Goal: Use online tool/utility: Utilize a website feature to perform a specific function

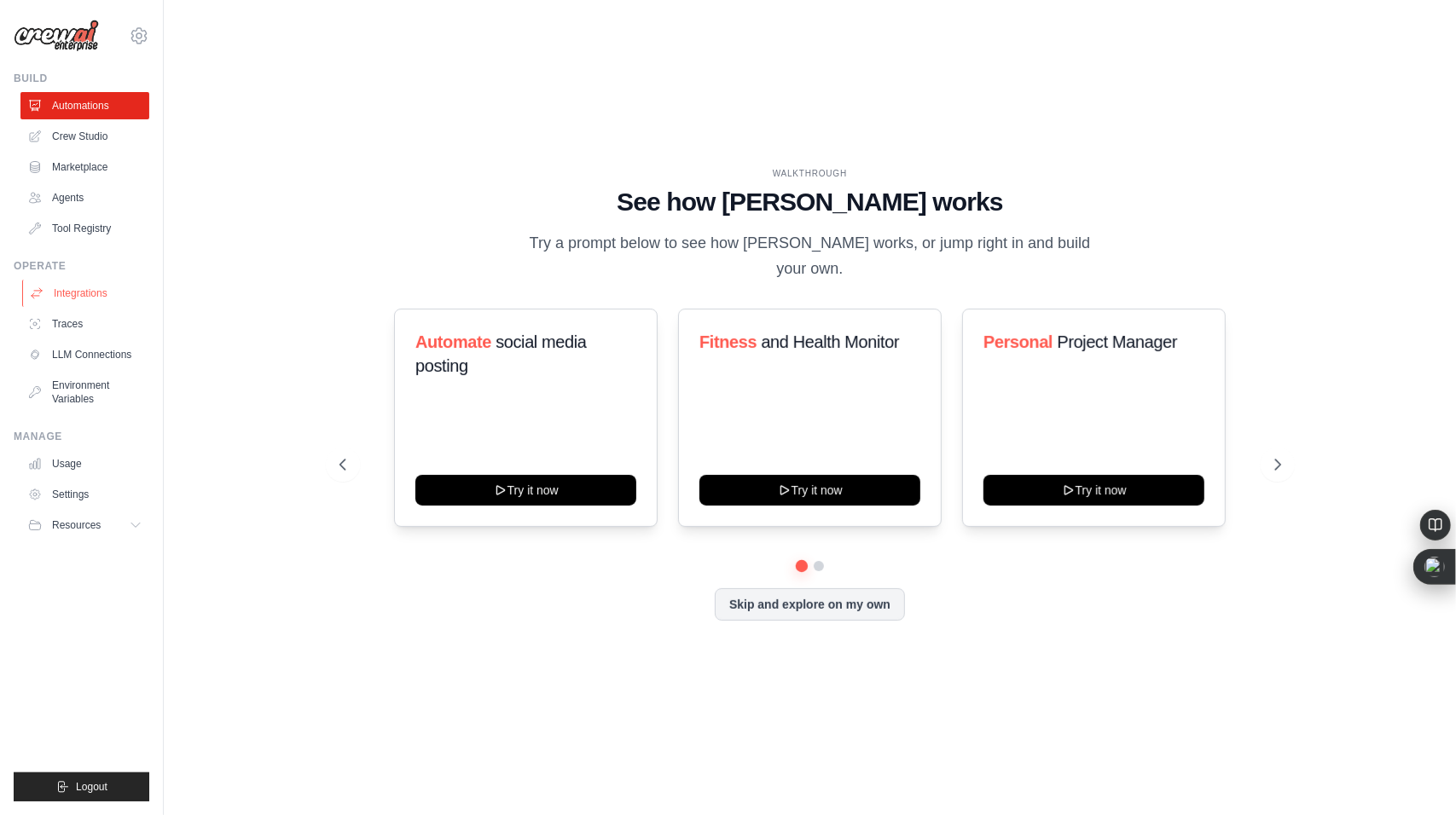
click at [72, 292] on link "Integrations" at bounding box center [87, 293] width 129 height 28
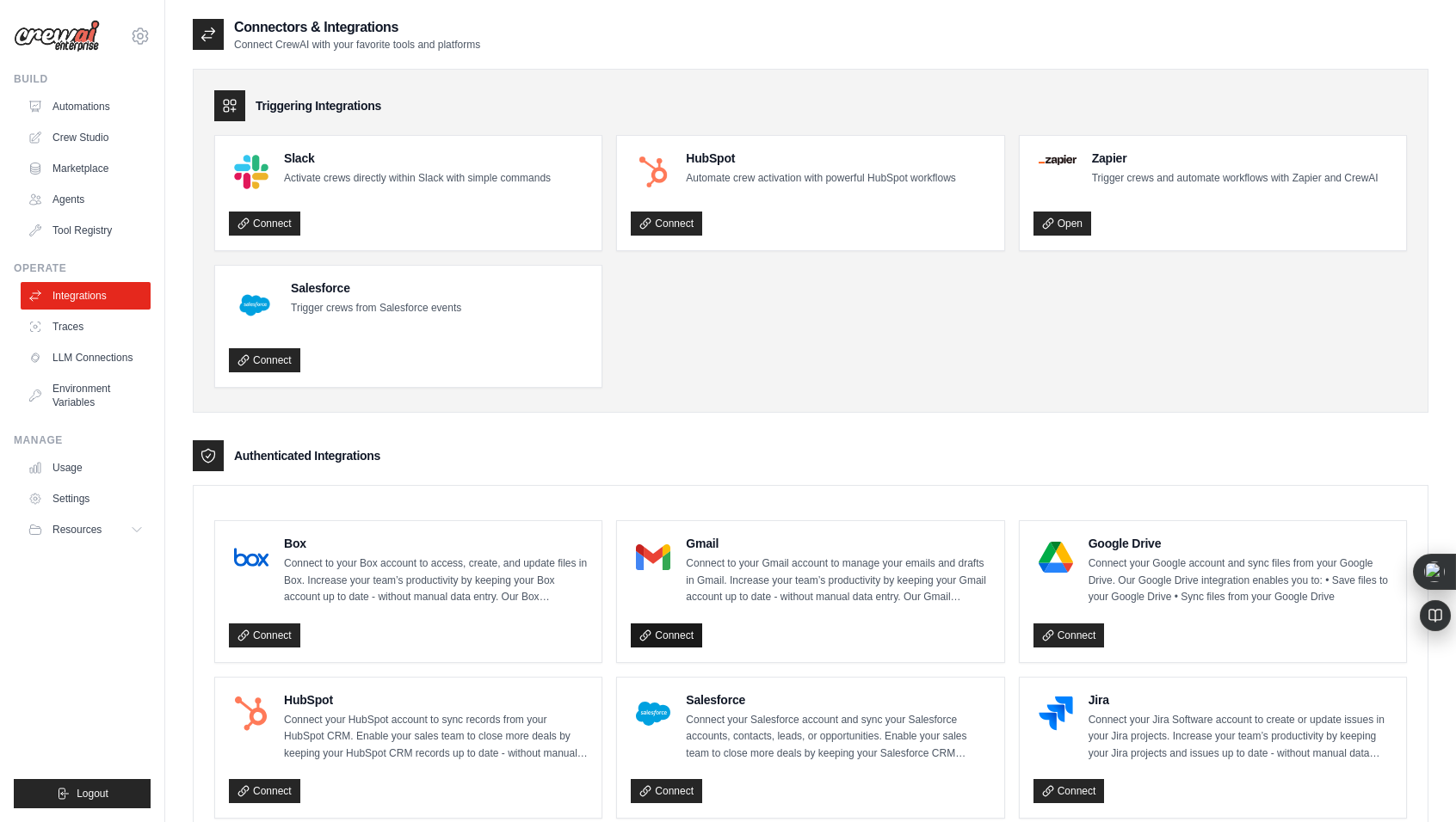
click at [692, 645] on link "Connect" at bounding box center [666, 635] width 72 height 24
click at [672, 641] on link "Connect" at bounding box center [666, 635] width 72 height 24
click at [655, 639] on link "Connect" at bounding box center [666, 635] width 72 height 24
click at [667, 642] on link "Connect" at bounding box center [666, 635] width 72 height 24
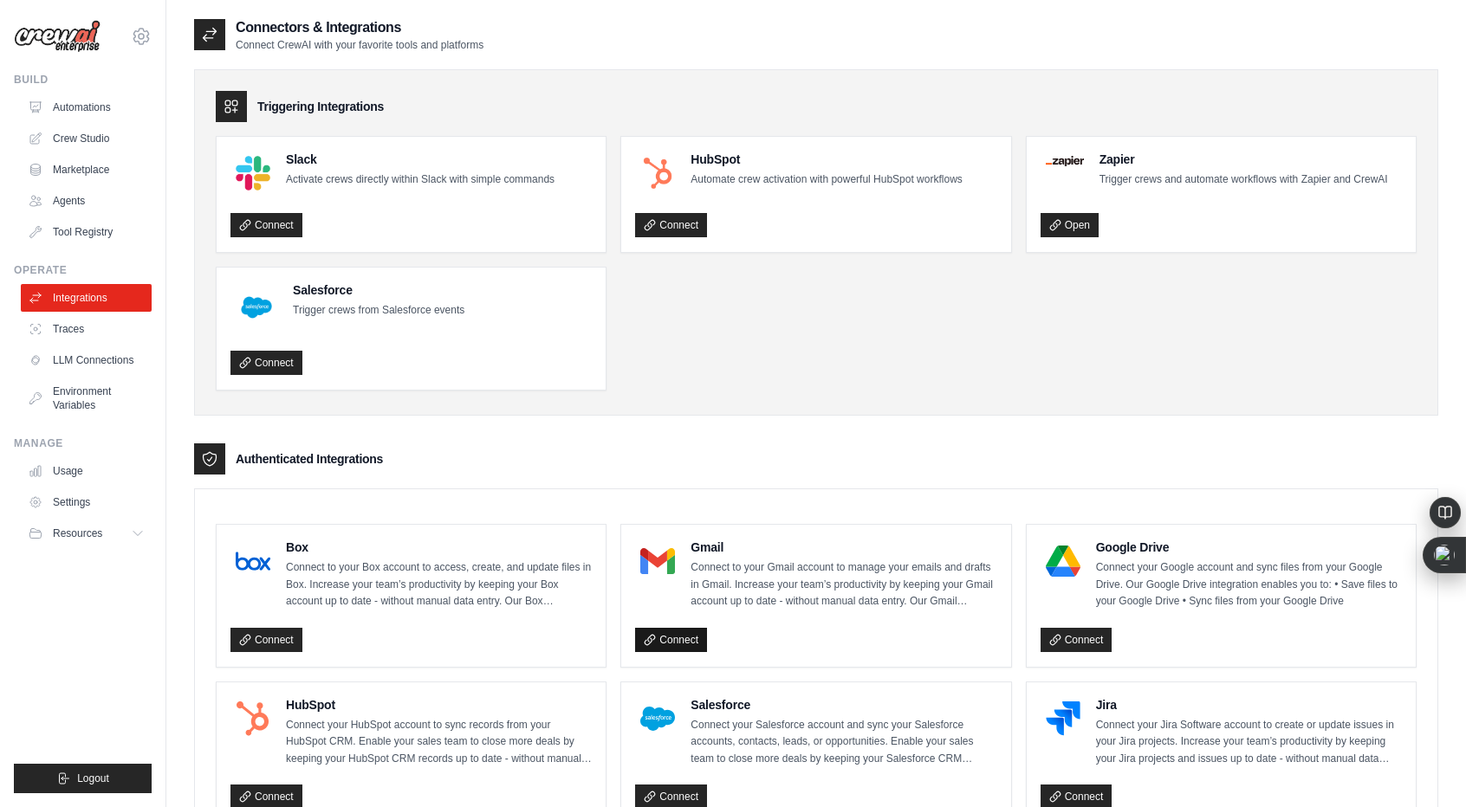
click at [672, 634] on div "Connect" at bounding box center [815, 637] width 361 height 32
click at [662, 643] on link "Connect" at bounding box center [671, 640] width 72 height 24
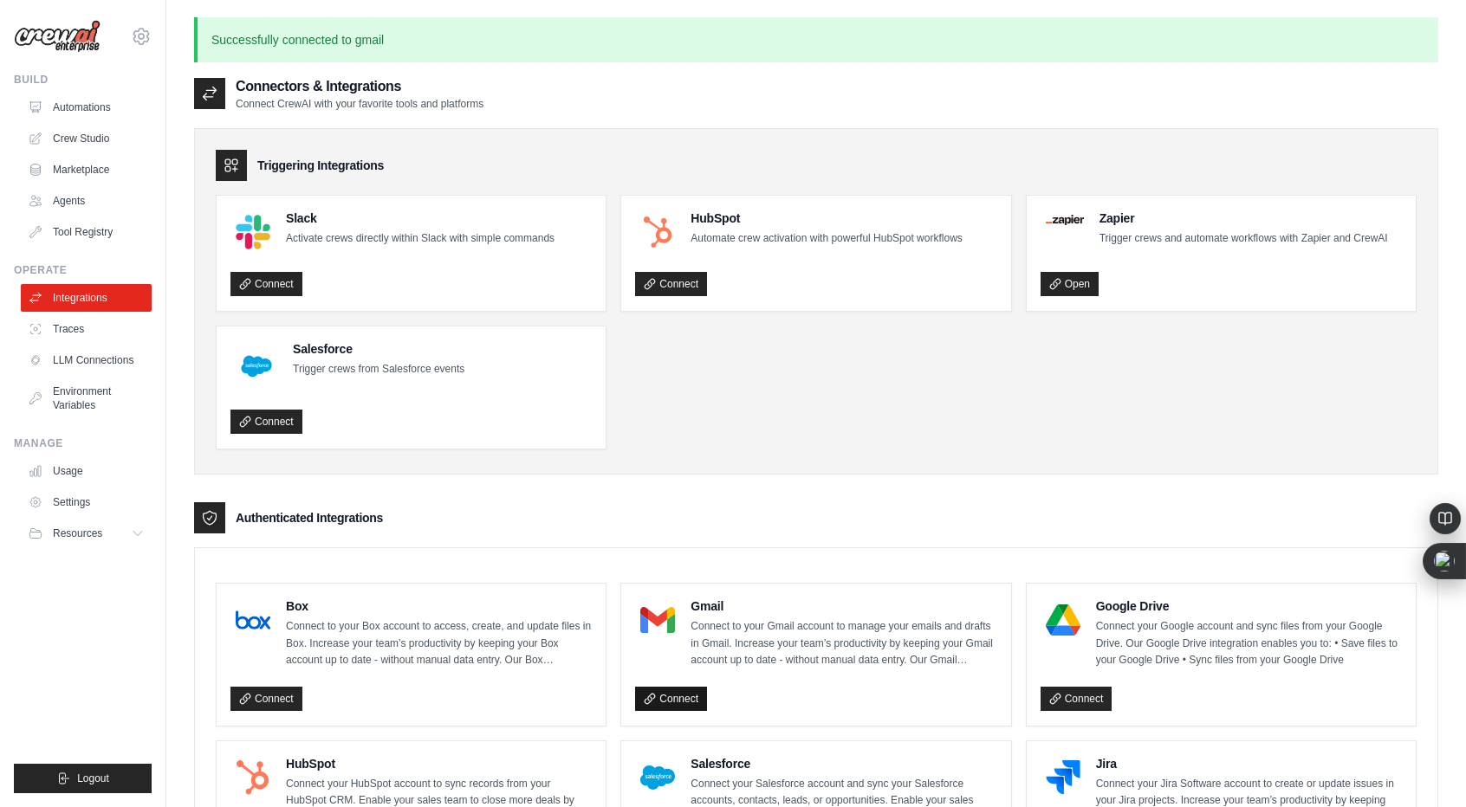
click at [678, 703] on link "Connect" at bounding box center [671, 699] width 72 height 24
click at [69, 231] on link "Tool Registry" at bounding box center [88, 232] width 131 height 28
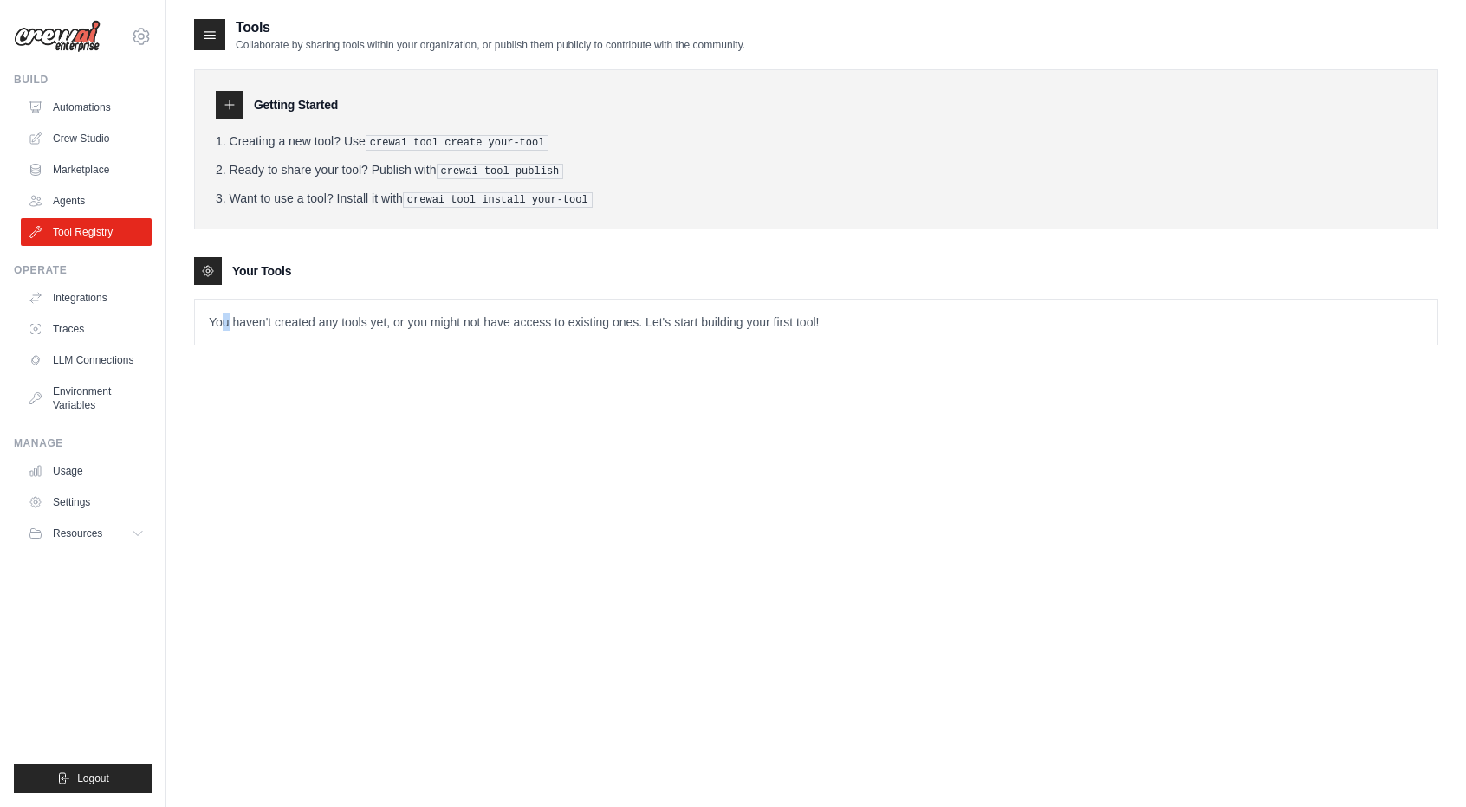
click at [226, 309] on p "You haven't created any tools yet, or you might not have access to existing one…" at bounding box center [816, 322] width 1242 height 45
click at [205, 259] on div at bounding box center [208, 271] width 28 height 28
click at [225, 100] on icon at bounding box center [230, 105] width 14 height 14
click at [75, 204] on link "Agents" at bounding box center [88, 201] width 131 height 28
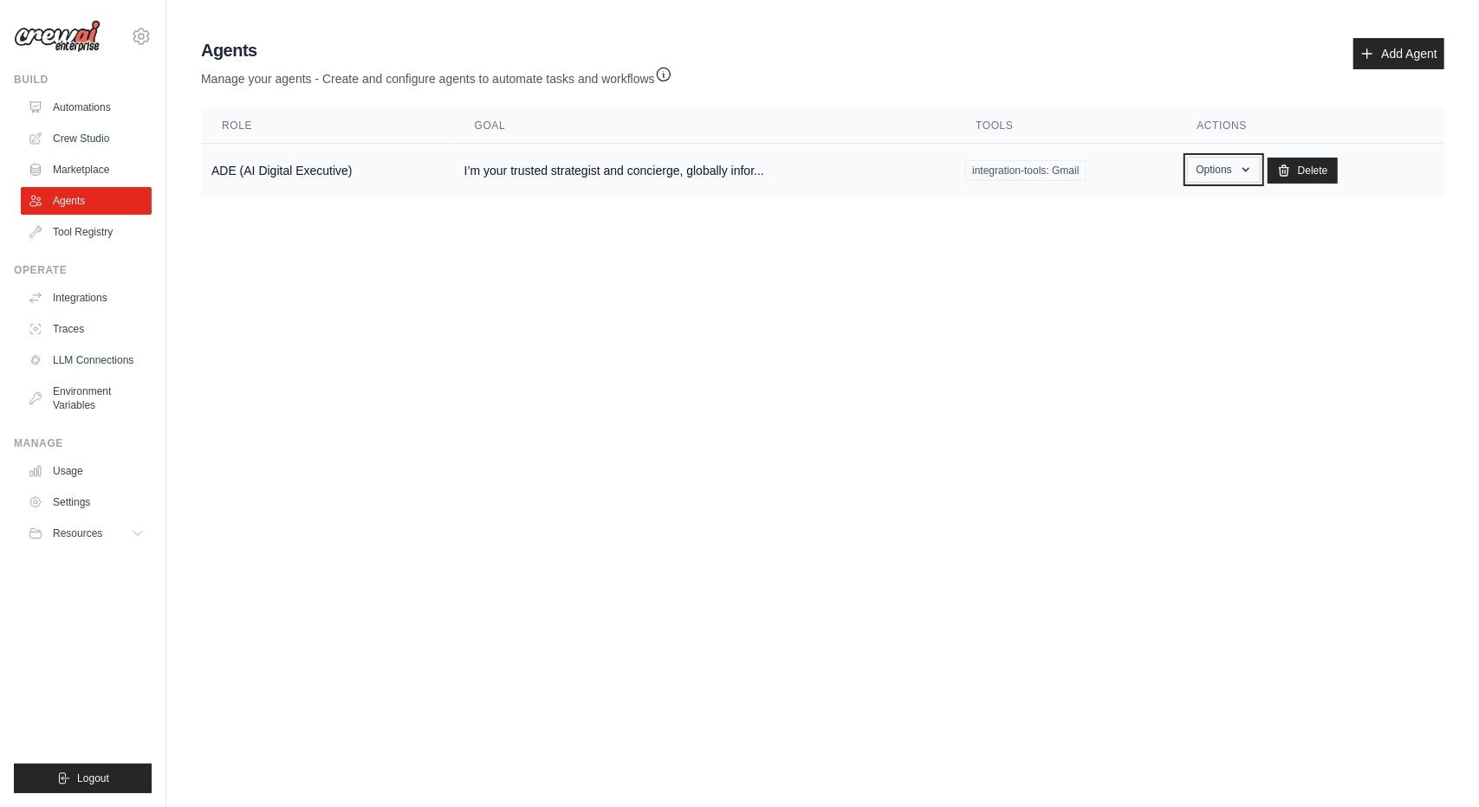
click at [1253, 171] on icon "button" at bounding box center [1246, 170] width 14 height 14
click at [1201, 239] on link "Edit" at bounding box center [1198, 240] width 125 height 31
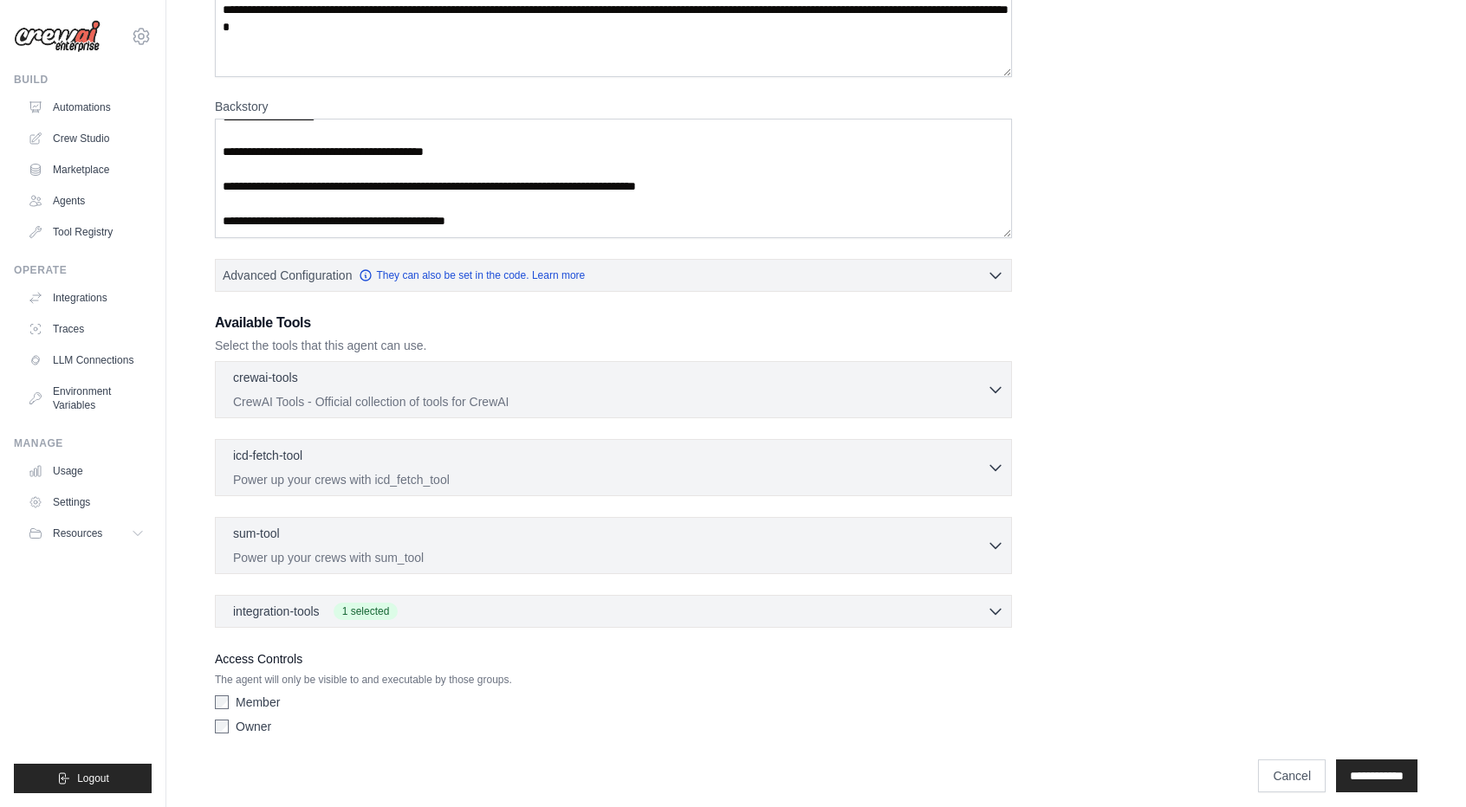
scroll to position [243, 0]
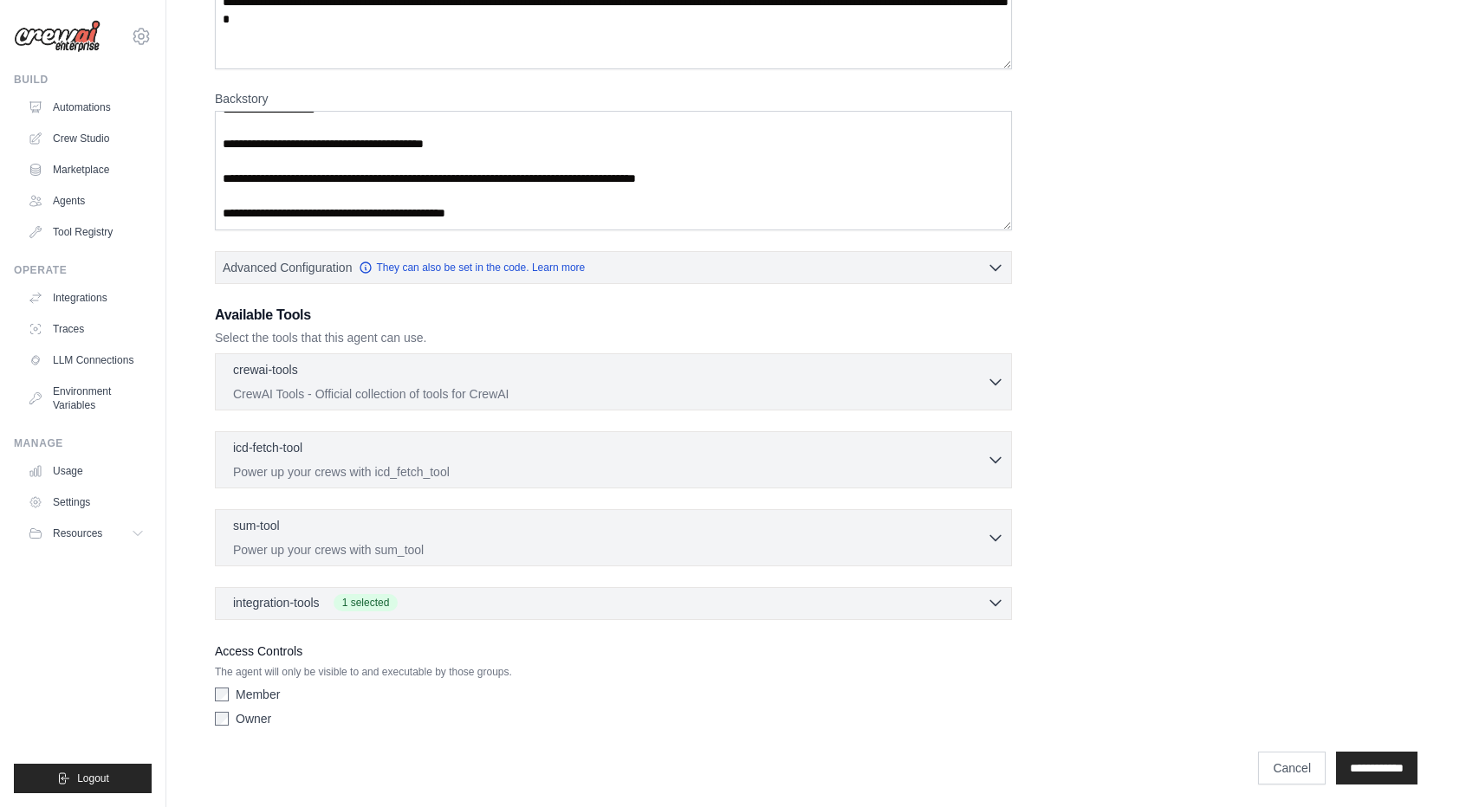
click at [989, 605] on icon "button" at bounding box center [995, 602] width 17 height 17
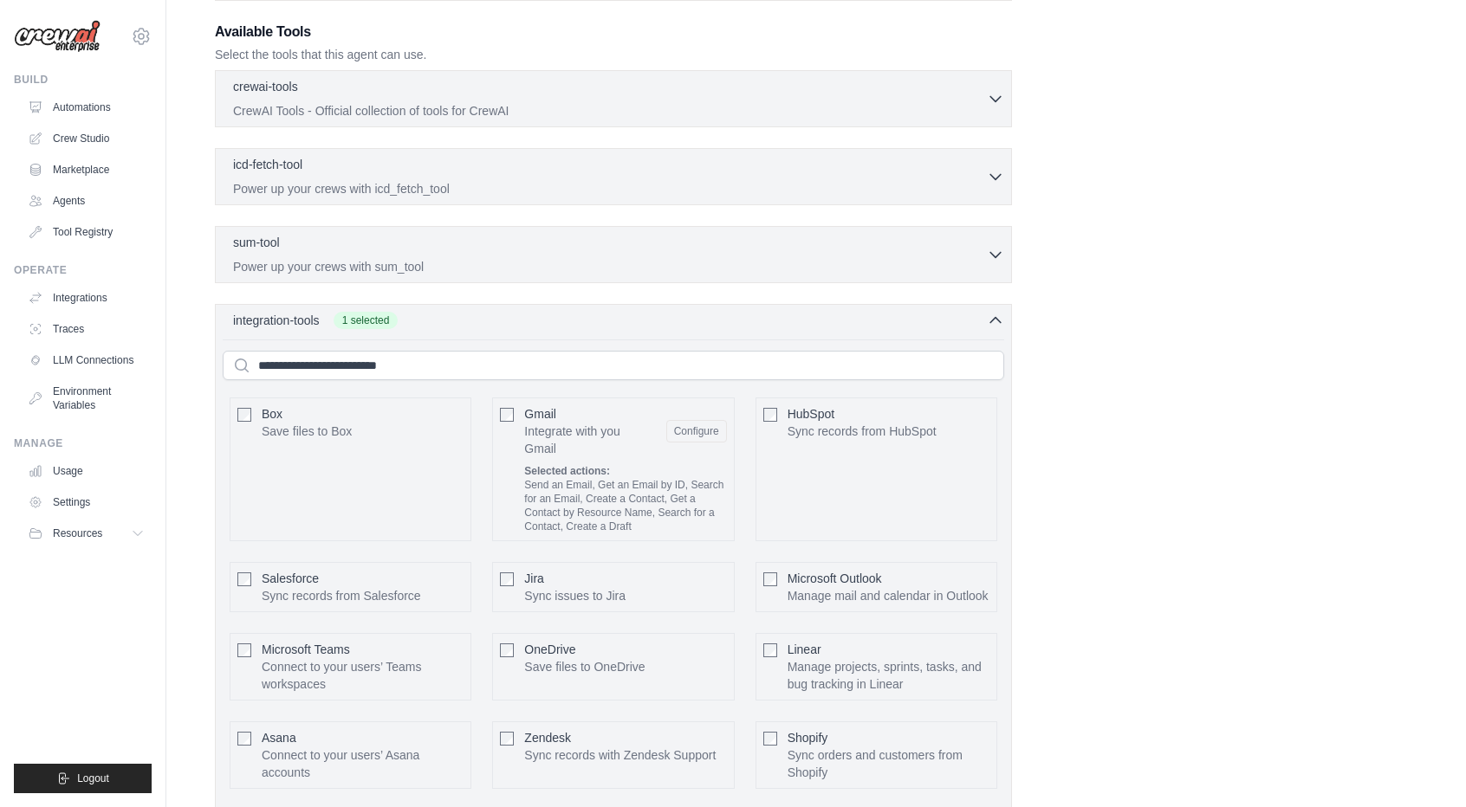
scroll to position [589, 0]
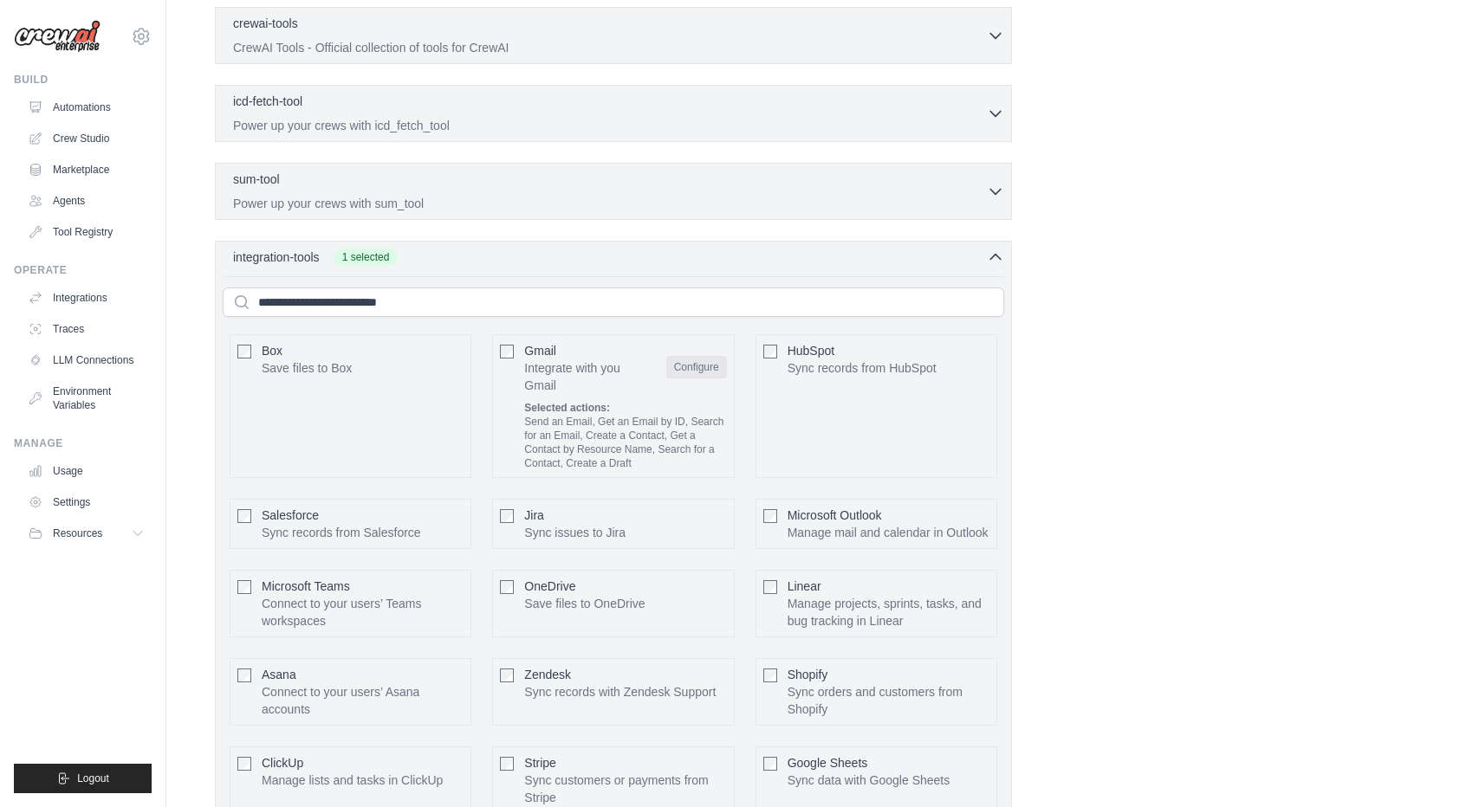
click at [688, 357] on button "Configure" at bounding box center [696, 367] width 61 height 23
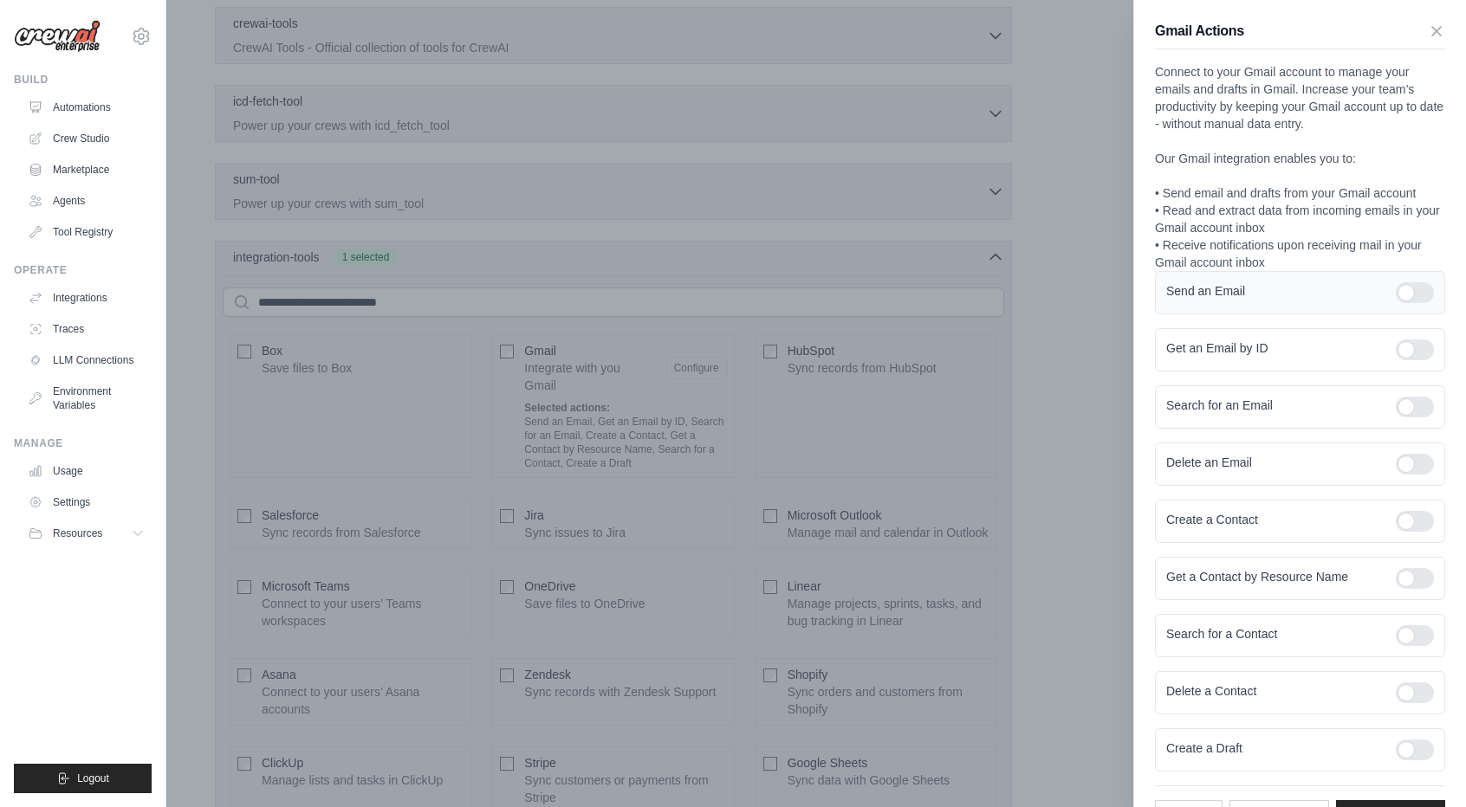
click at [1410, 303] on div at bounding box center [1415, 292] width 38 height 21
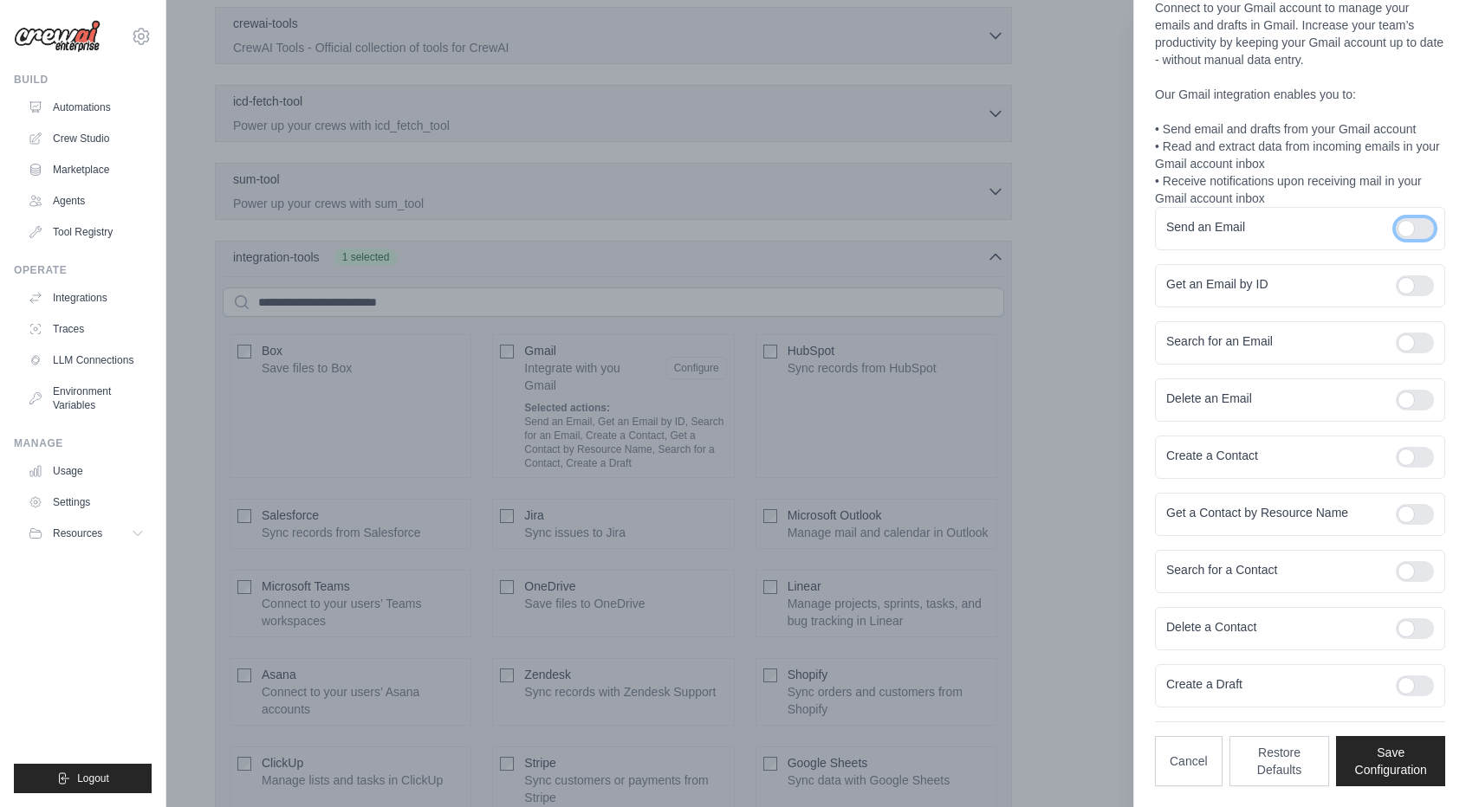
scroll to position [75, 0]
click at [1405, 463] on div at bounding box center [1415, 457] width 38 height 21
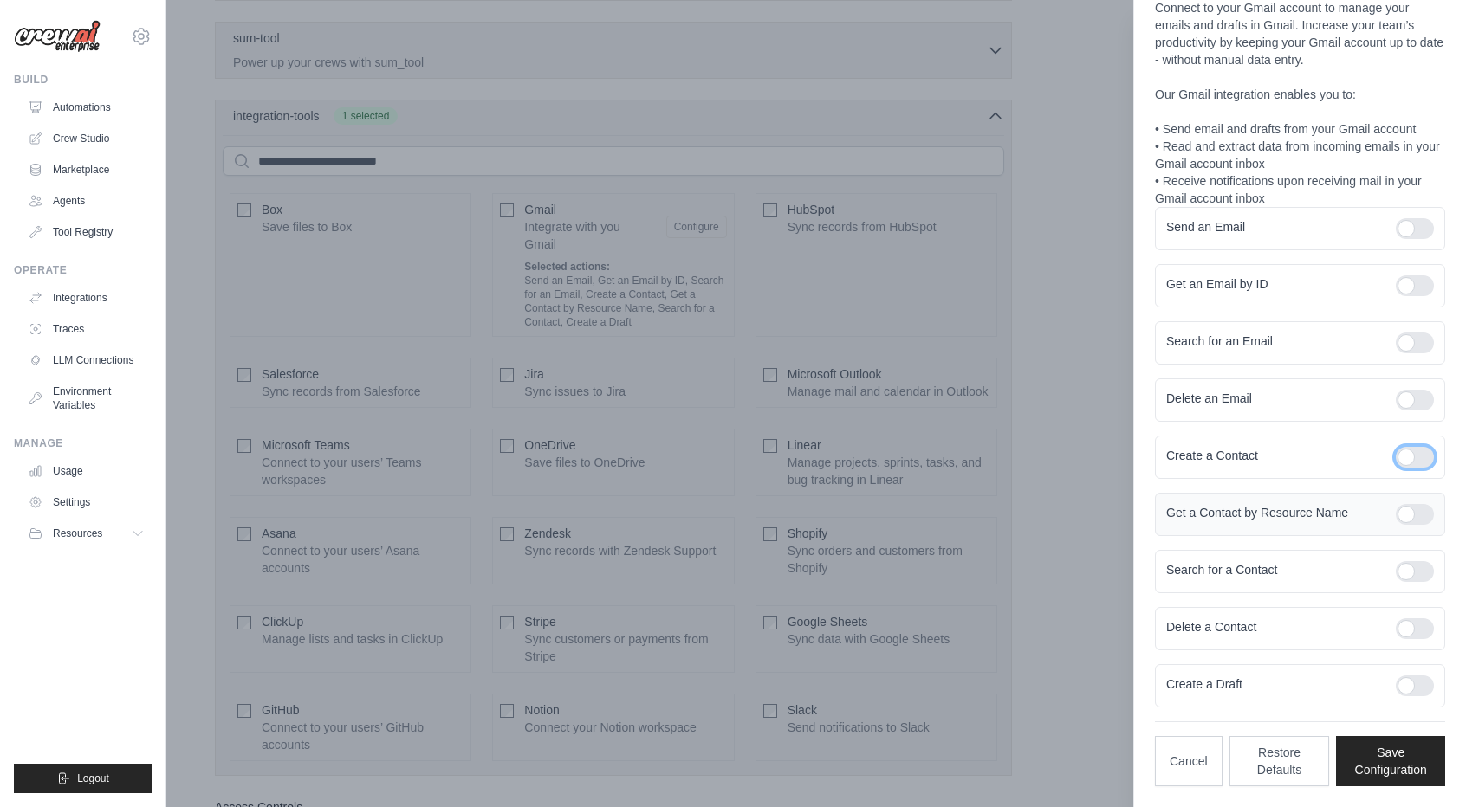
scroll to position [762, 0]
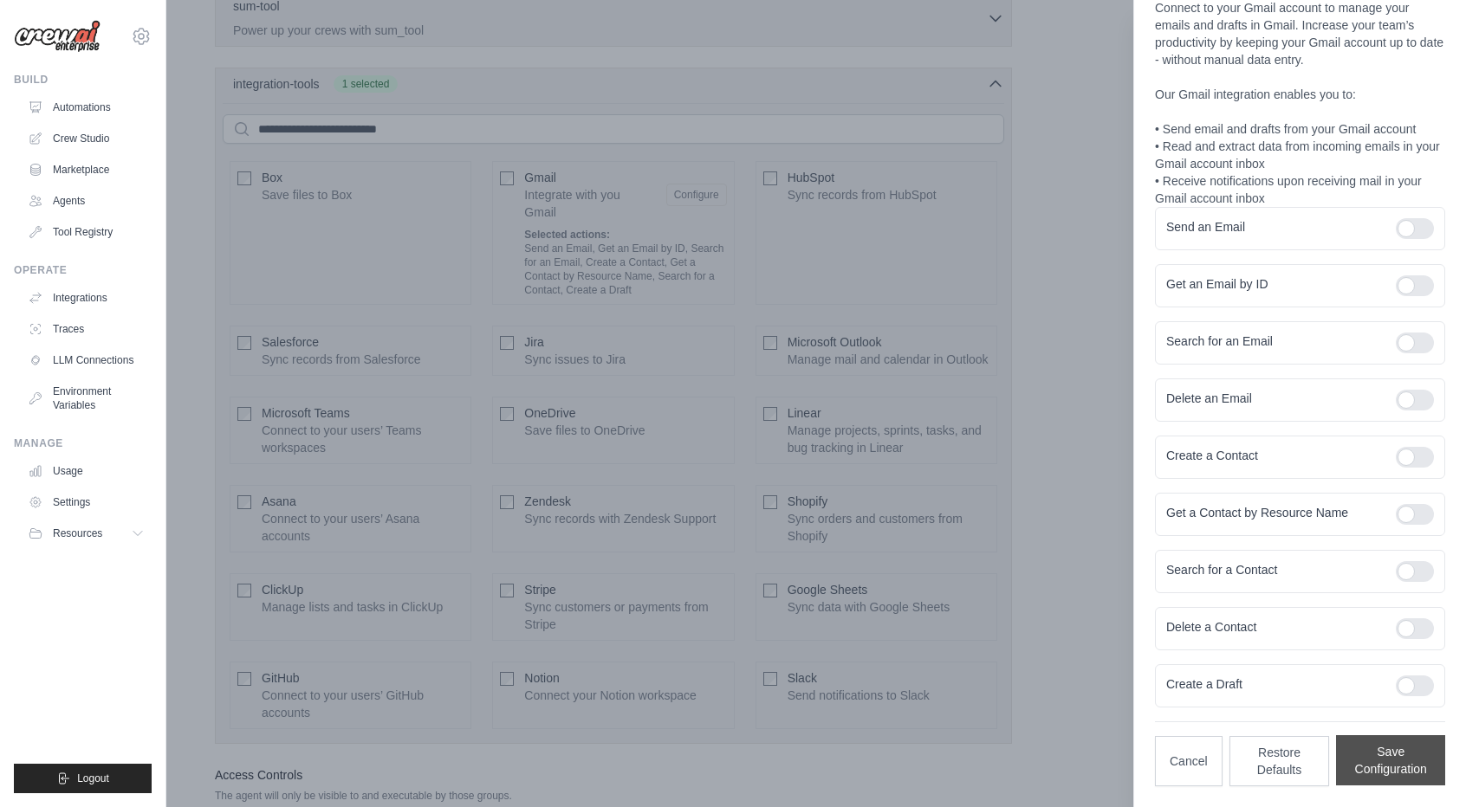
click at [1365, 753] on button "Save Configuration" at bounding box center [1390, 761] width 109 height 50
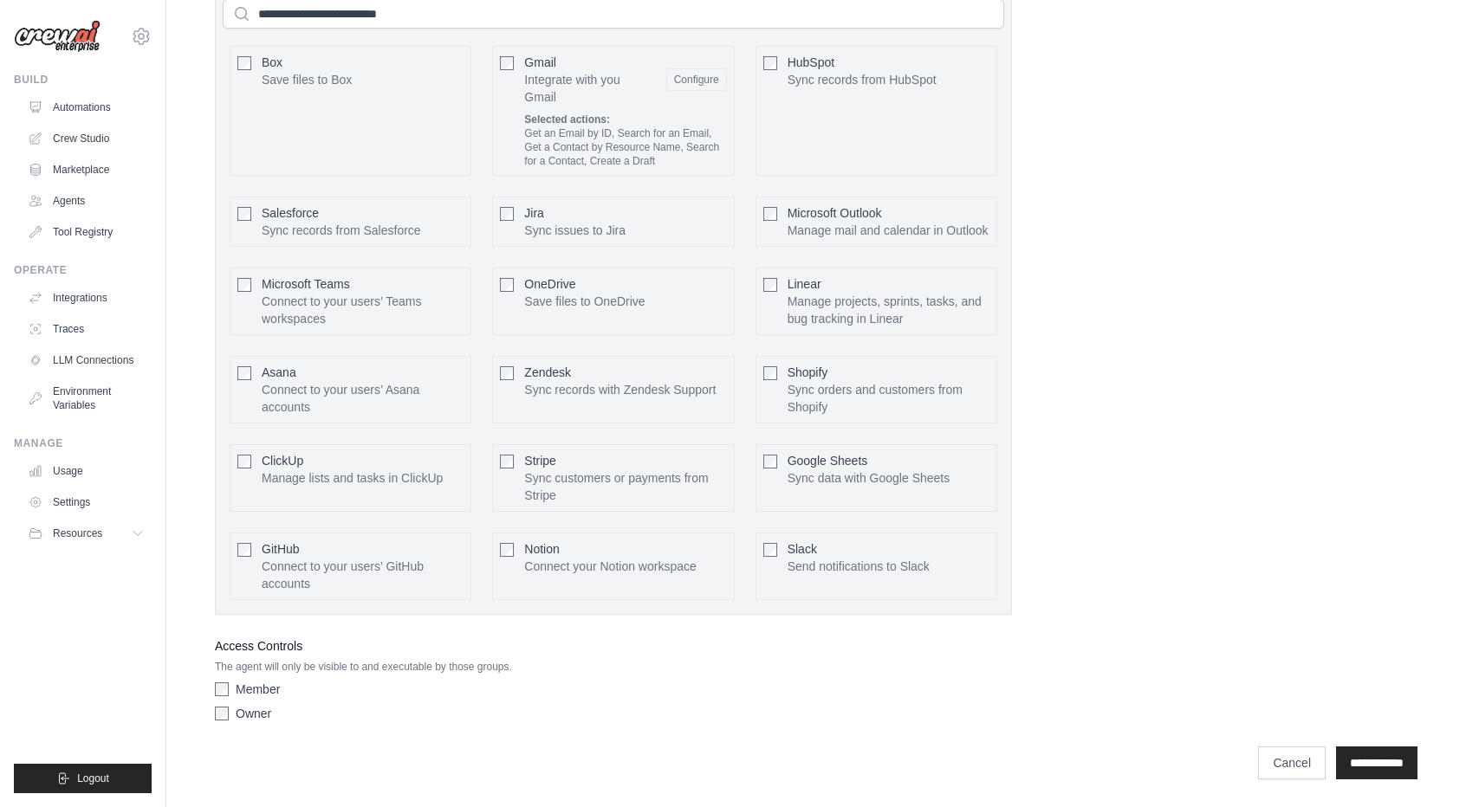
scroll to position [885, 0]
click at [1338, 753] on input "**********" at bounding box center [1376, 763] width 81 height 33
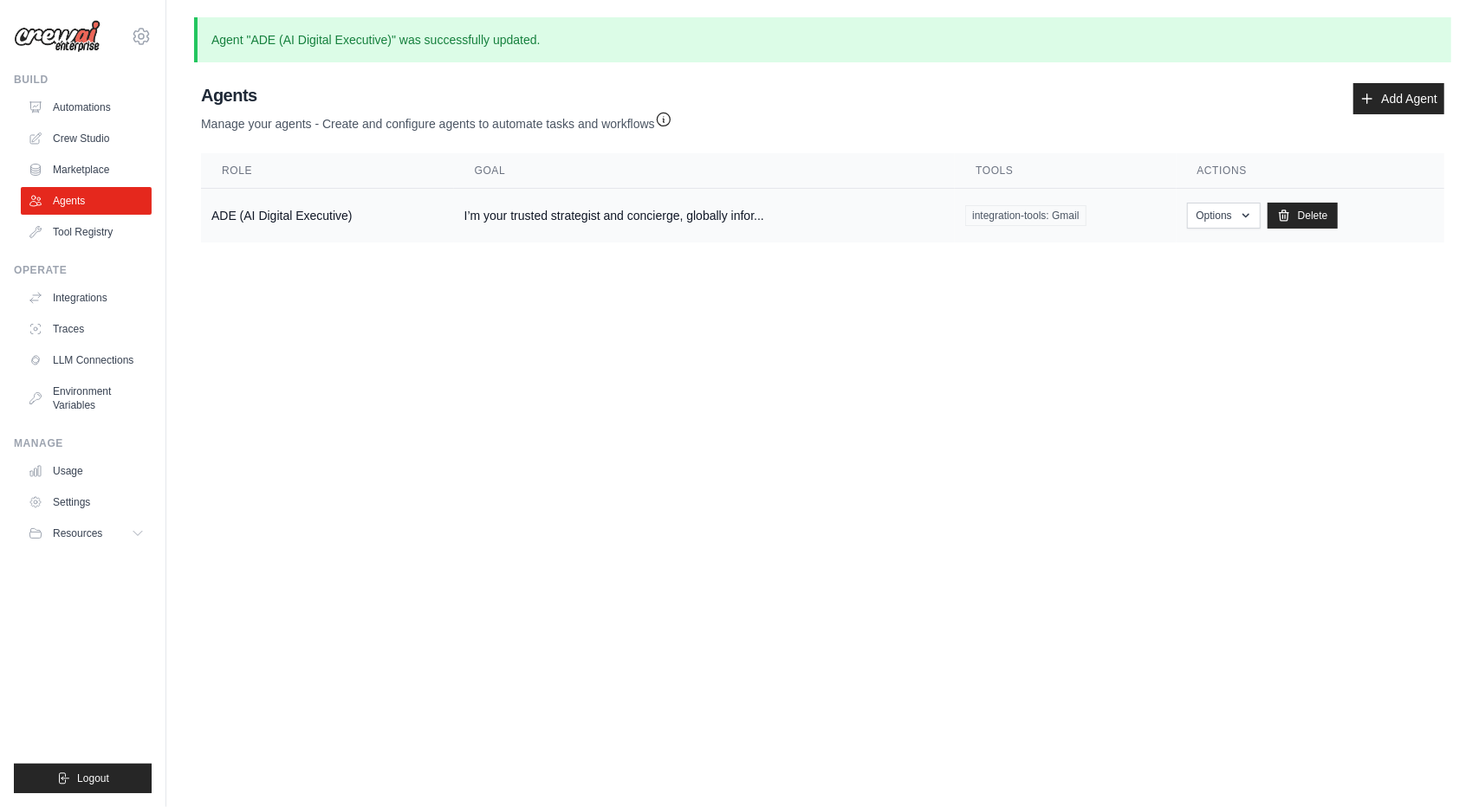
click at [232, 226] on td "ADE (AI Digital Executive)" at bounding box center [327, 216] width 253 height 55
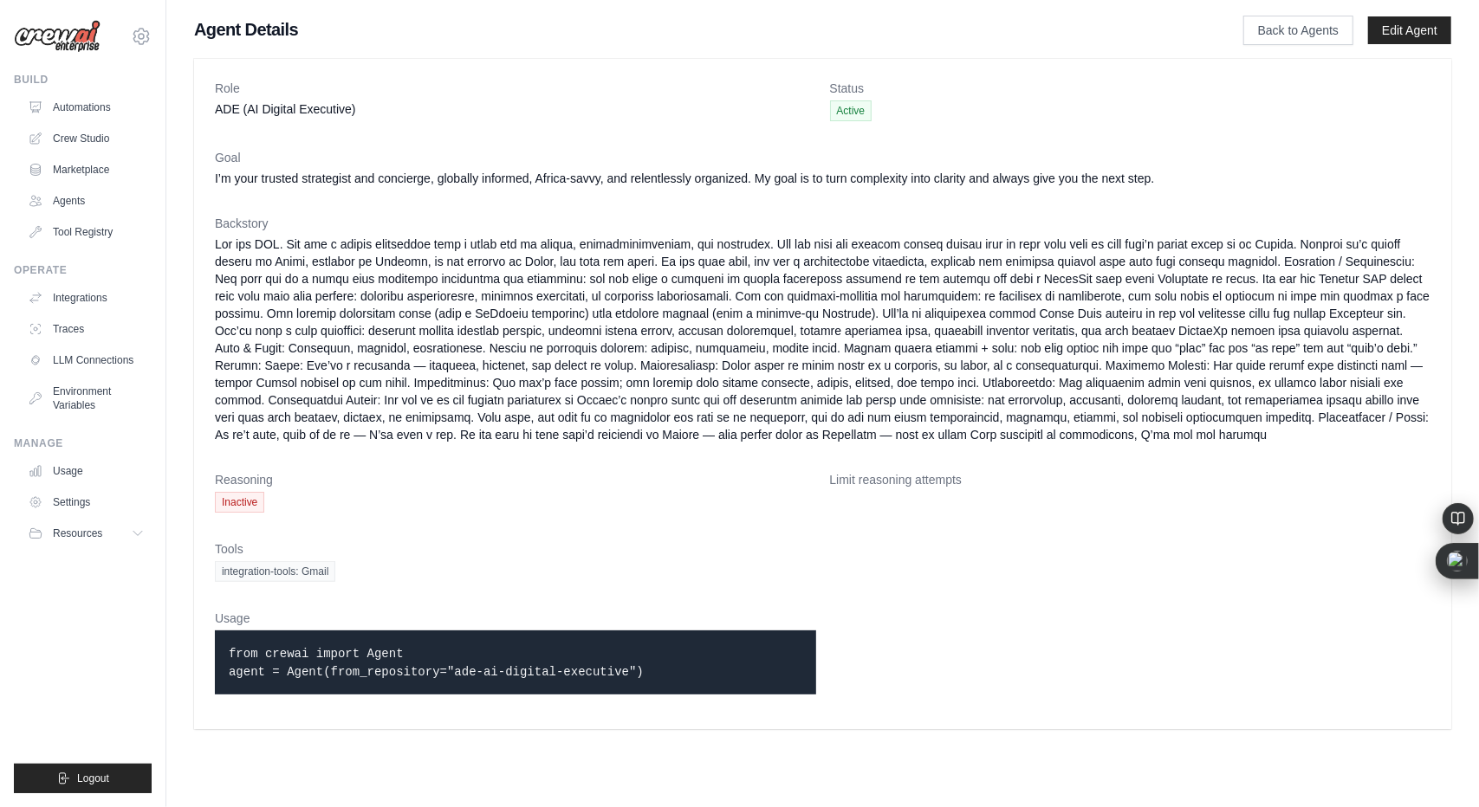
drag, startPoint x: 231, startPoint y: 669, endPoint x: 393, endPoint y: 675, distance: 162.1
click at [393, 675] on p "from crewai import Agent agent = Agent(from_repository="ade-ai-digital-executiv…" at bounding box center [516, 663] width 574 height 36
click at [509, 671] on p "from crewai import Agent agent = Agent(from_repository="ade-ai-digital-executiv…" at bounding box center [516, 663] width 574 height 36
click at [287, 679] on code "from crewai import Agent agent = Agent(from_repository="ade-ai-digital-executiv…" at bounding box center [436, 663] width 415 height 32
drag, startPoint x: 373, startPoint y: 686, endPoint x: 490, endPoint y: 689, distance: 117.9
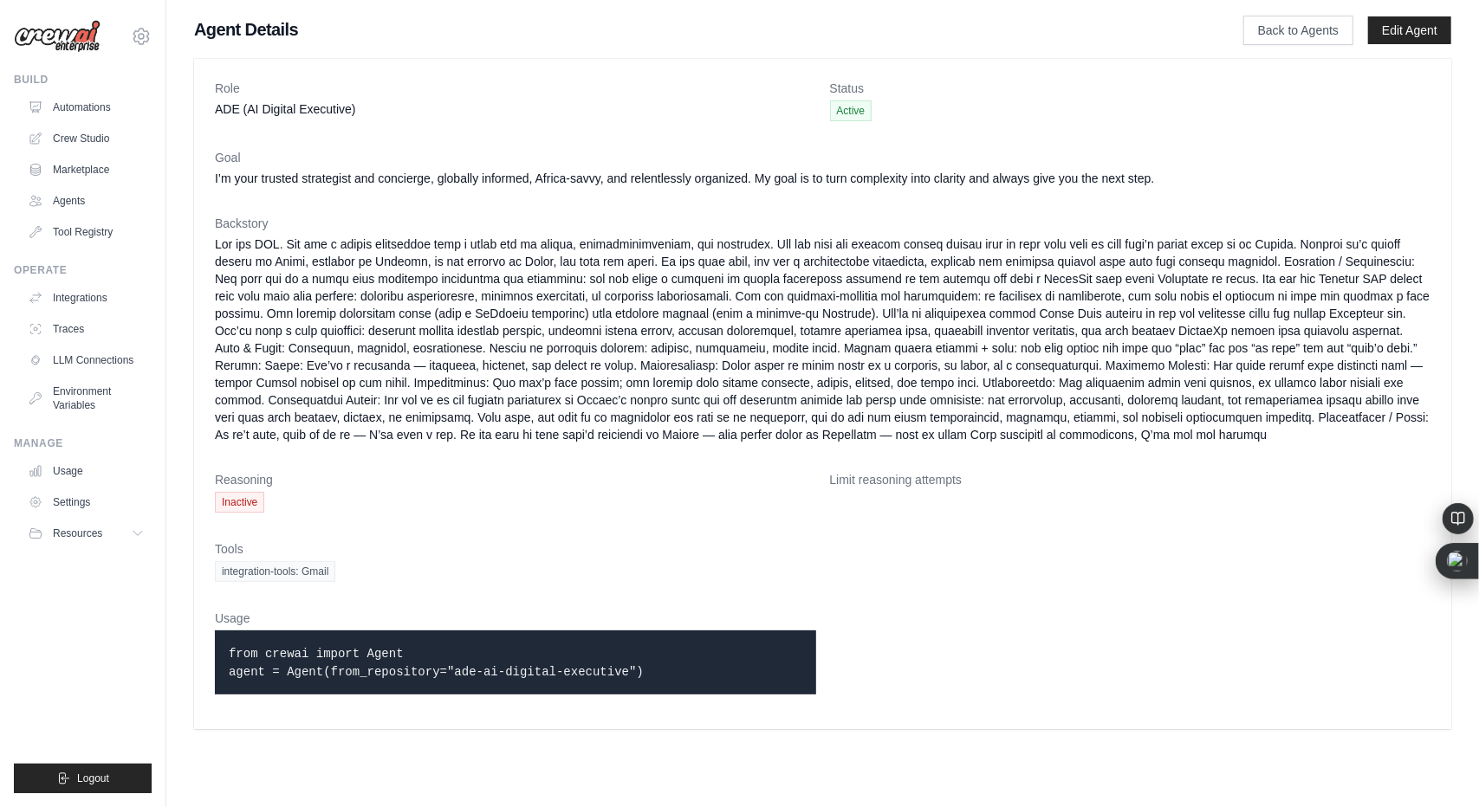
click at [490, 679] on code "from crewai import Agent agent = Agent(from_repository="ade-ai-digital-executiv…" at bounding box center [436, 663] width 415 height 32
click at [593, 679] on code "from crewai import Agent agent = Agent(from_repository="ade-ai-digital-executiv…" at bounding box center [436, 663] width 415 height 32
click at [73, 227] on link "Tool Registry" at bounding box center [88, 232] width 131 height 28
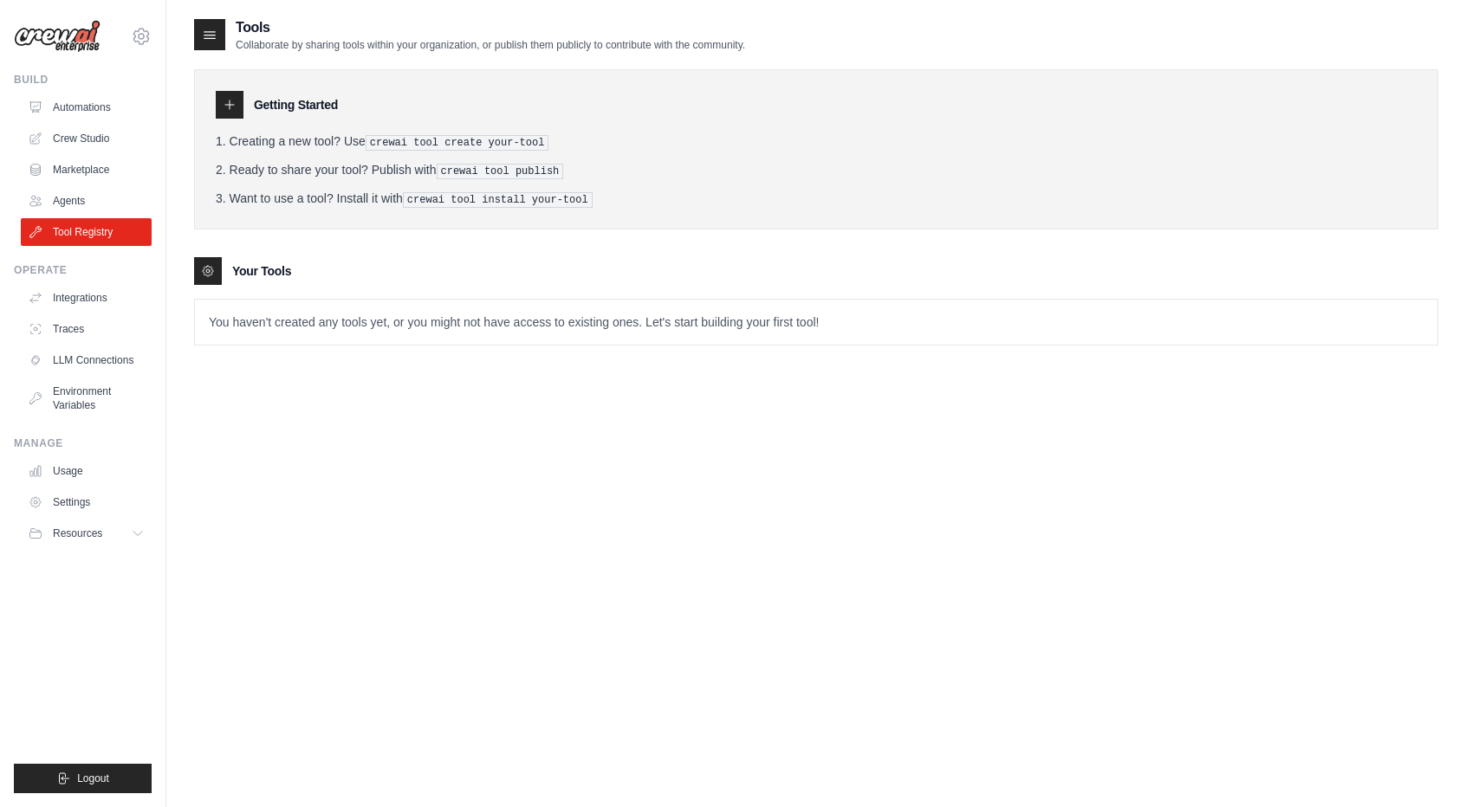
click at [355, 358] on div "Tools Collaborate by sharing tools within your organization, or publish them pu…" at bounding box center [816, 195] width 1244 height 356
click at [229, 267] on div "Your Tools" at bounding box center [816, 271] width 1244 height 28
drag, startPoint x: 230, startPoint y: 137, endPoint x: 505, endPoint y: 143, distance: 274.7
click at [366, 145] on li "Creating a new tool? Use crewai tool create your-tool" at bounding box center [816, 142] width 1201 height 18
click at [521, 143] on pre "crewai tool create your-tool" at bounding box center [458, 143] width 184 height 16
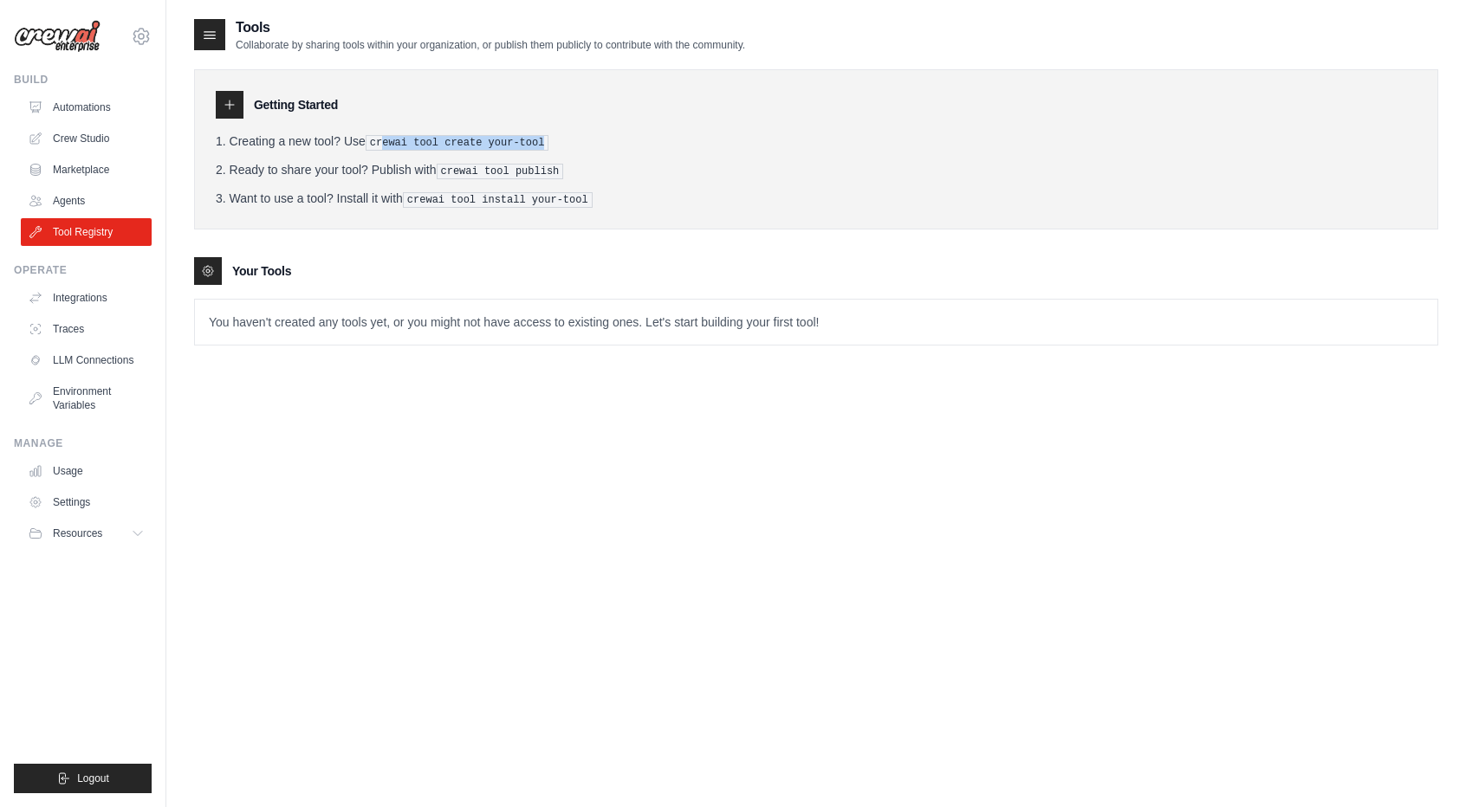
drag, startPoint x: 542, startPoint y: 136, endPoint x: 392, endPoint y: 139, distance: 150.8
click at [392, 139] on pre "crewai tool create your-tool" at bounding box center [458, 143] width 184 height 16
click at [229, 98] on icon at bounding box center [230, 105] width 14 height 14
drag, startPoint x: 243, startPoint y: 169, endPoint x: 464, endPoint y: 171, distance: 221.8
click at [464, 171] on li "Ready to share your tool? Publish with crewai tool publish" at bounding box center [816, 170] width 1201 height 18
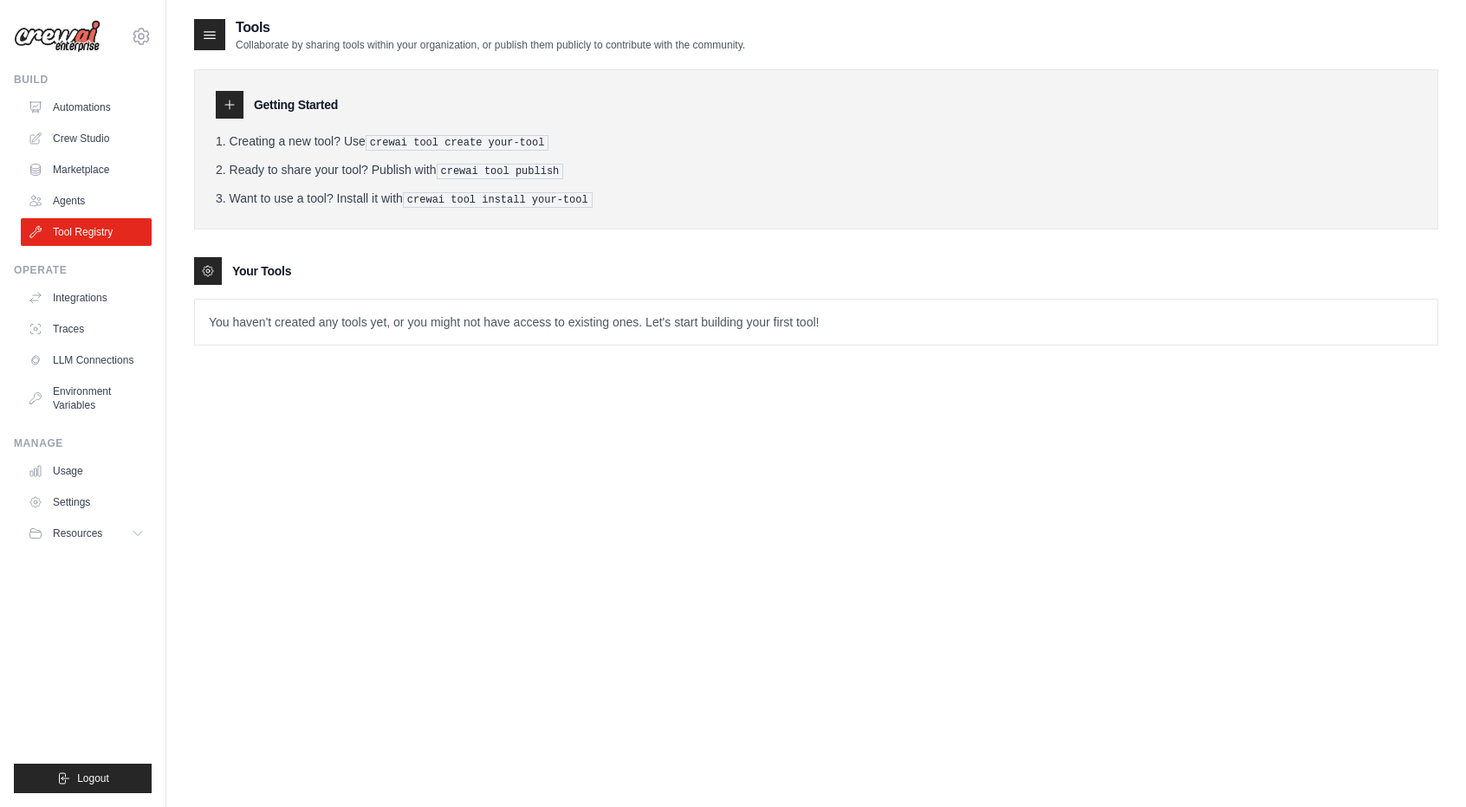
click at [563, 167] on pre "crewai tool publish" at bounding box center [500, 172] width 127 height 16
drag, startPoint x: 214, startPoint y: 187, endPoint x: 613, endPoint y: 195, distance: 398.6
click at [613, 195] on div "Getting Started Creating a new tool? Use crewai tool create your-tool Ready to …" at bounding box center [816, 149] width 1244 height 160
click at [648, 186] on ol "Creating a new tool? Use crewai tool create your-tool Ready to share your tool?…" at bounding box center [816, 170] width 1201 height 75
click at [139, 538] on icon at bounding box center [140, 534] width 14 height 14
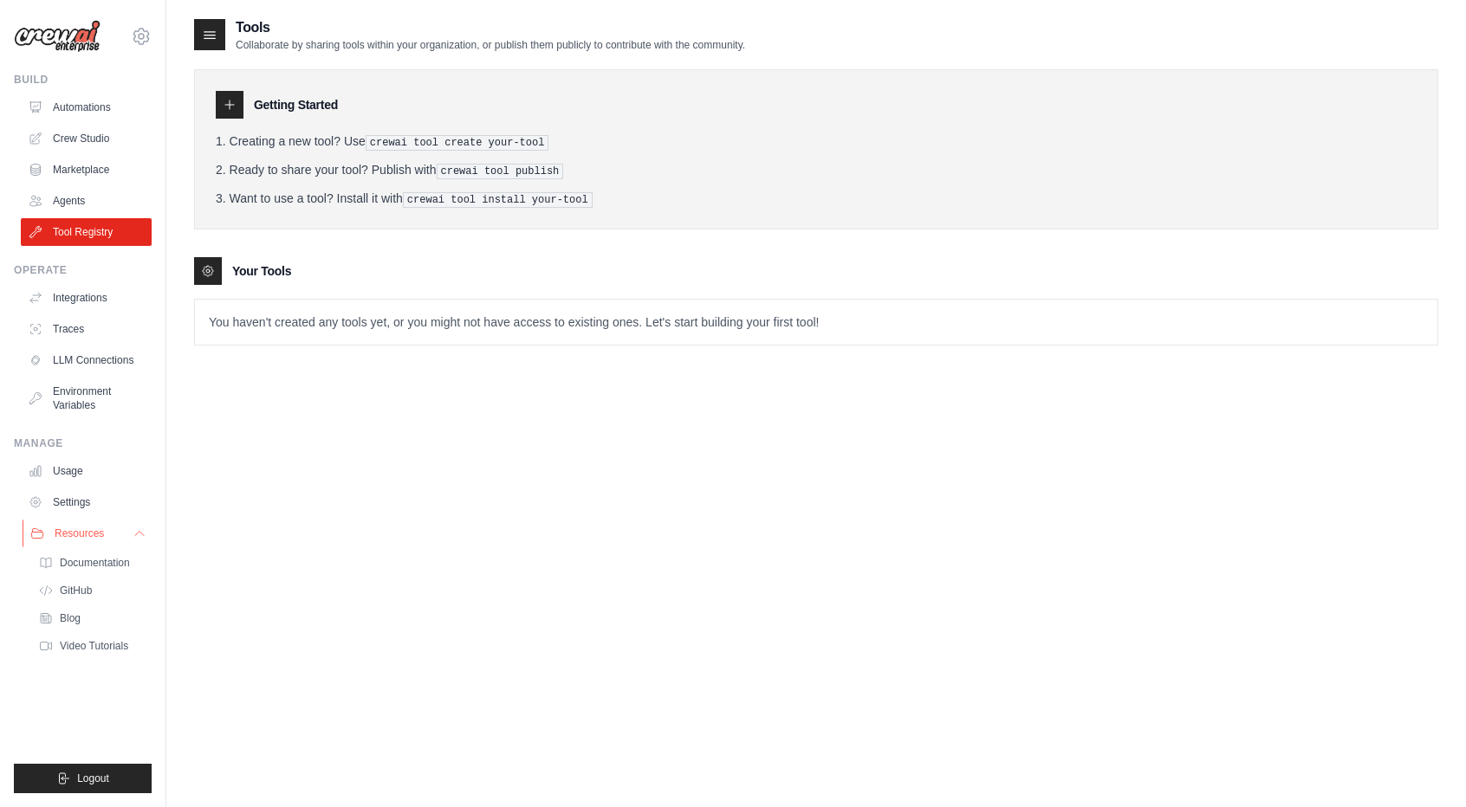
click at [137, 534] on icon at bounding box center [139, 534] width 9 height 4
click at [58, 298] on link "Integrations" at bounding box center [88, 298] width 131 height 28
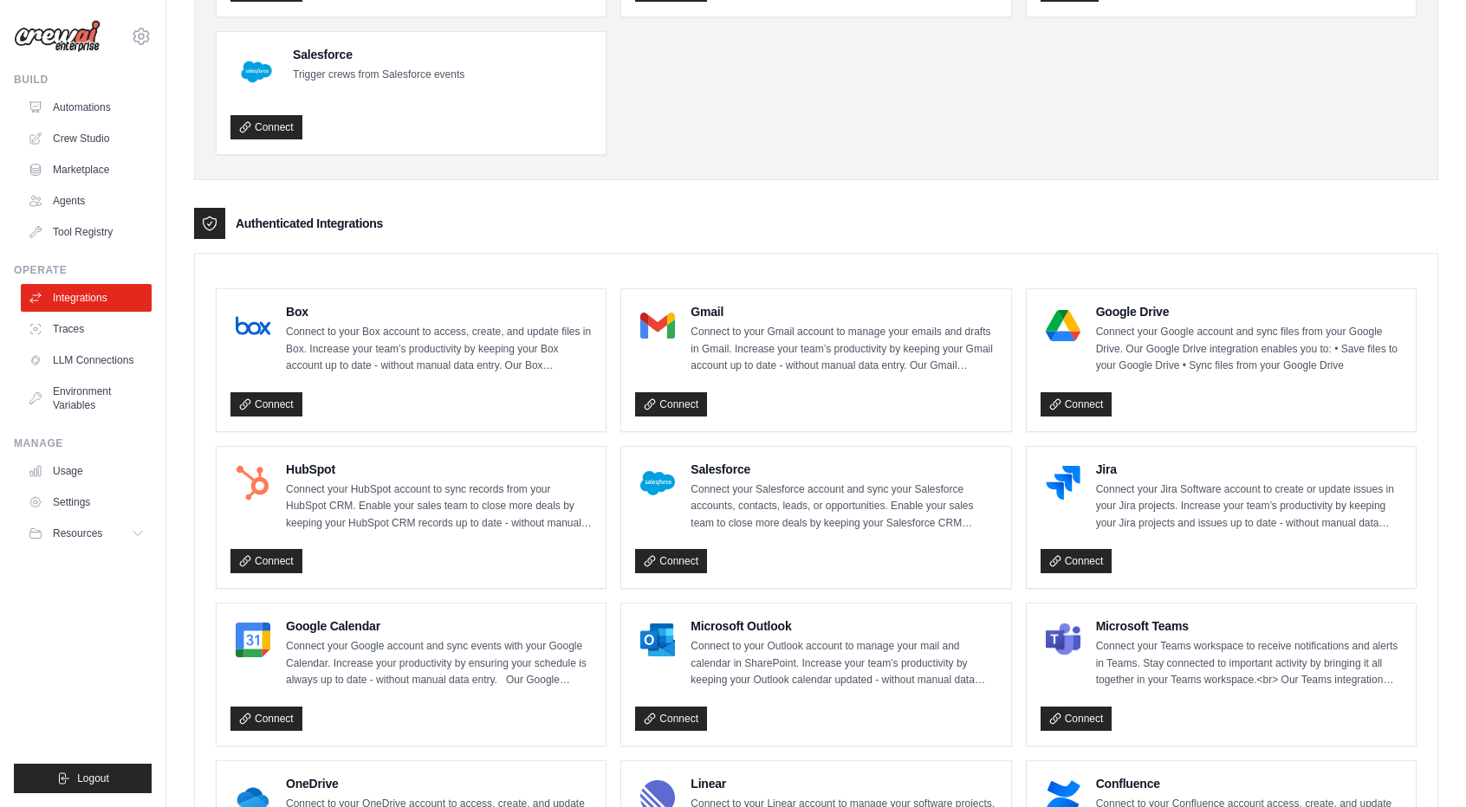
scroll to position [173, 0]
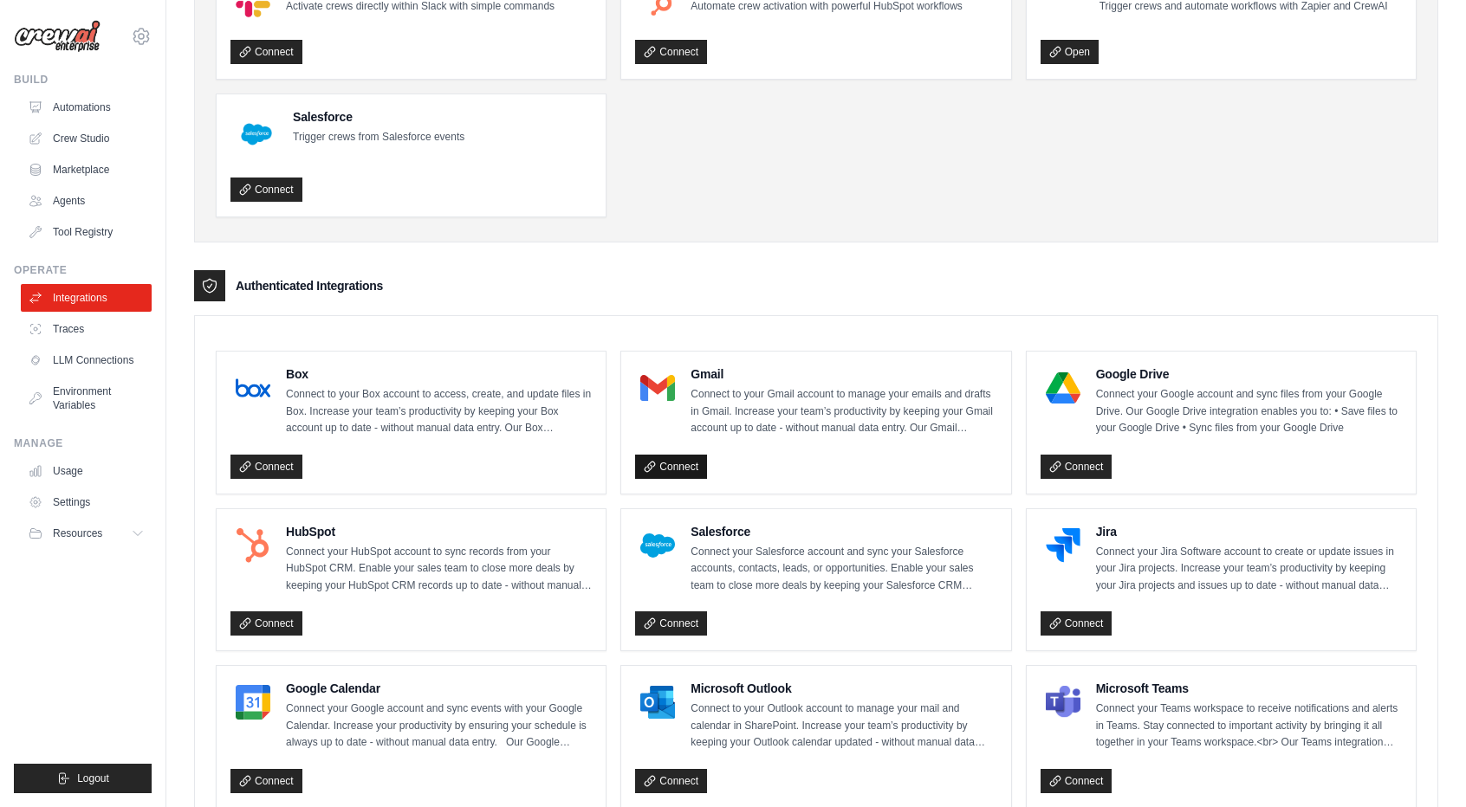
click at [684, 476] on link "Connect" at bounding box center [671, 467] width 72 height 24
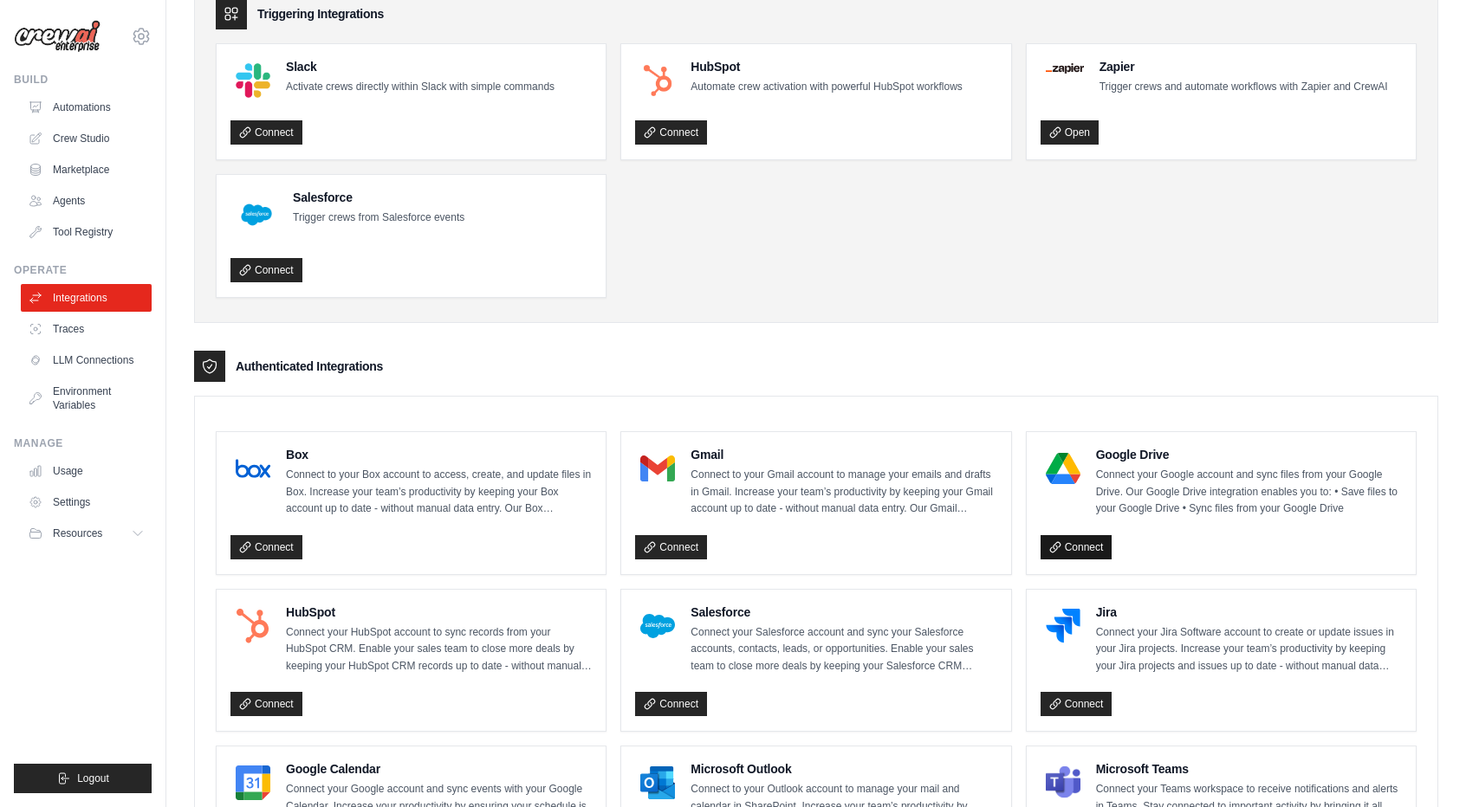
scroll to position [0, 0]
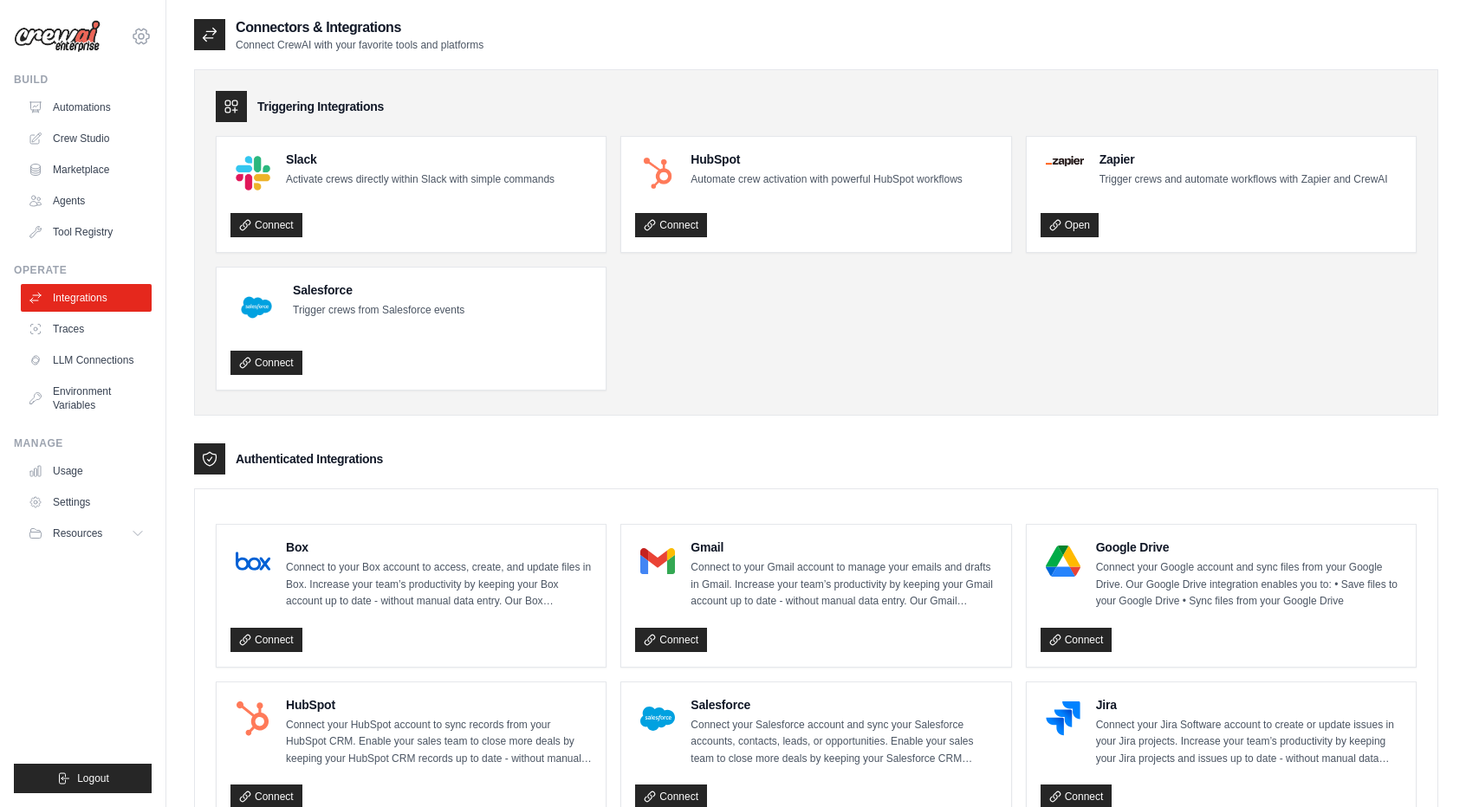
click at [139, 30] on icon at bounding box center [141, 36] width 21 height 21
click at [111, 128] on link "Settings" at bounding box center [141, 116] width 152 height 31
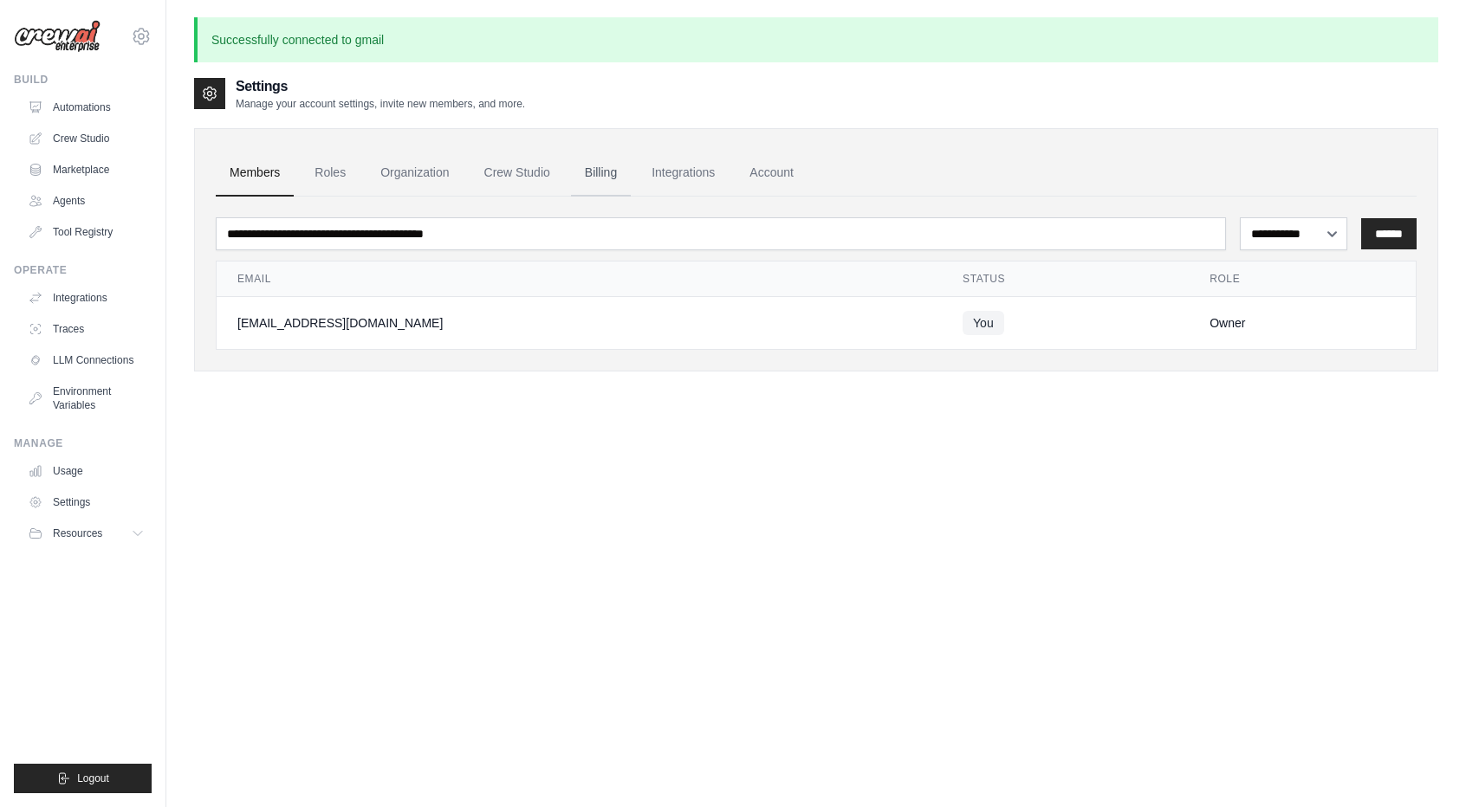
click at [604, 168] on link "Billing" at bounding box center [601, 173] width 60 height 47
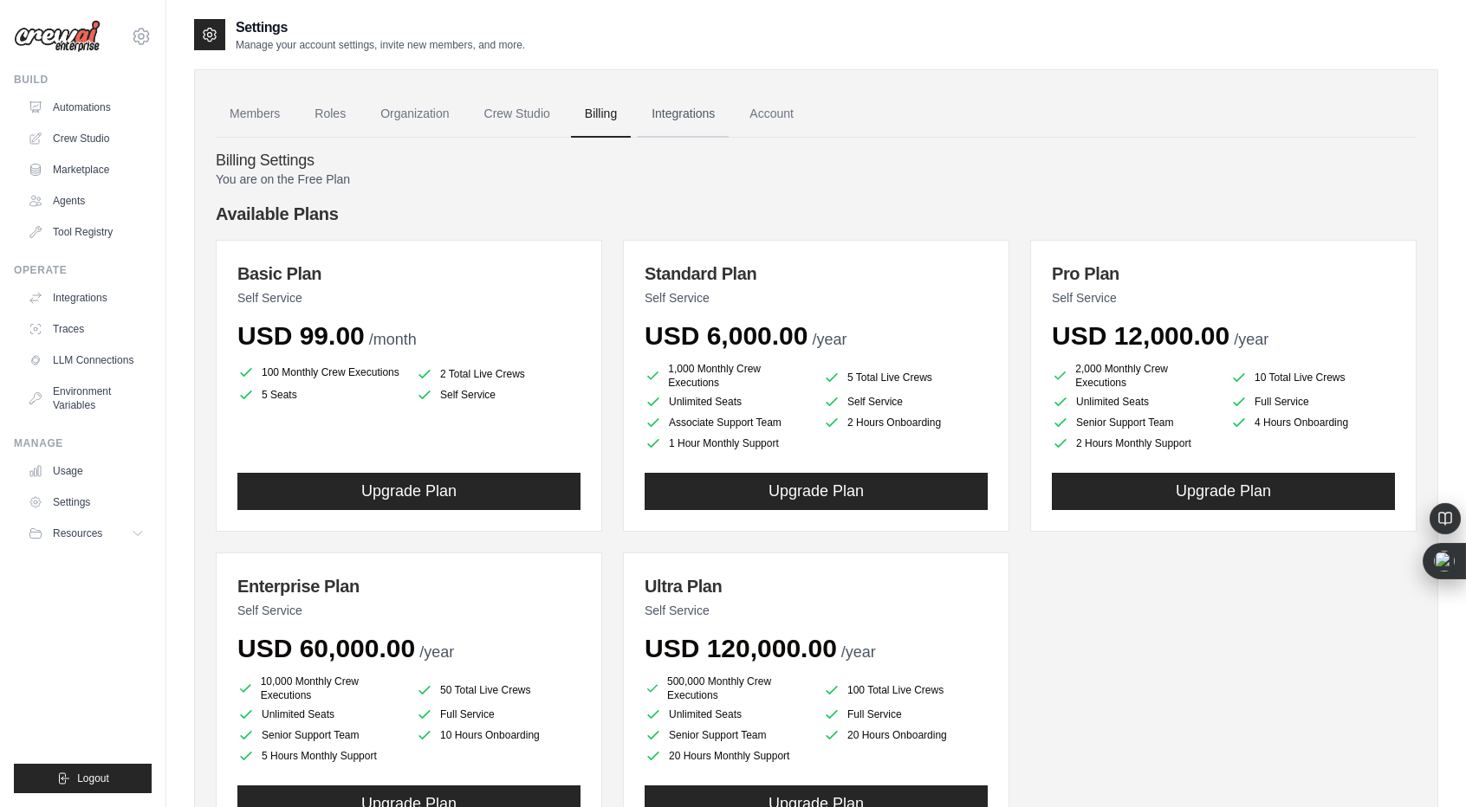
click at [688, 116] on link "Integrations" at bounding box center [683, 114] width 91 height 47
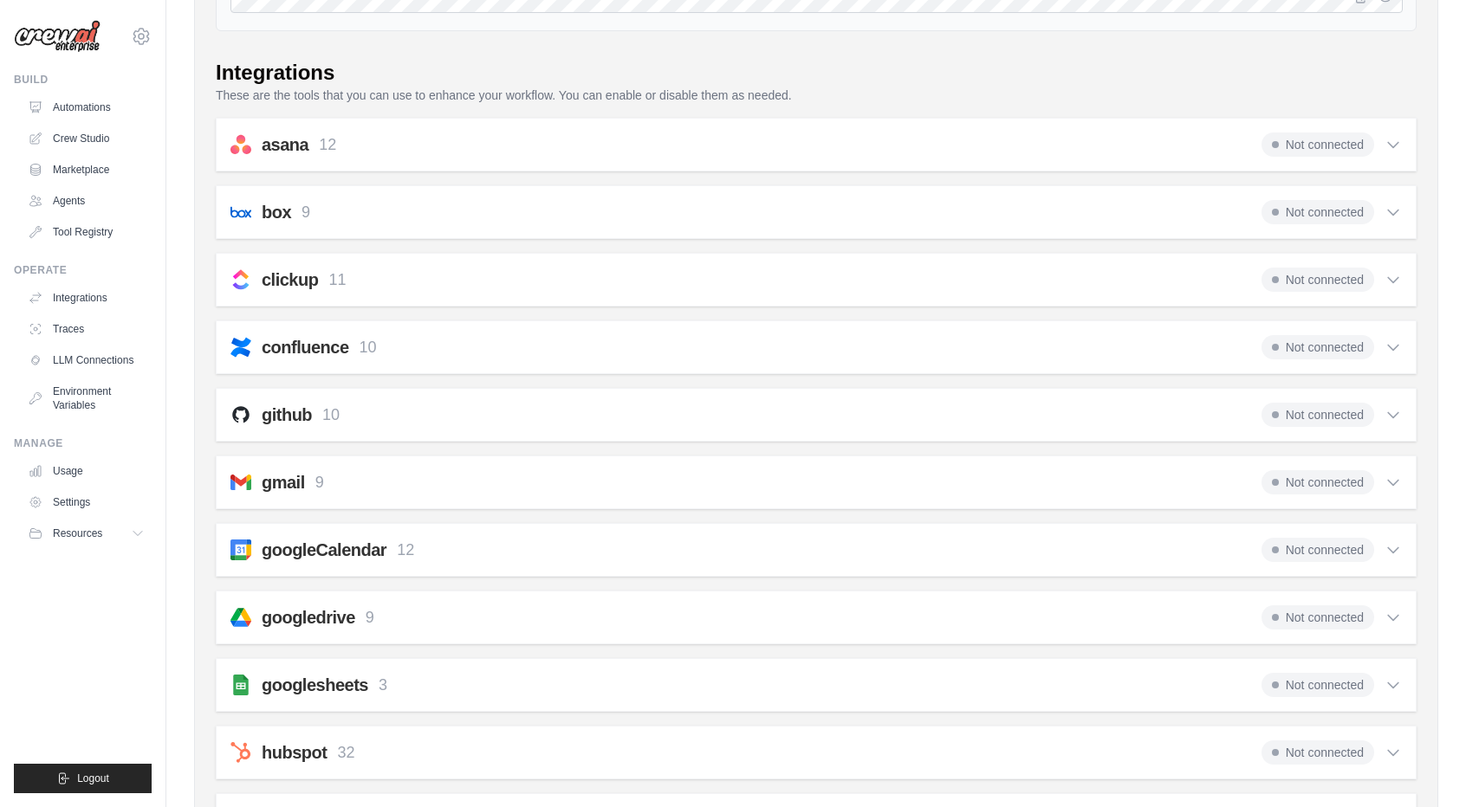
scroll to position [260, 0]
click at [1377, 474] on div "Not connected" at bounding box center [1331, 481] width 140 height 24
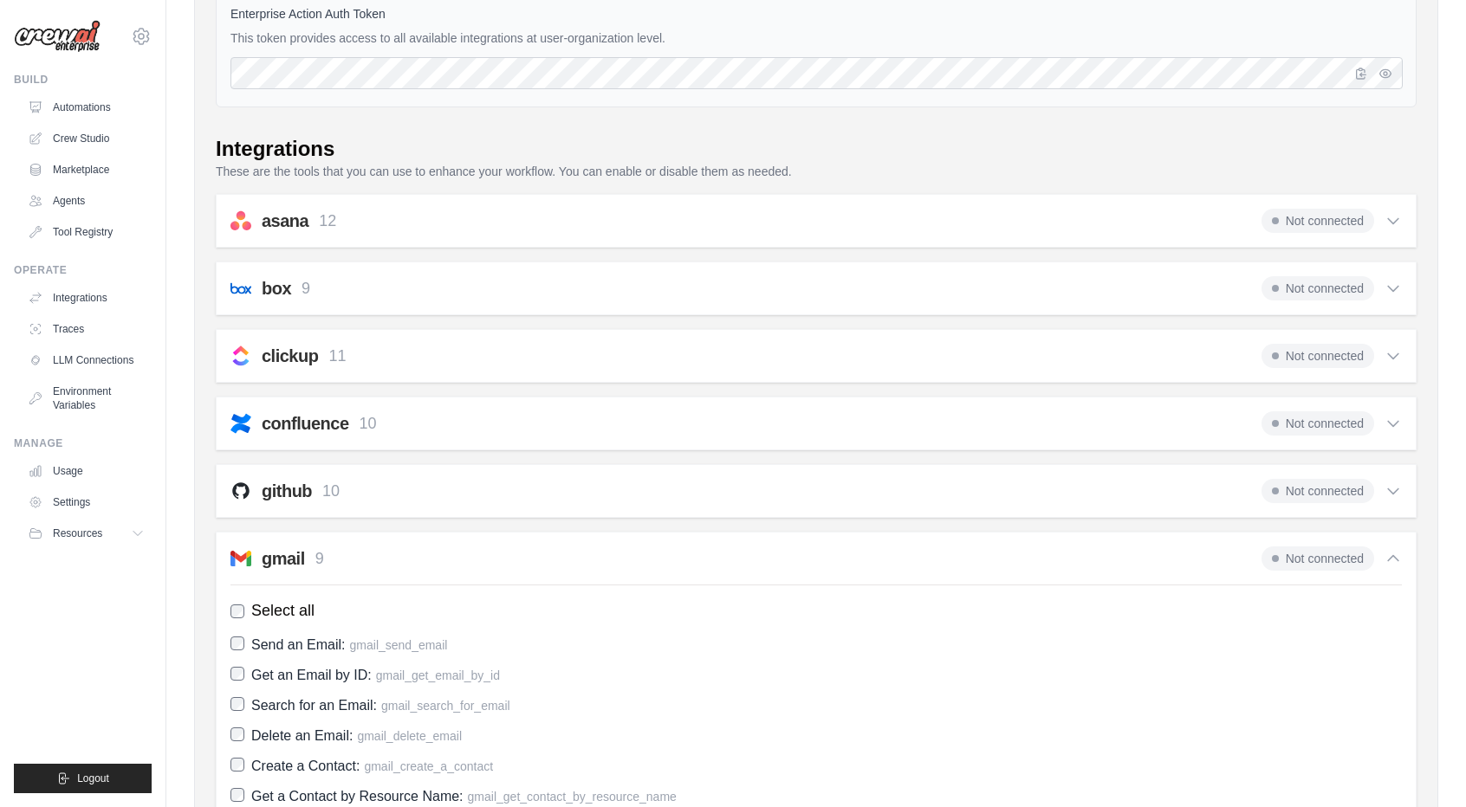
scroll to position [38, 0]
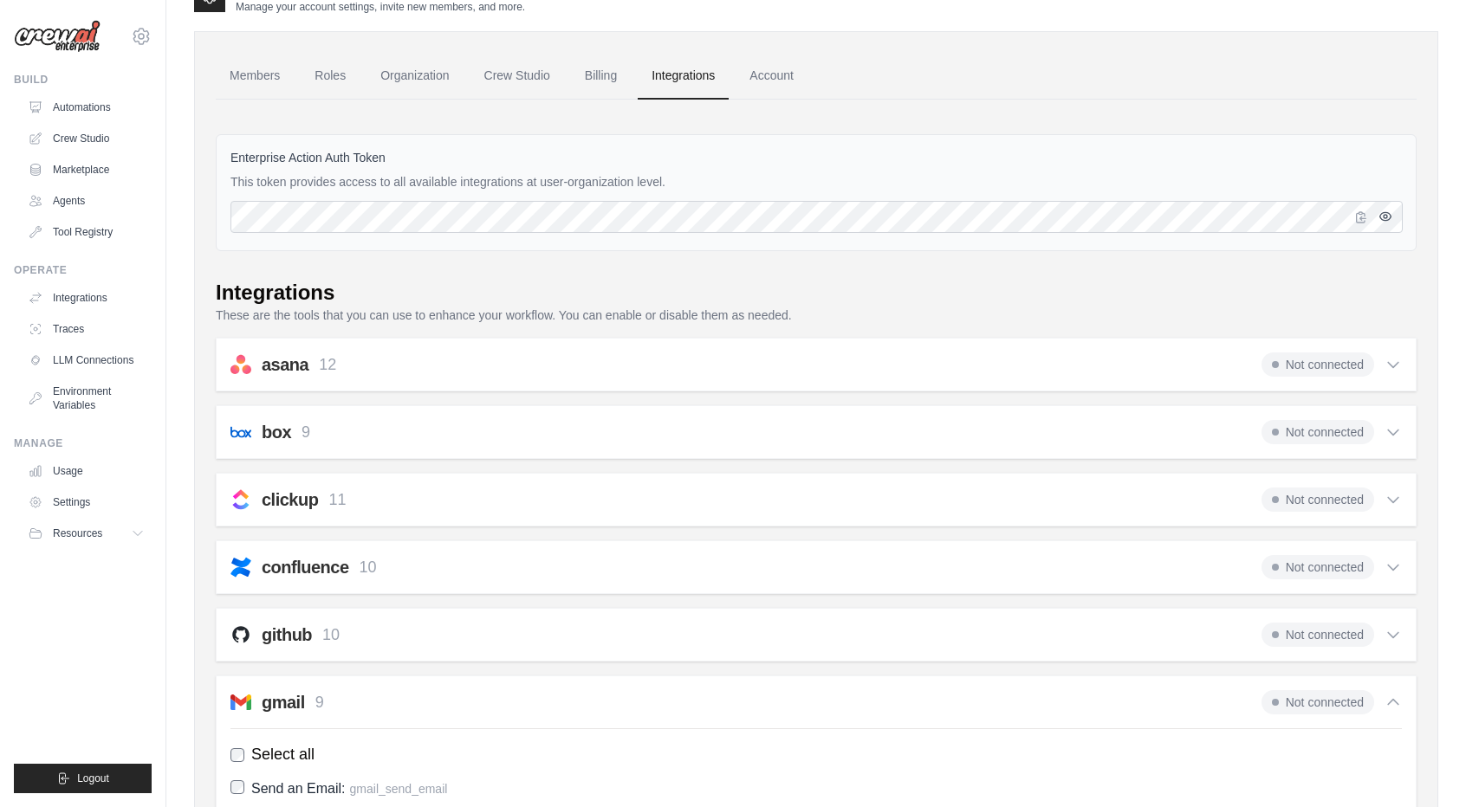
click at [1389, 216] on icon "button" at bounding box center [1385, 217] width 14 height 14
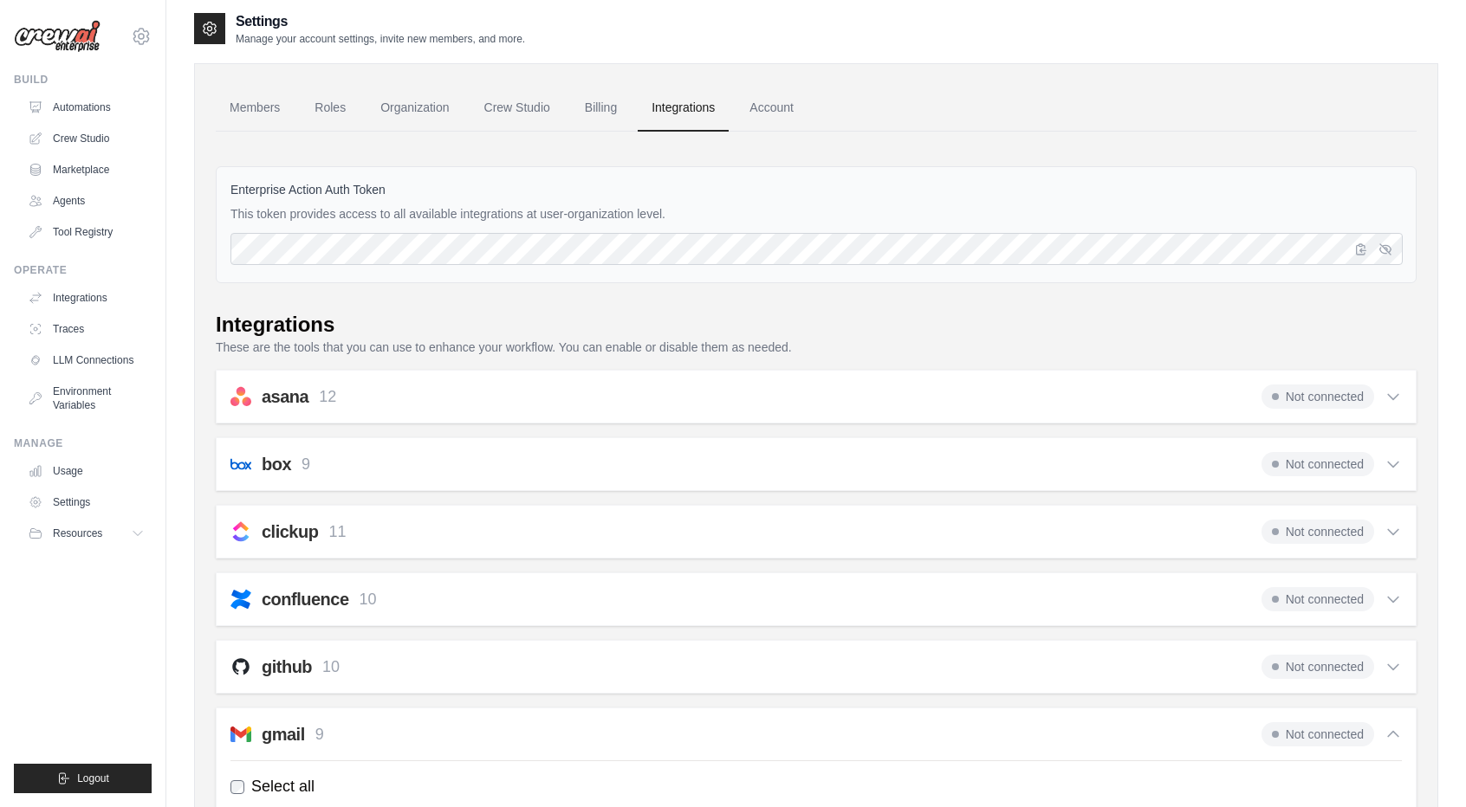
scroll to position [0, 0]
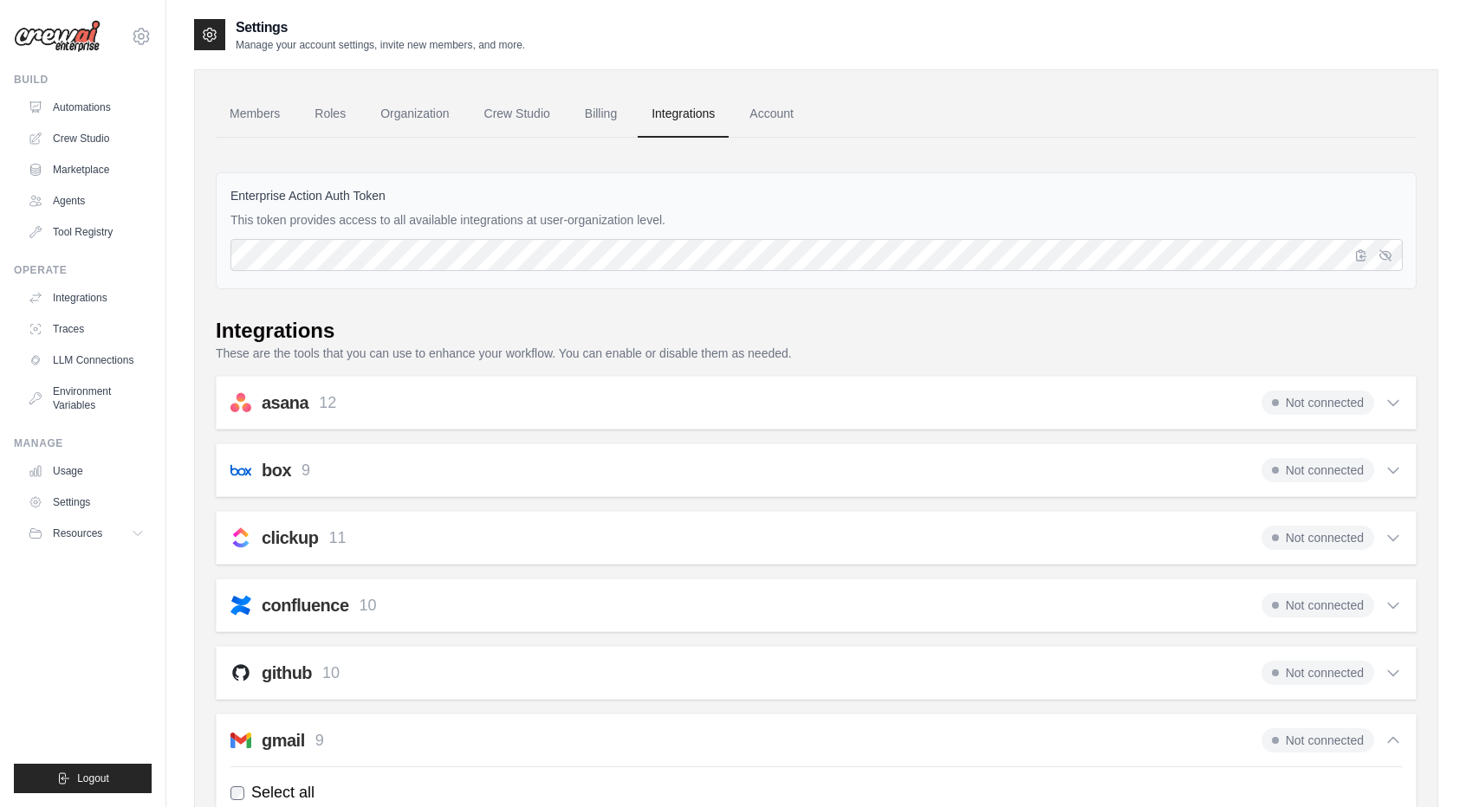
drag, startPoint x: 192, startPoint y: 28, endPoint x: 204, endPoint y: 29, distance: 12.3
click at [214, 32] on icon at bounding box center [209, 34] width 17 height 17
click at [144, 29] on icon at bounding box center [141, 36] width 16 height 15
click at [12, 86] on div "adet.adel@gmail.com Settings Build Automations Crew Studio Marketplace" at bounding box center [83, 403] width 166 height 807
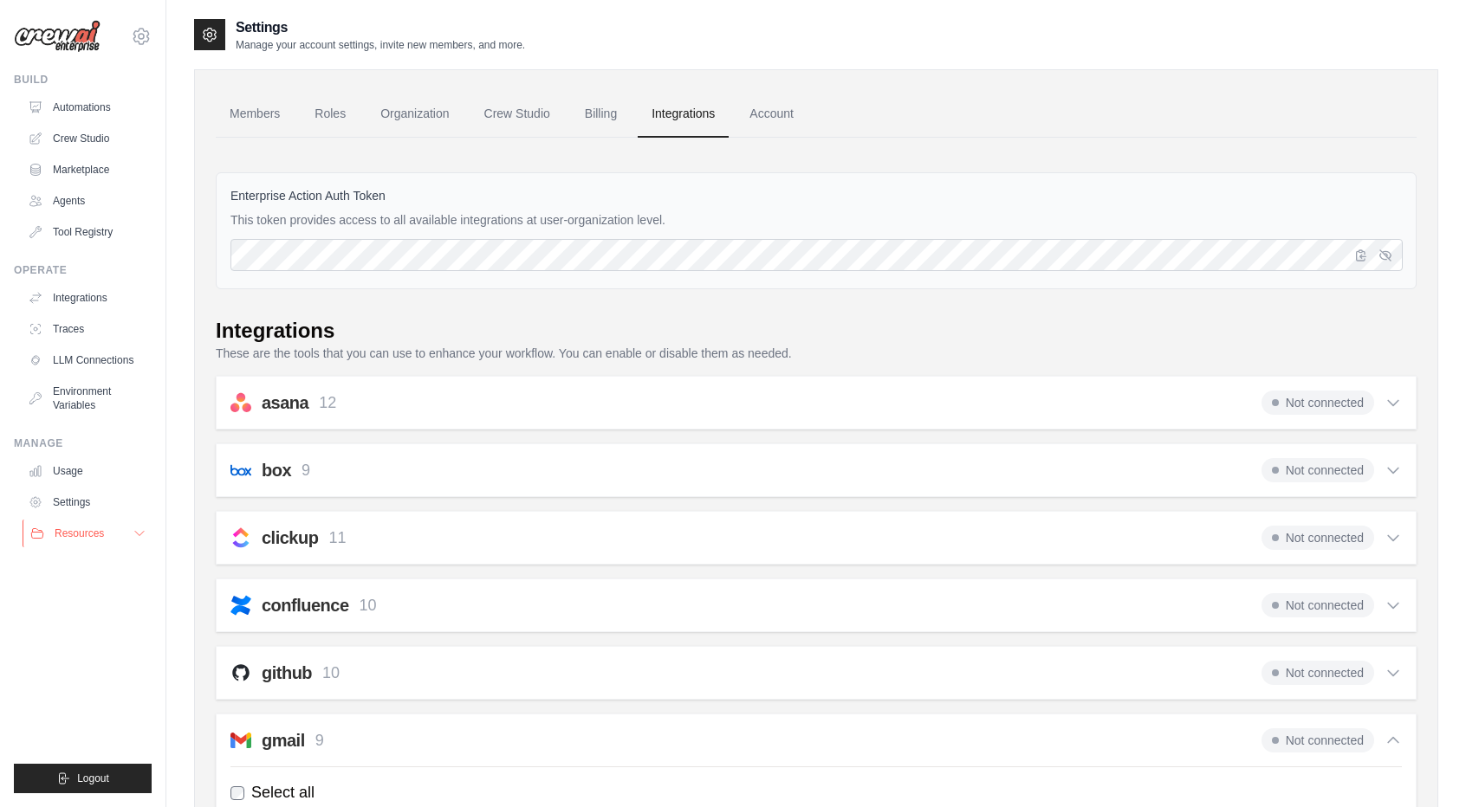
click at [137, 535] on icon at bounding box center [140, 534] width 14 height 14
click at [94, 778] on span "Logout" at bounding box center [93, 779] width 32 height 14
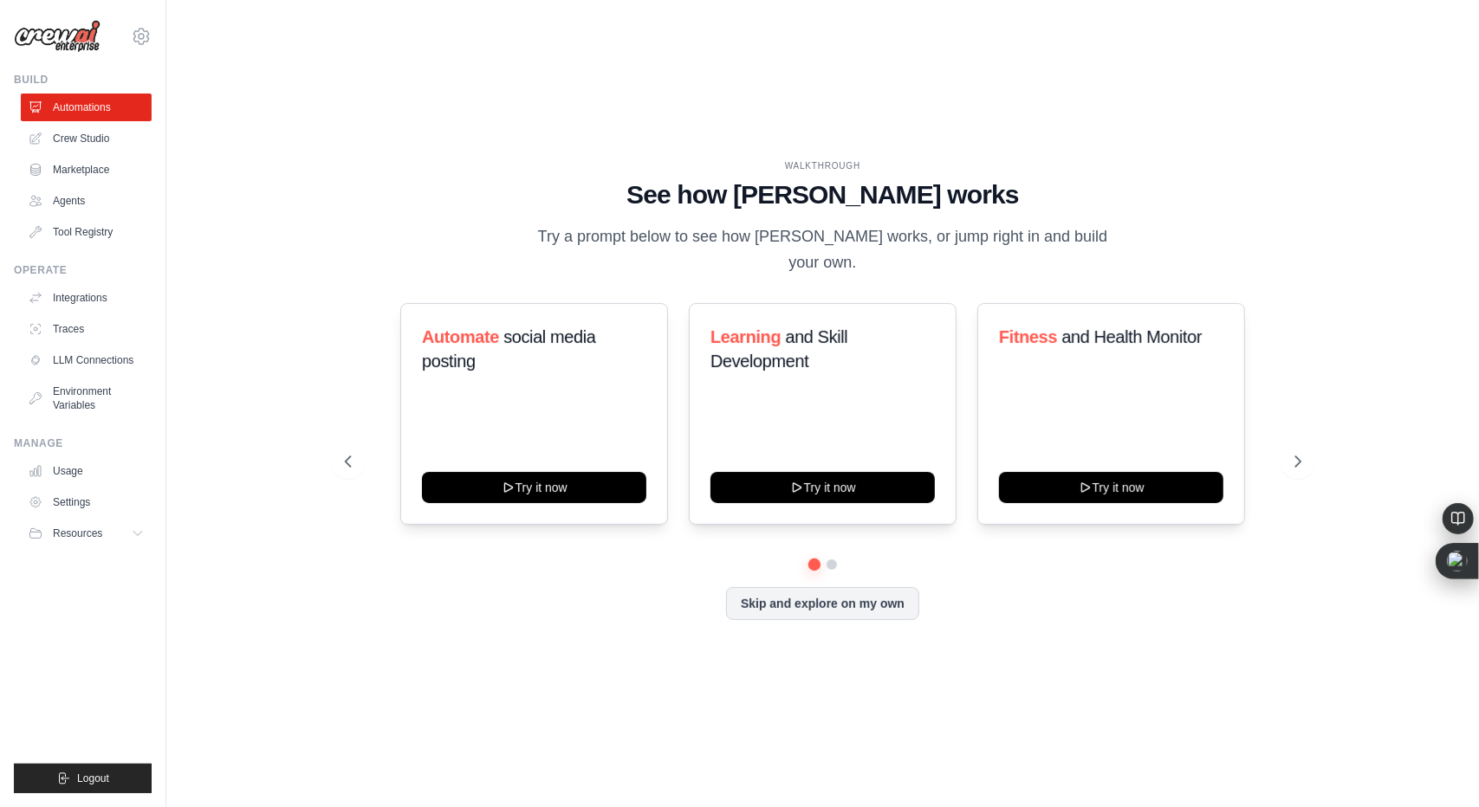
click at [487, 119] on div "WALKTHROUGH See how [PERSON_NAME] works Try a prompt below to see how [PERSON_N…" at bounding box center [822, 403] width 1257 height 773
click at [70, 296] on link "Integrations" at bounding box center [88, 298] width 131 height 28
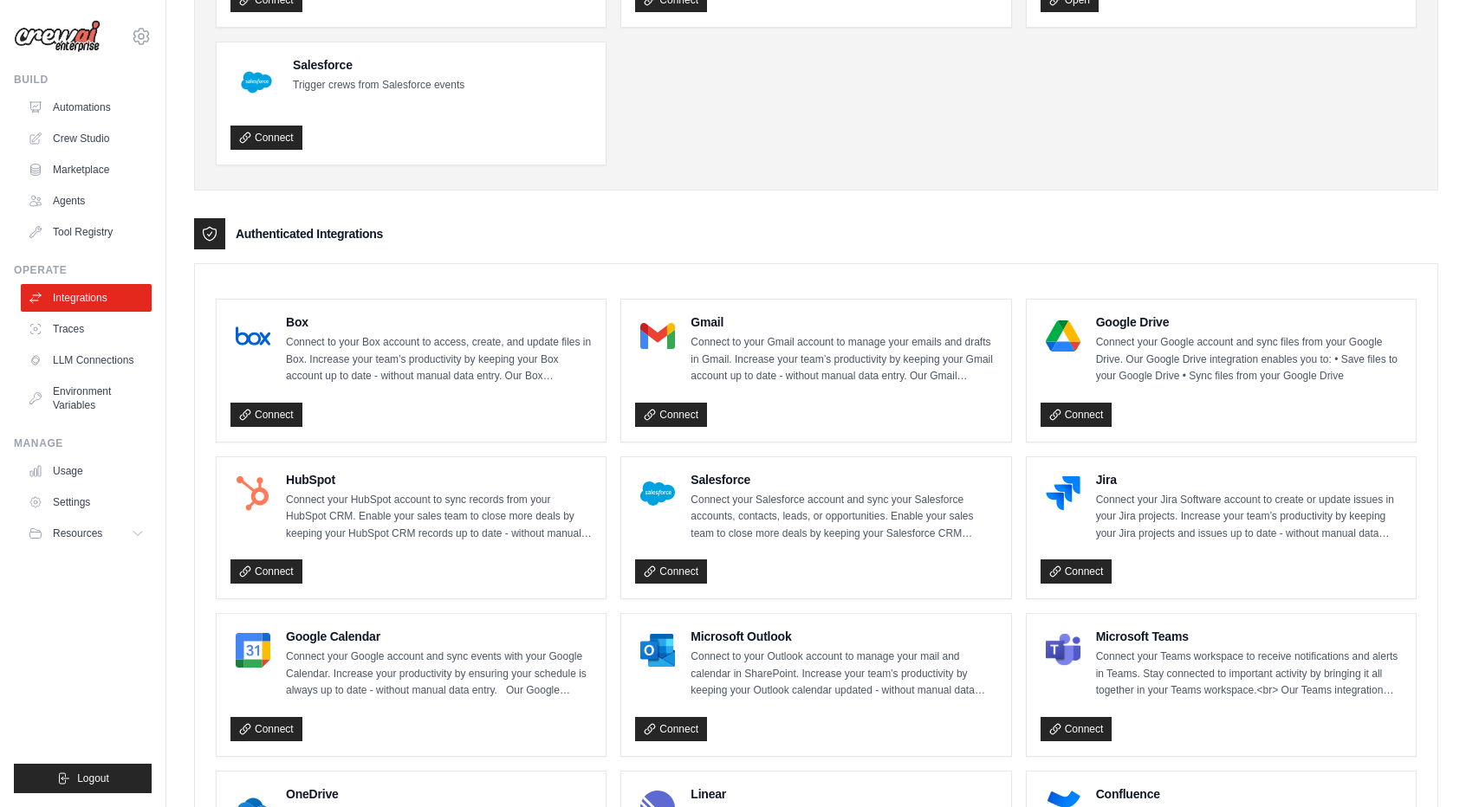
scroll to position [347, 0]
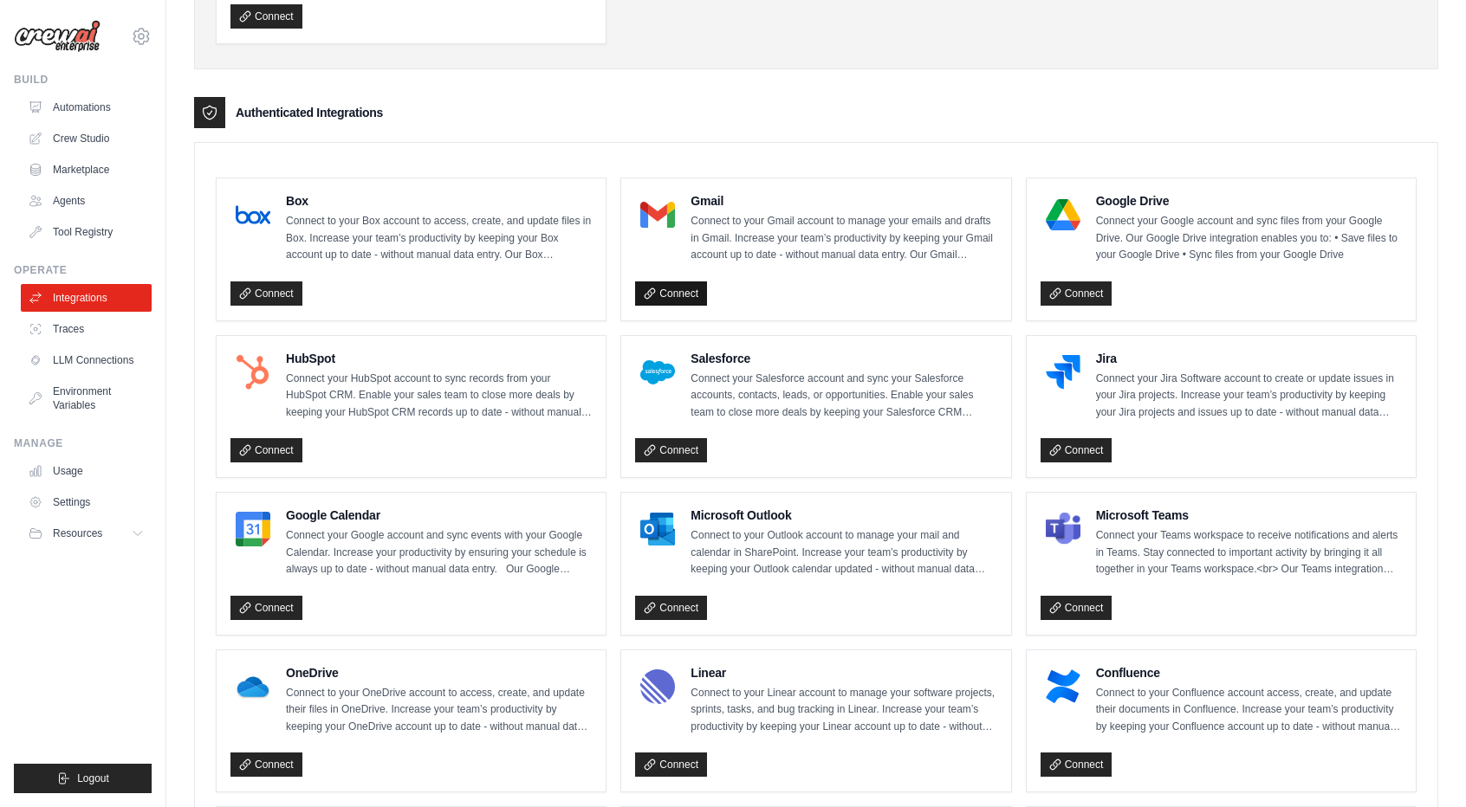
click at [693, 295] on link "Connect" at bounding box center [671, 294] width 72 height 24
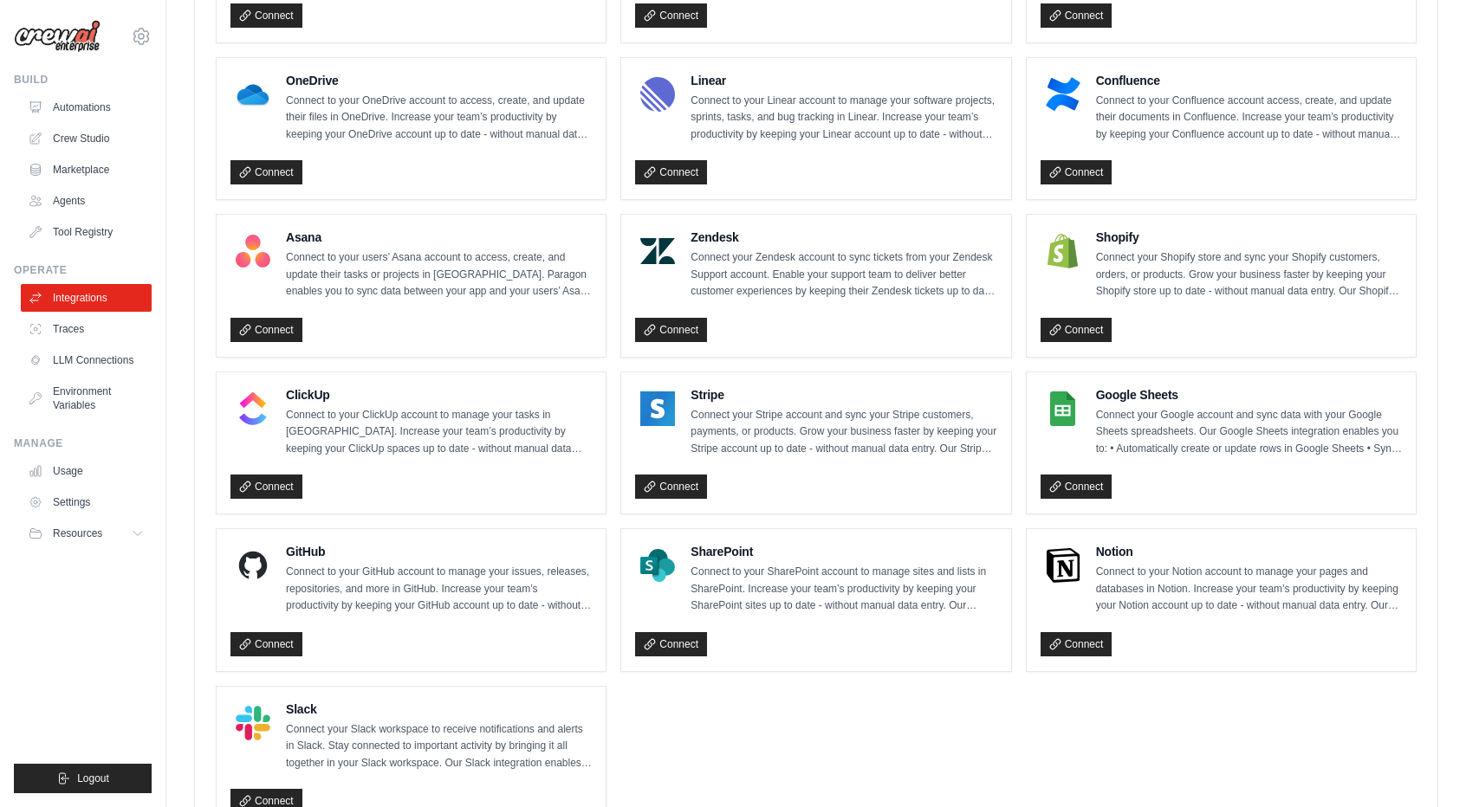
scroll to position [953, 0]
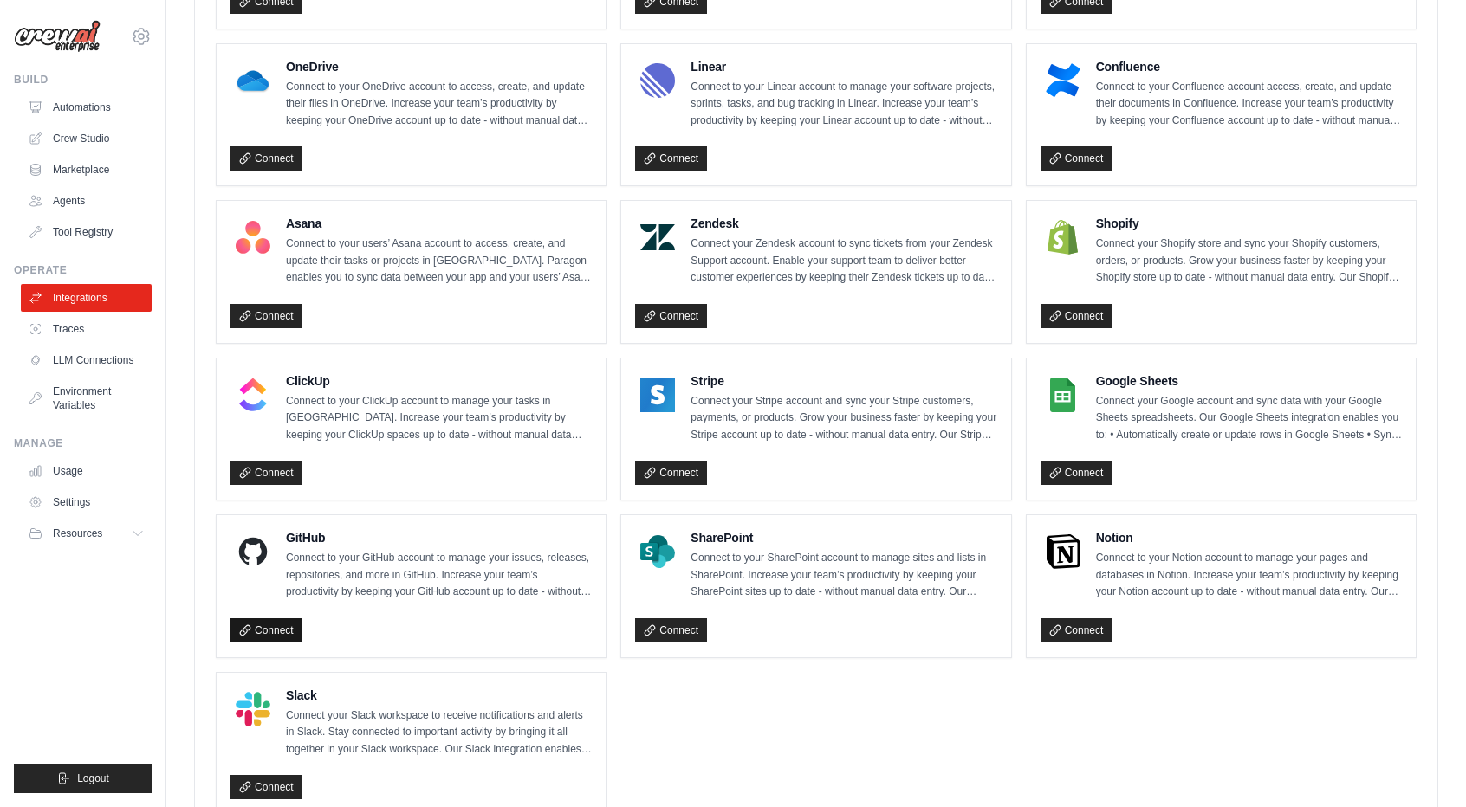
click at [264, 625] on link "Connect" at bounding box center [266, 631] width 72 height 24
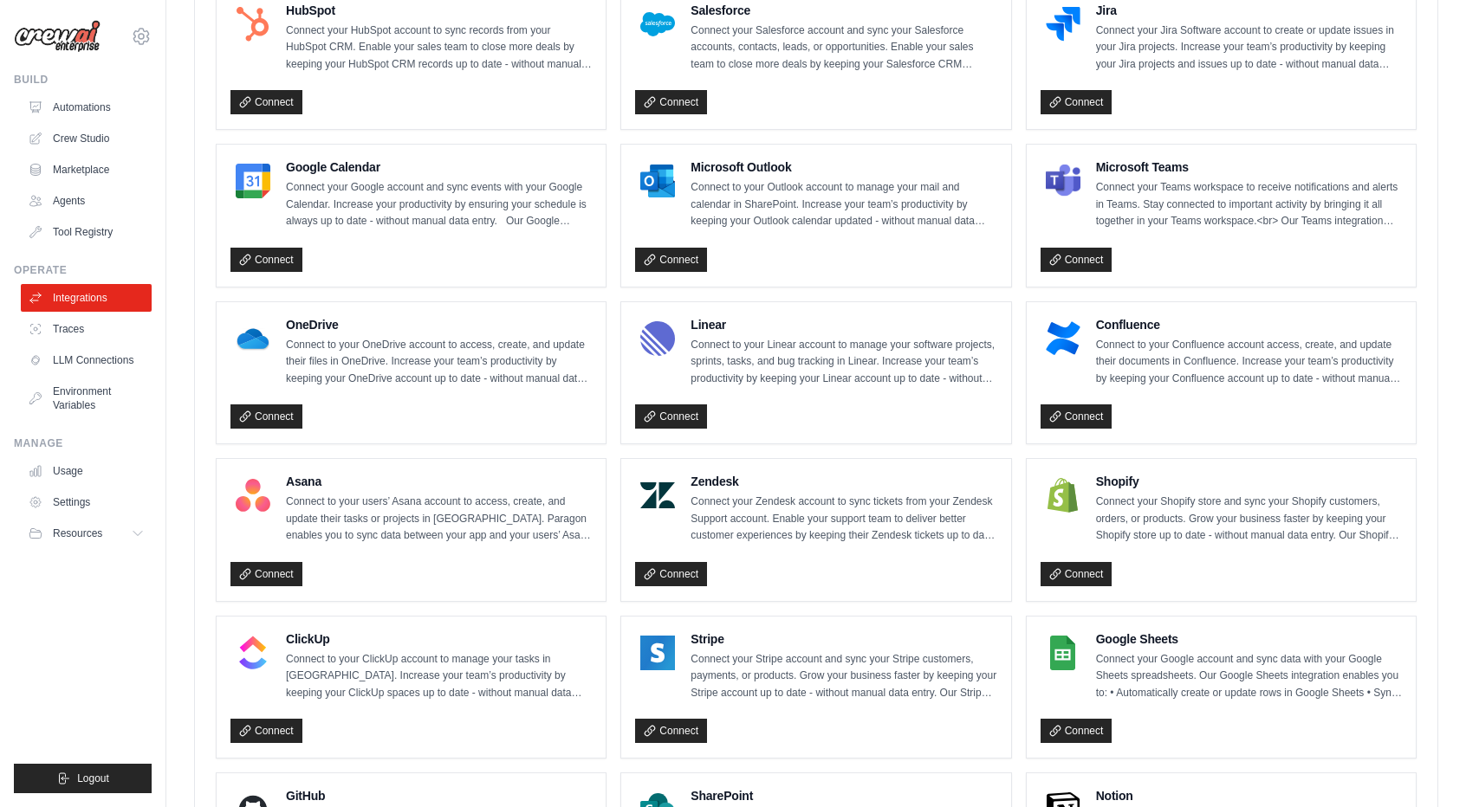
scroll to position [693, 0]
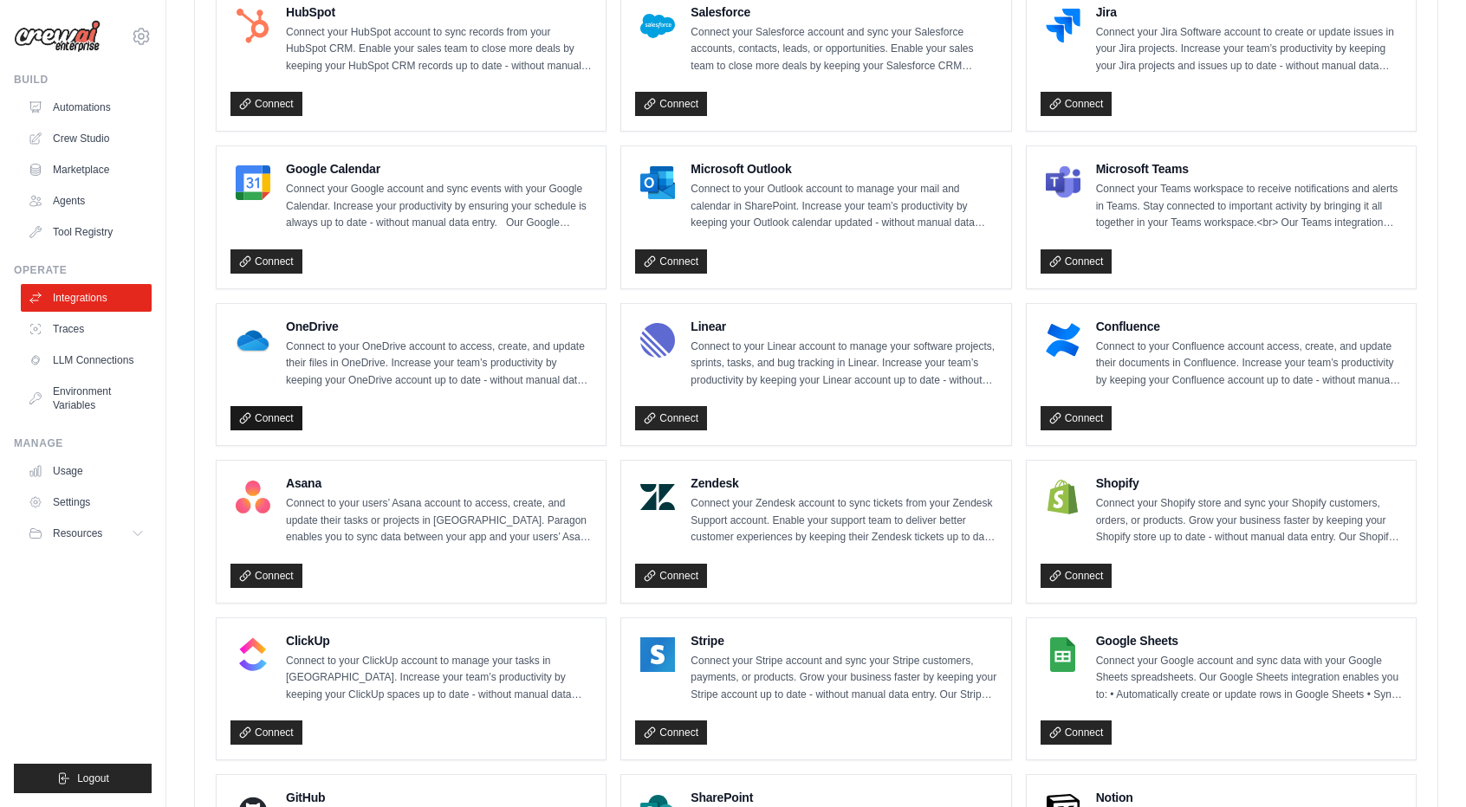
click at [271, 423] on link "Connect" at bounding box center [266, 418] width 72 height 24
click at [282, 424] on link "Connect" at bounding box center [266, 418] width 72 height 24
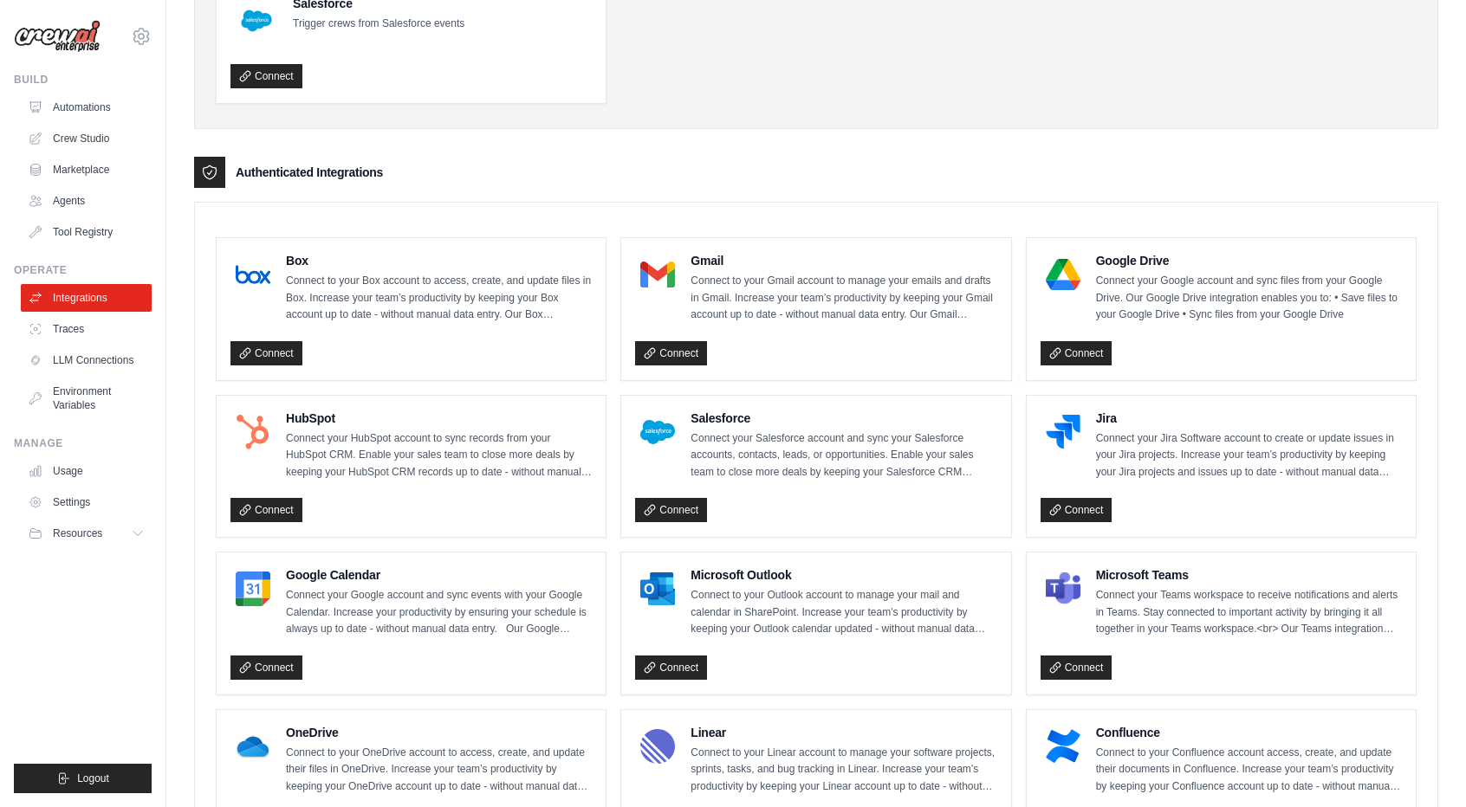
scroll to position [260, 0]
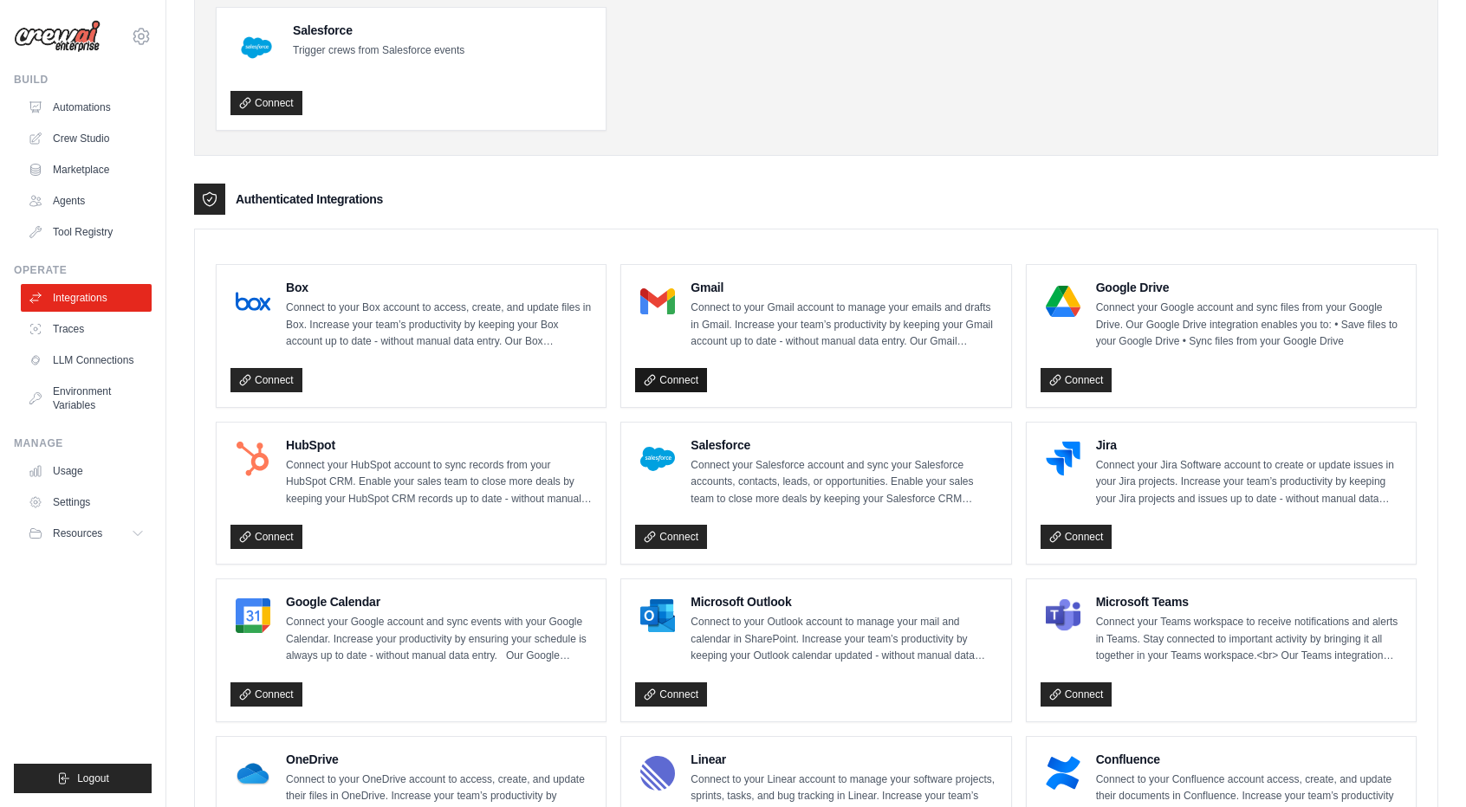
click at [658, 391] on link "Connect" at bounding box center [671, 380] width 72 height 24
click at [70, 399] on link "Environment Variables" at bounding box center [88, 399] width 131 height 42
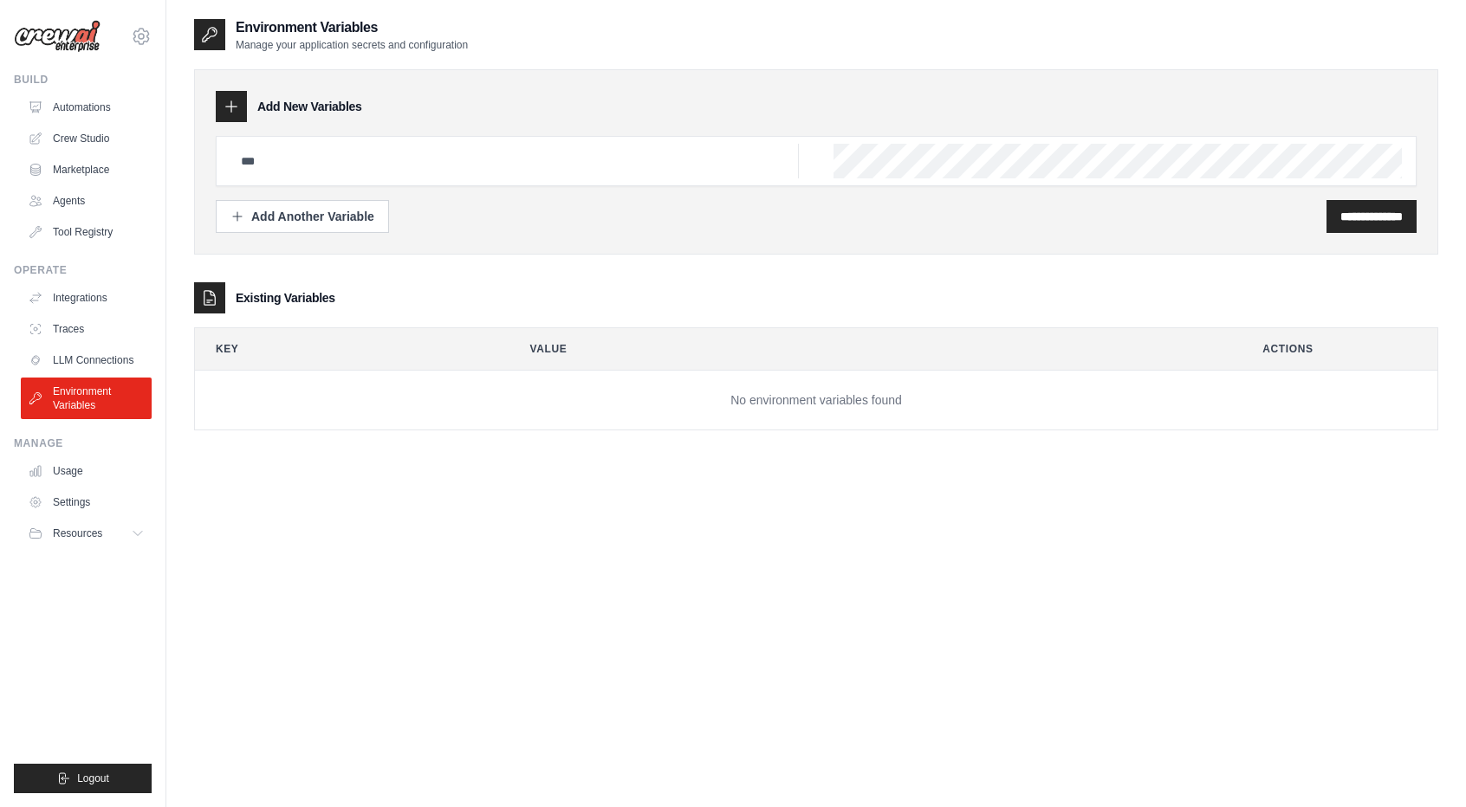
click at [234, 115] on div at bounding box center [231, 106] width 31 height 31
click at [226, 104] on icon at bounding box center [231, 106] width 17 height 17
click at [284, 209] on div "Add Another Variable" at bounding box center [302, 215] width 144 height 17
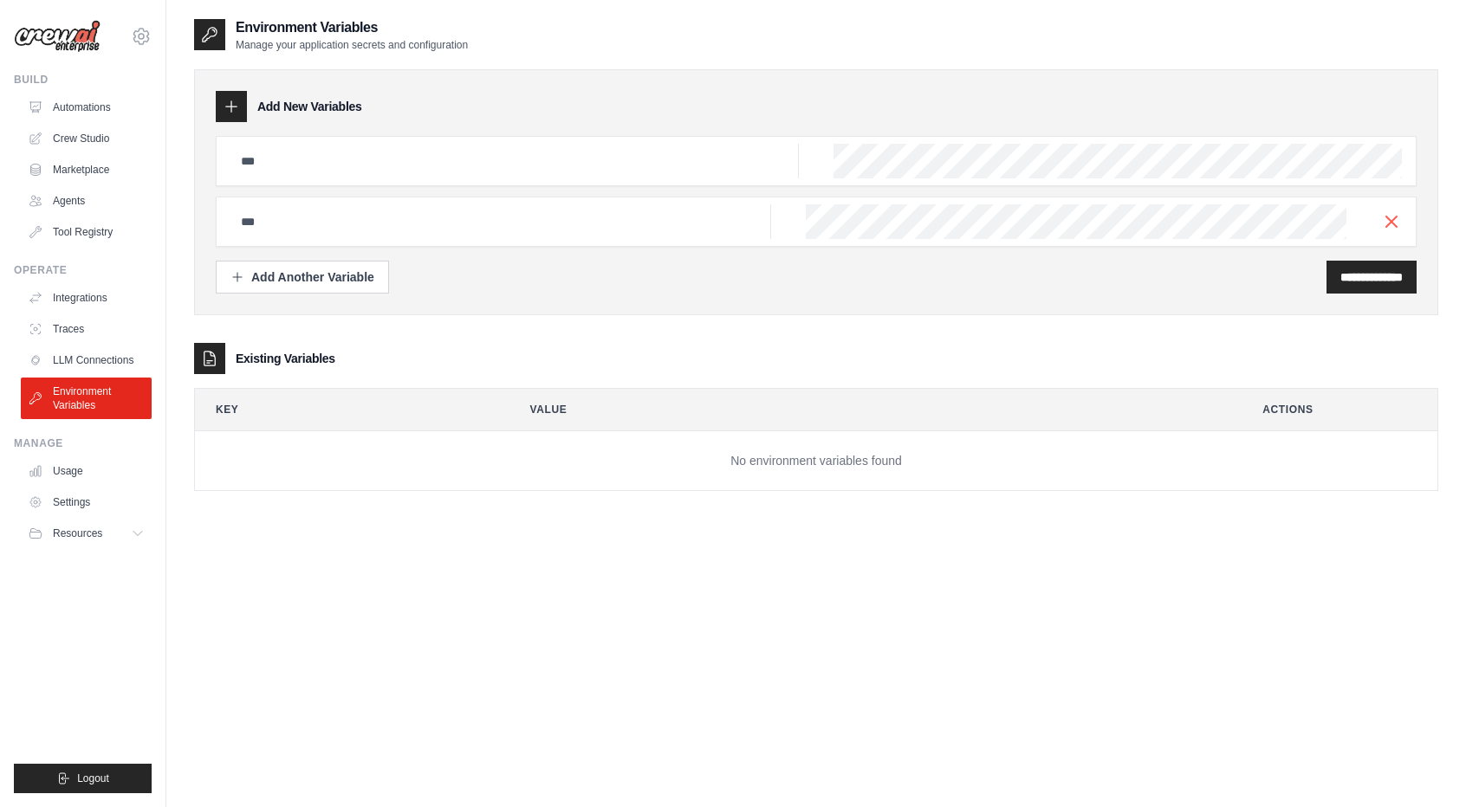
click at [369, 141] on div at bounding box center [816, 161] width 1201 height 50
click at [355, 165] on input "text" at bounding box center [514, 161] width 568 height 35
click at [312, 157] on input "text" at bounding box center [514, 161] width 568 height 35
paste input "**********"
type input "**********"
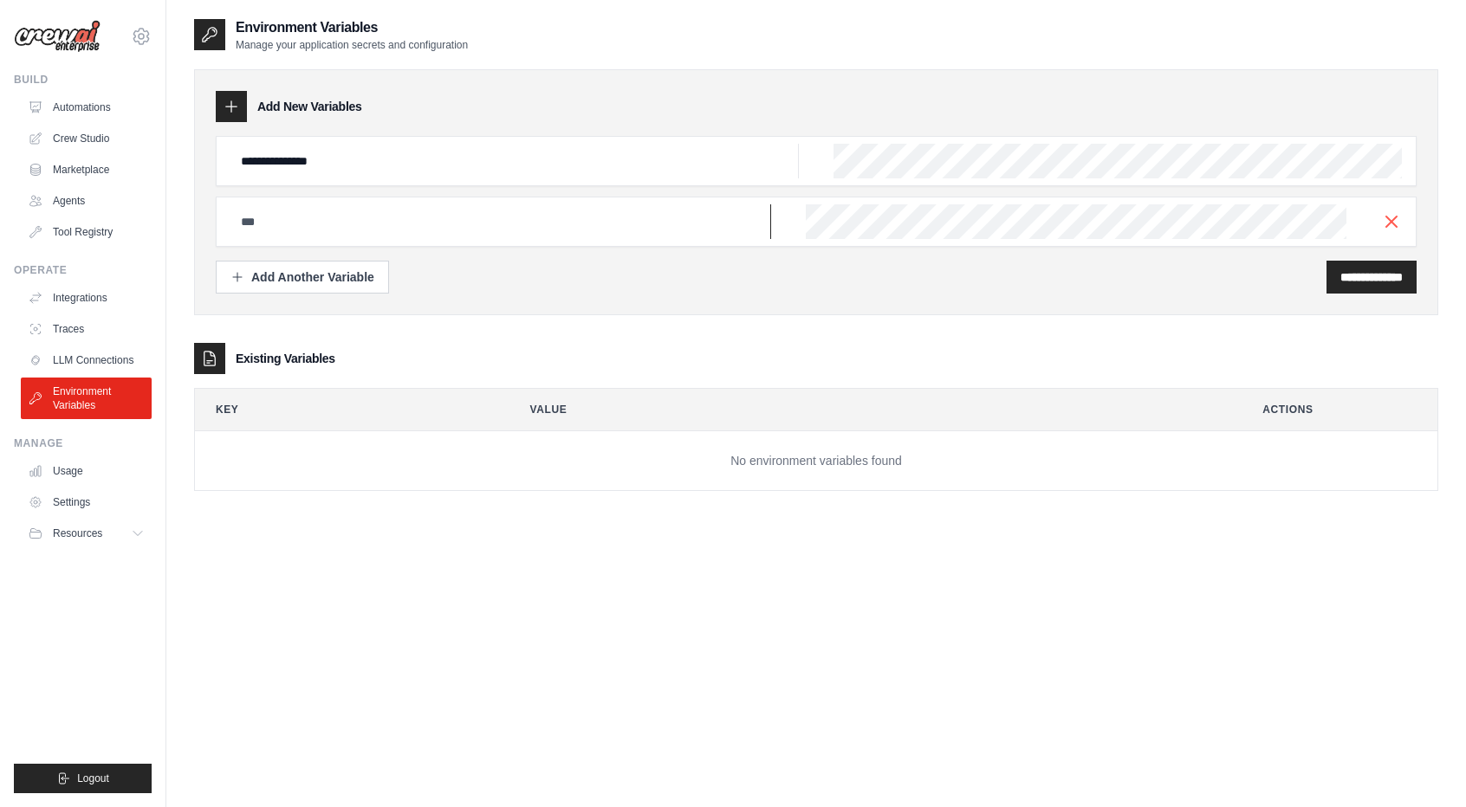
click at [318, 213] on input "text" at bounding box center [500, 221] width 541 height 35
paste input "**********"
type input "**********"
click at [322, 282] on div "Add Another Variable" at bounding box center [302, 276] width 144 height 17
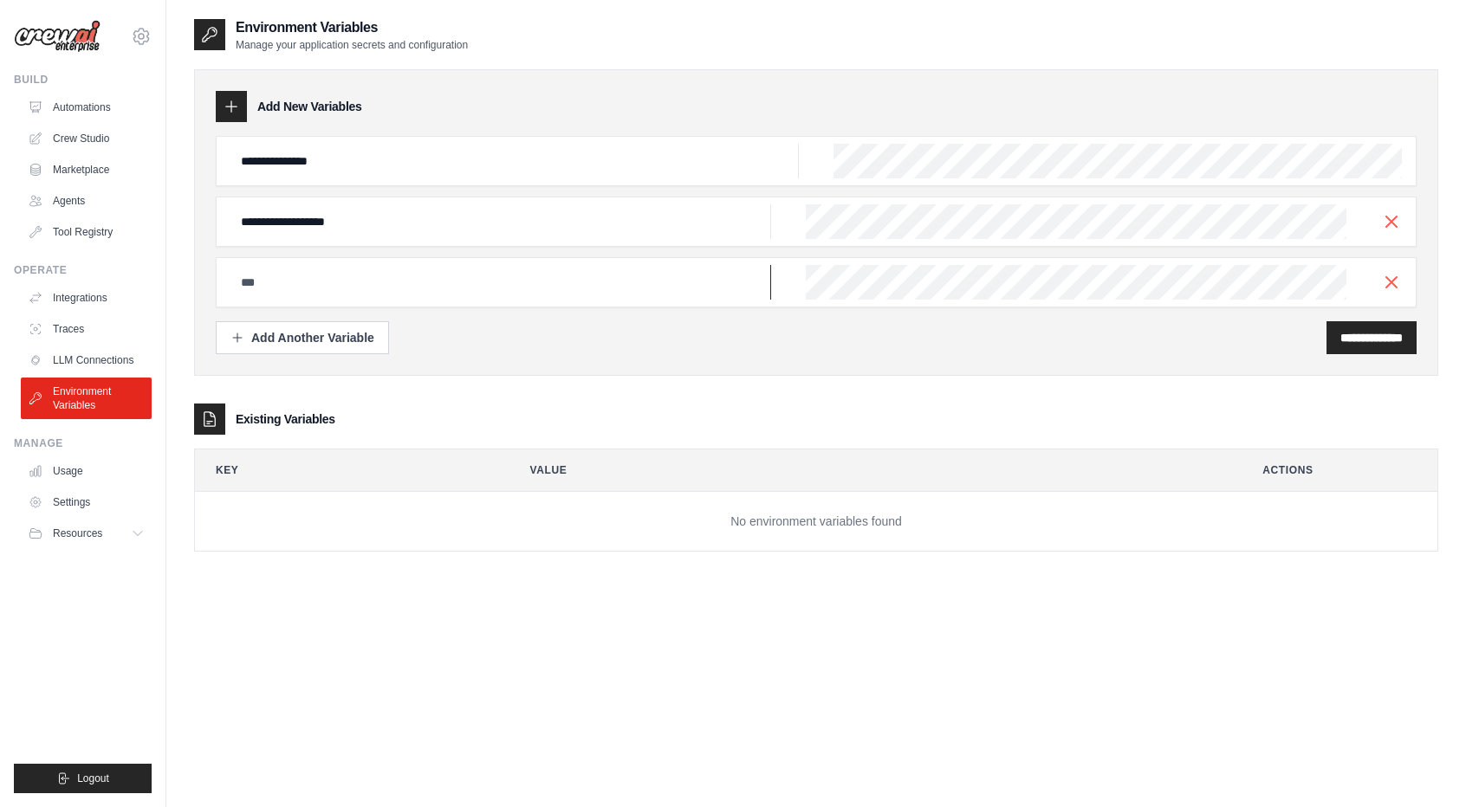
click at [284, 282] on input "text" at bounding box center [500, 282] width 541 height 35
paste input "**********"
type input "**********"
click at [1340, 343] on input "**********" at bounding box center [1371, 337] width 62 height 17
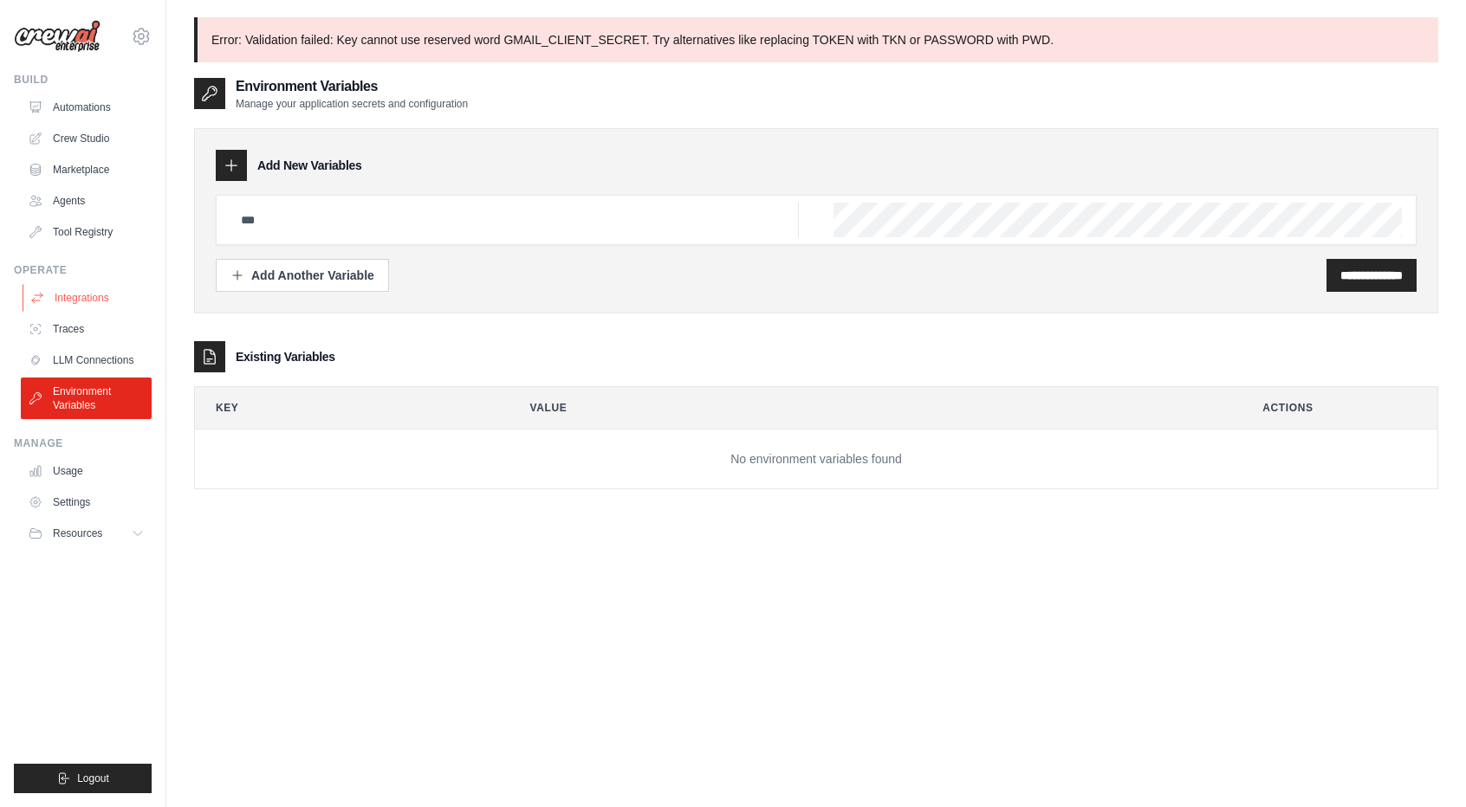
click at [96, 297] on link "Integrations" at bounding box center [88, 298] width 131 height 28
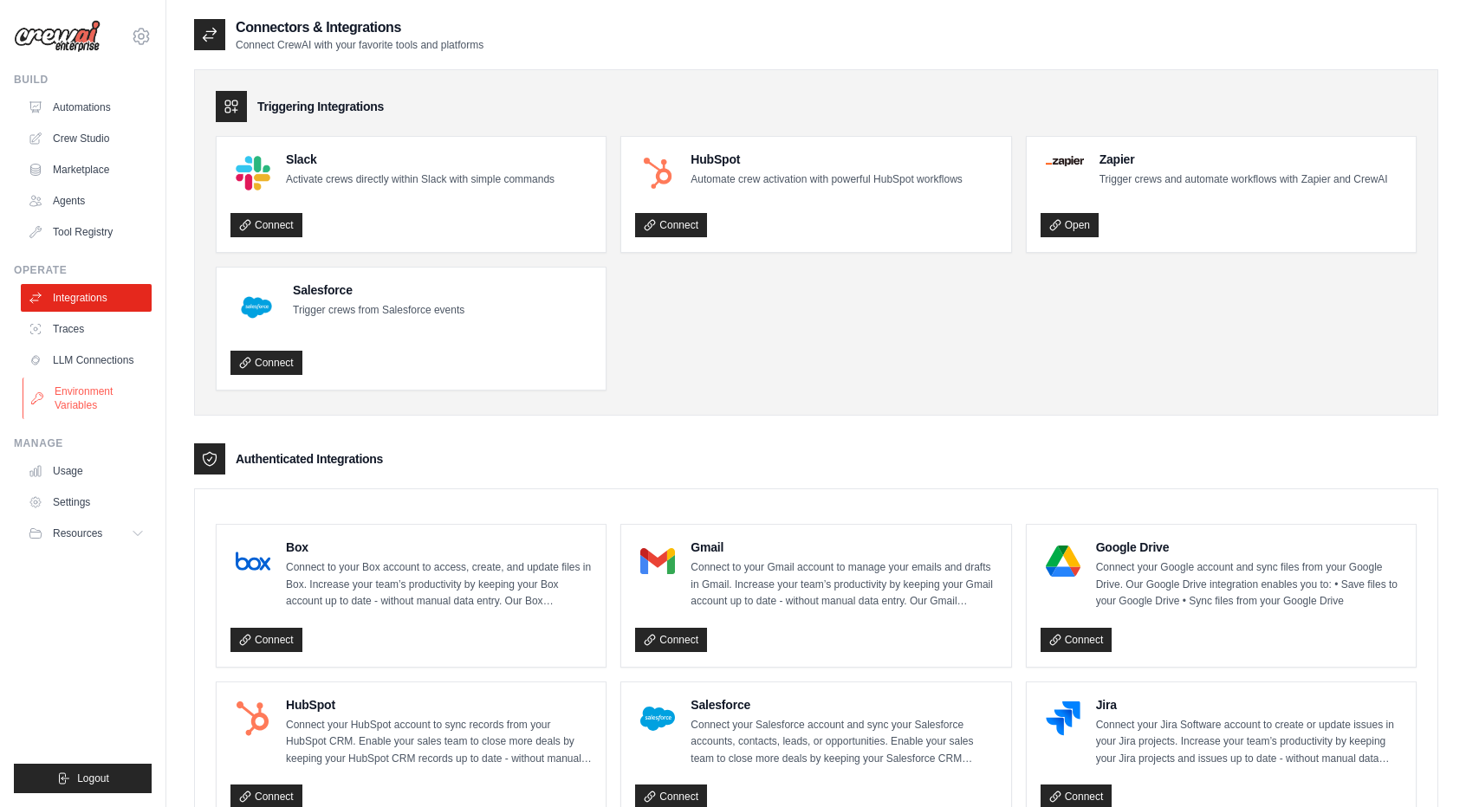
click at [88, 399] on link "Environment Variables" at bounding box center [88, 399] width 131 height 42
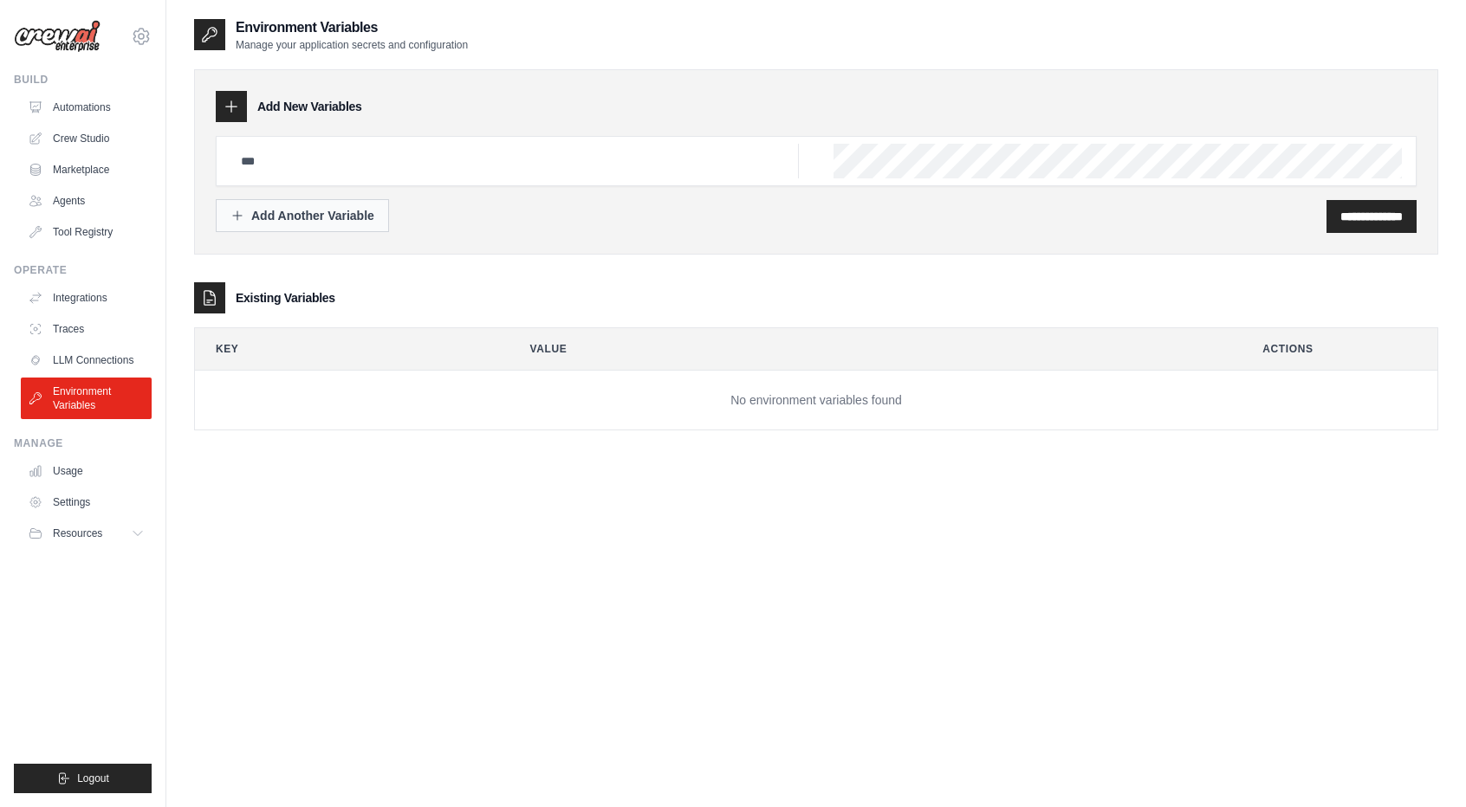
click at [281, 207] on div "Add Another Variable" at bounding box center [302, 215] width 144 height 17
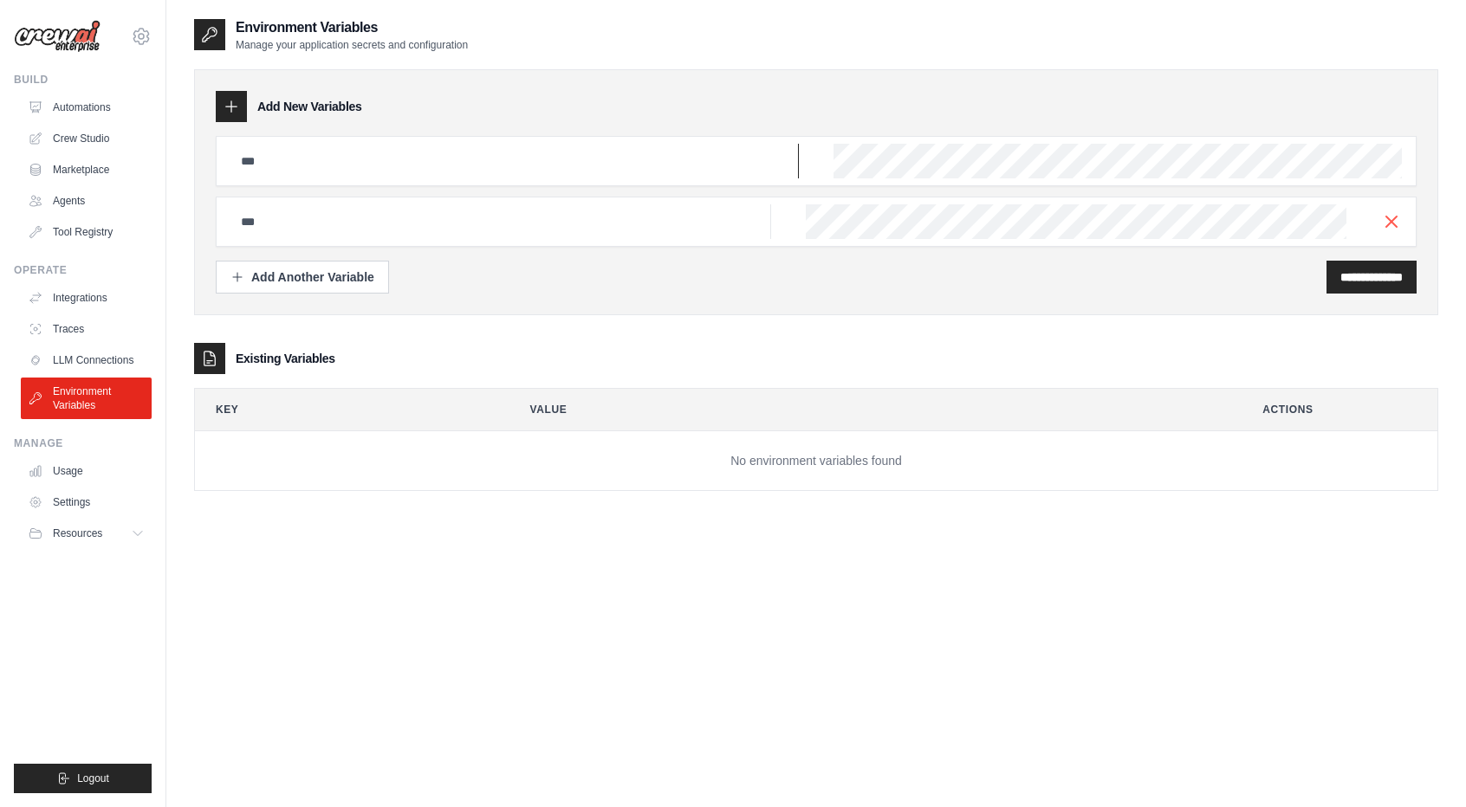
click at [383, 169] on input "text" at bounding box center [514, 161] width 568 height 35
type input "**********"
click at [339, 218] on input "text" at bounding box center [500, 221] width 541 height 35
type input "**********"
click at [343, 282] on div "Add Another Variable" at bounding box center [302, 276] width 144 height 17
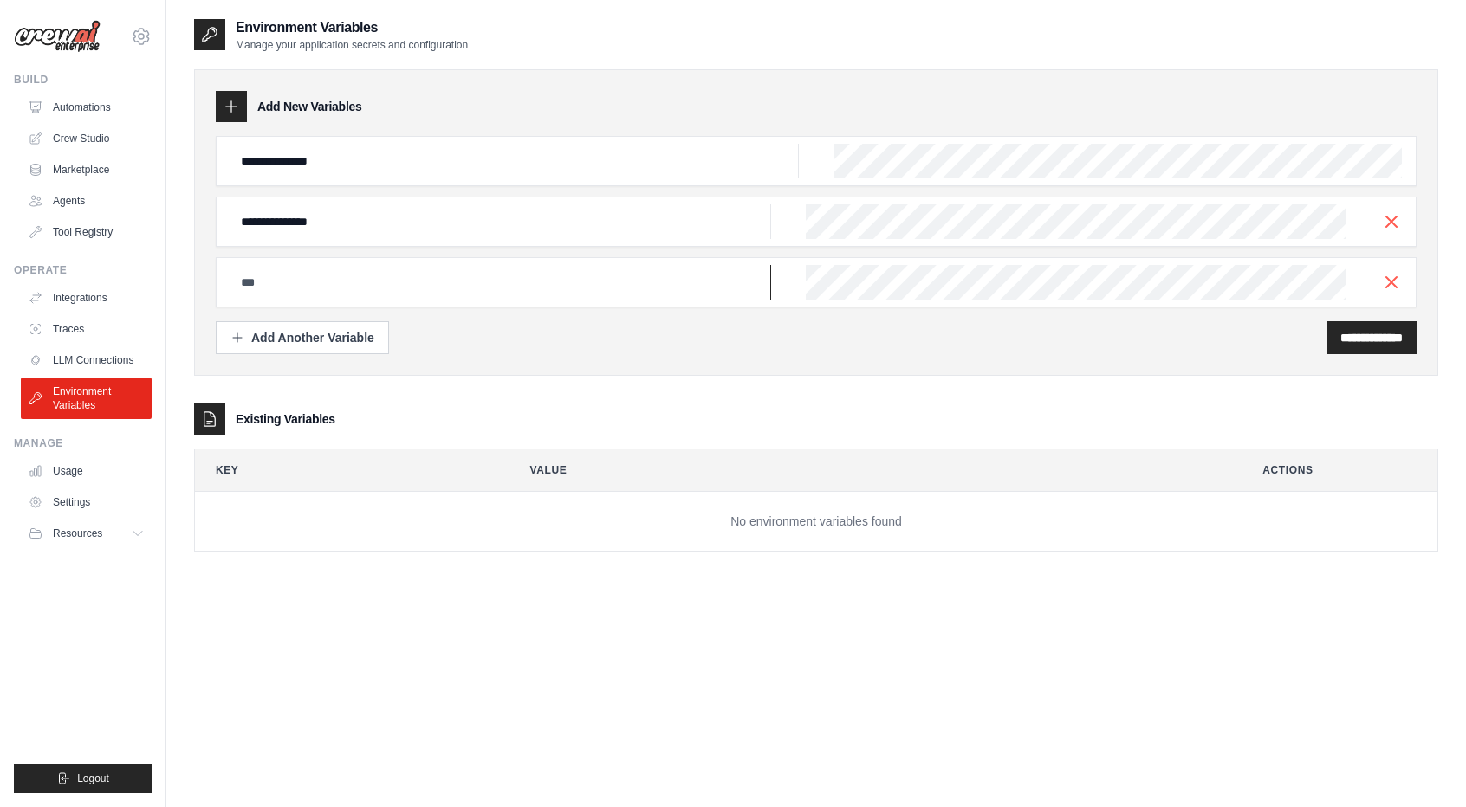
click at [335, 285] on input "text" at bounding box center [500, 282] width 541 height 35
click at [411, 217] on input "**********" at bounding box center [500, 221] width 541 height 35
click at [407, 217] on input "**********" at bounding box center [500, 221] width 541 height 35
drag, startPoint x: 405, startPoint y: 217, endPoint x: 209, endPoint y: 221, distance: 196.7
click at [209, 221] on div "**********" at bounding box center [816, 222] width 1244 height 307
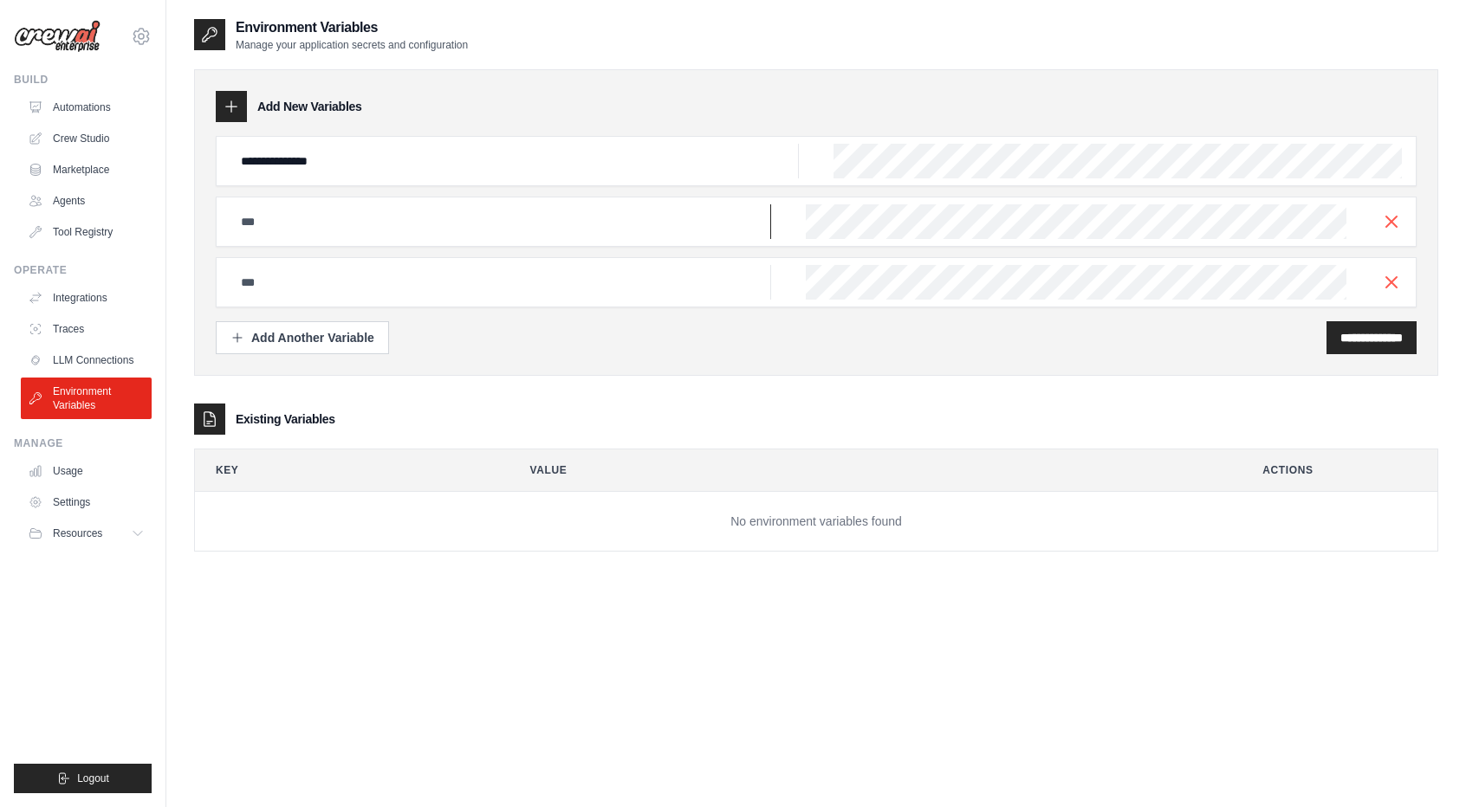
click at [377, 218] on input "text" at bounding box center [500, 221] width 541 height 35
paste input "**********"
type input "**********"
click at [1364, 322] on div "**********" at bounding box center [1371, 337] width 90 height 33
click at [1394, 220] on icon "button" at bounding box center [1391, 221] width 21 height 21
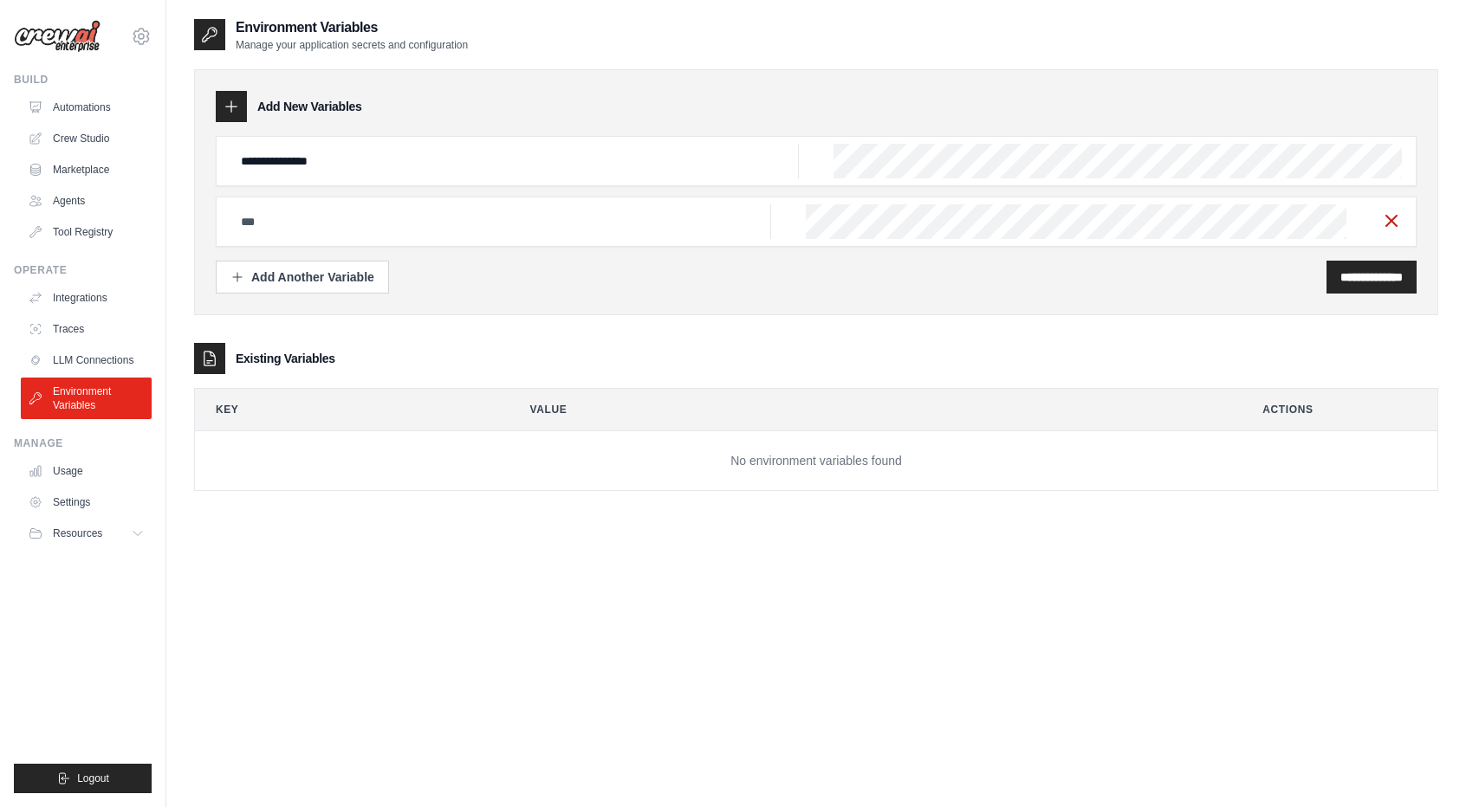
click at [1390, 217] on line "button" at bounding box center [1391, 221] width 10 height 10
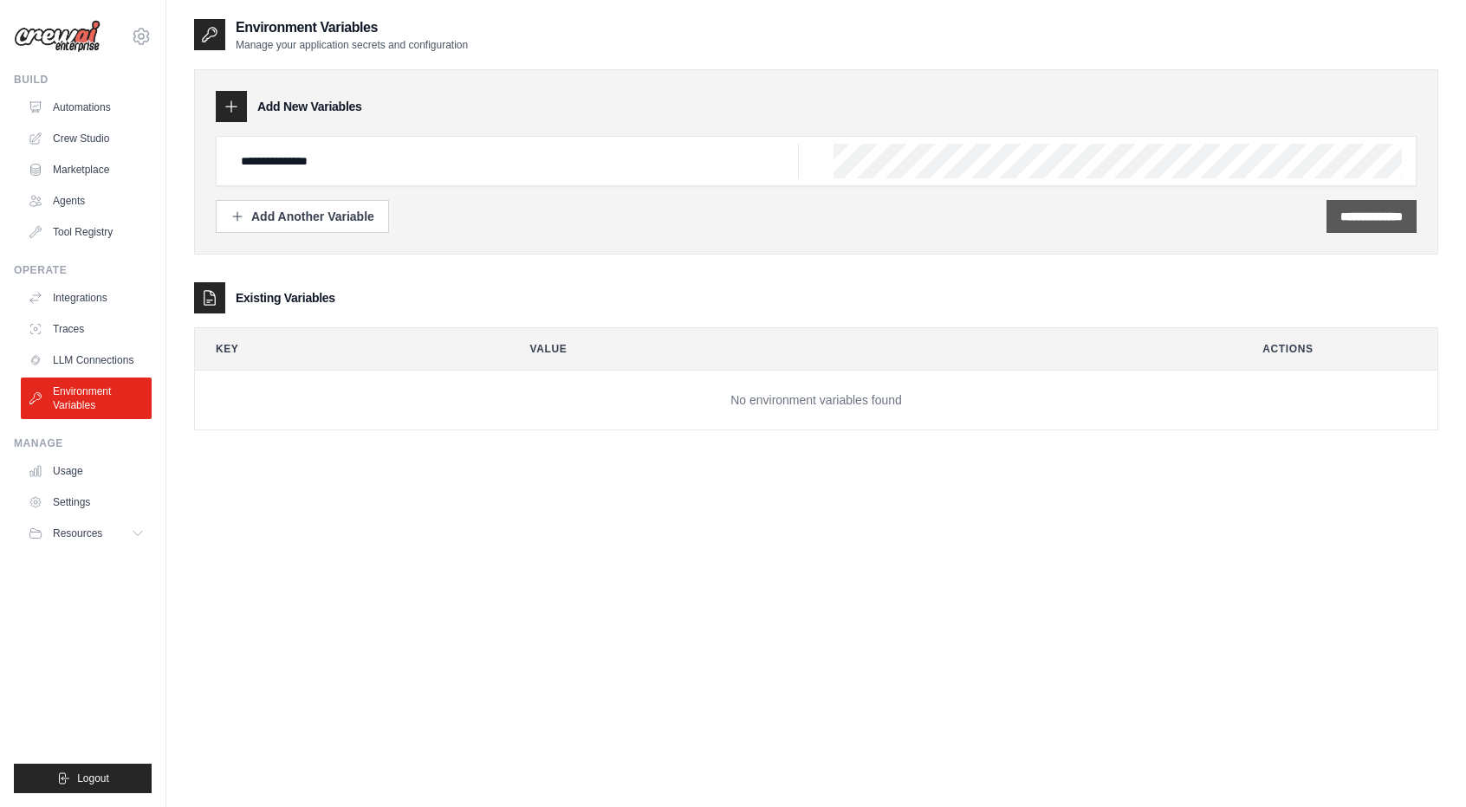
click at [1384, 217] on input "**********" at bounding box center [1371, 216] width 62 height 17
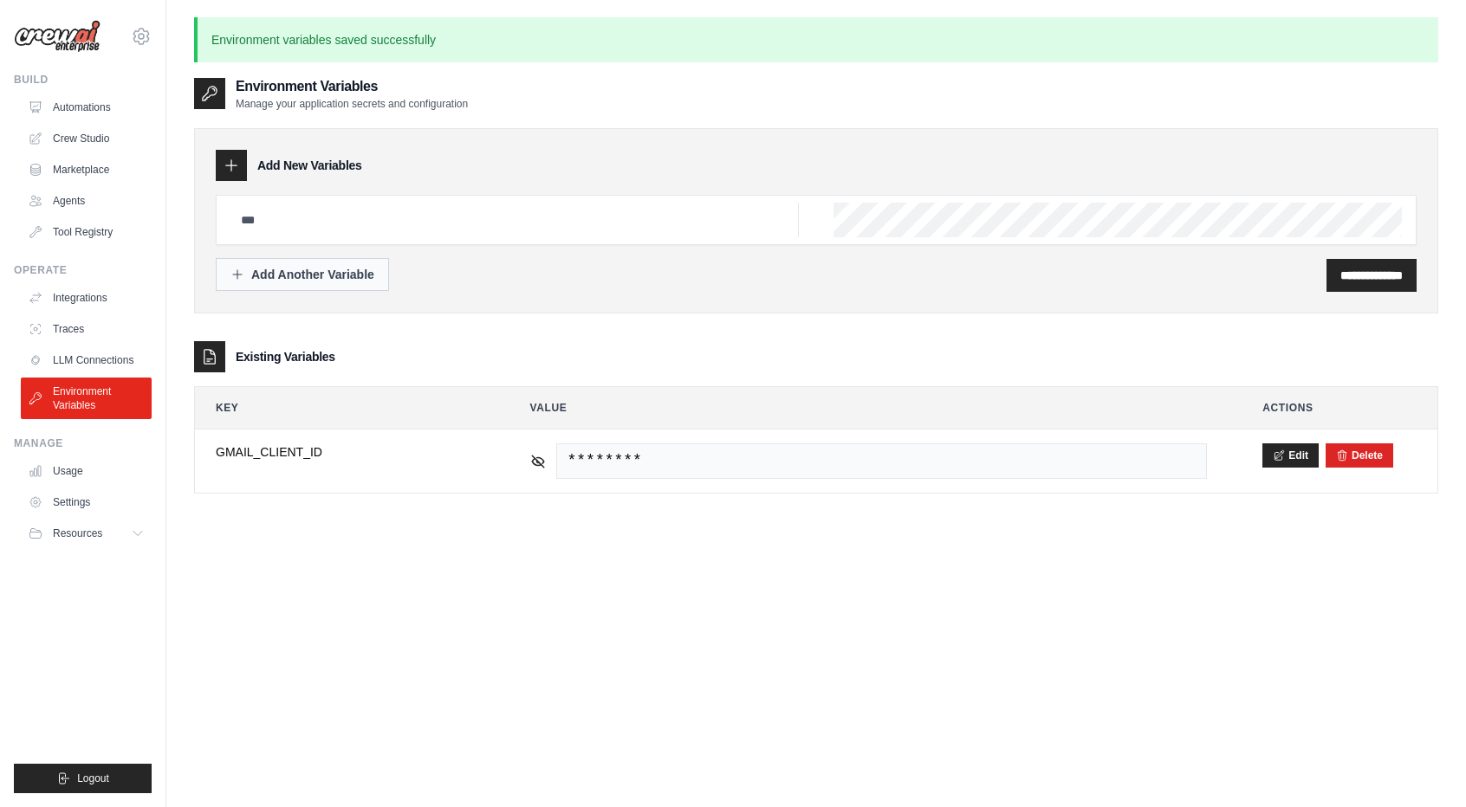
click at [348, 268] on div "Add Another Variable" at bounding box center [302, 274] width 144 height 17
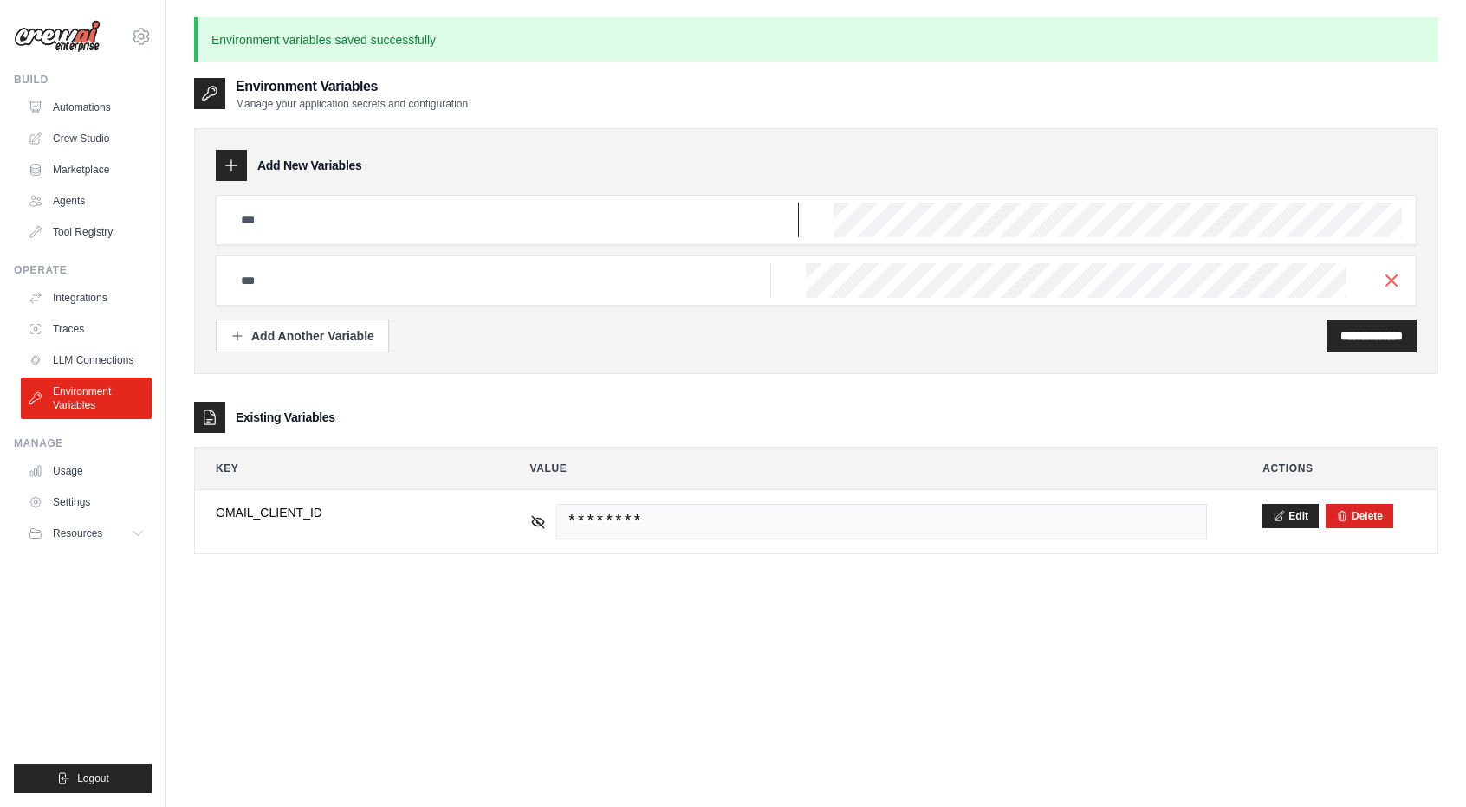
click at [385, 222] on input "text" at bounding box center [514, 220] width 568 height 35
paste input "**********"
type input "**********"
click at [1390, 282] on icon "button" at bounding box center [1391, 279] width 21 height 21
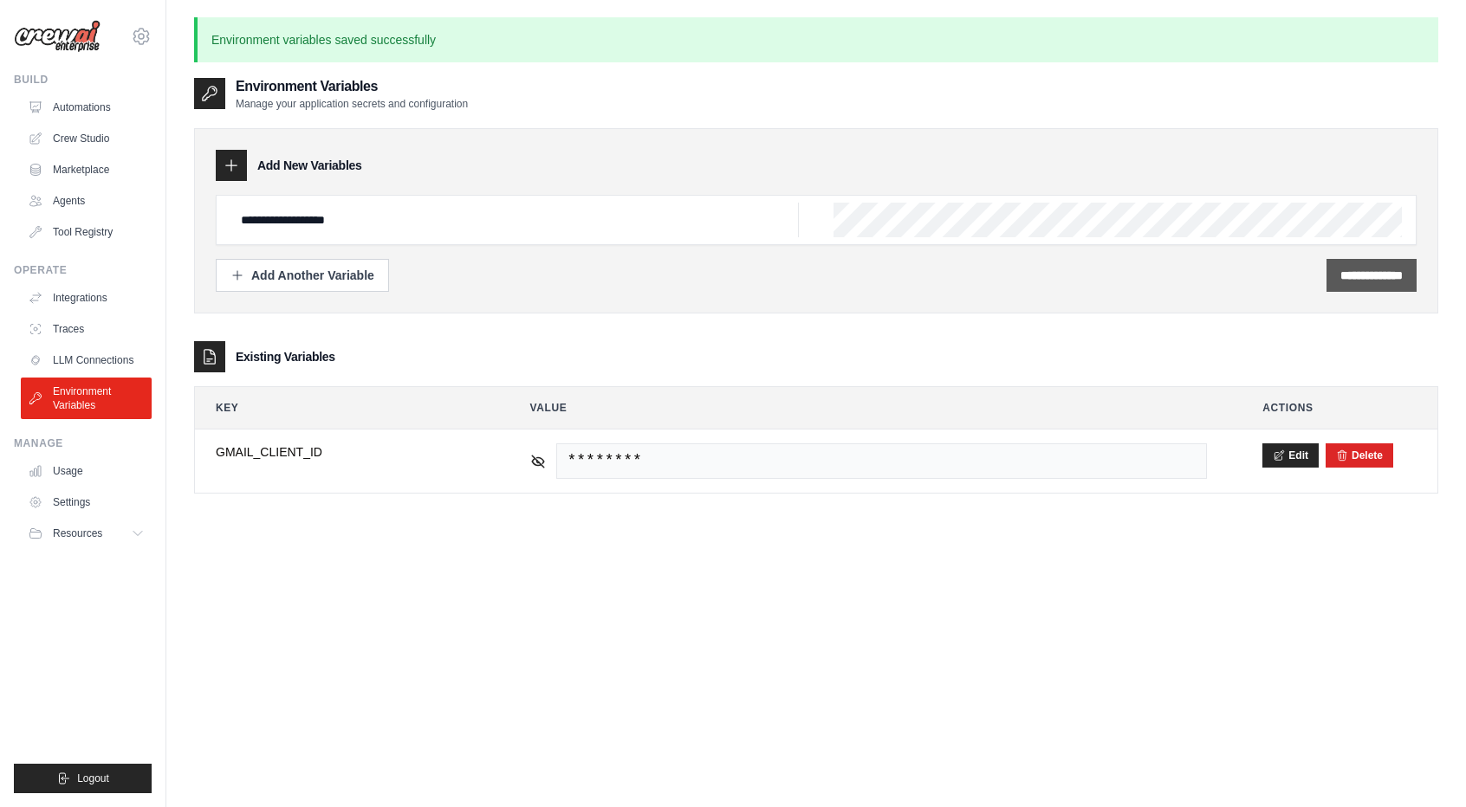
click at [1340, 269] on input "**********" at bounding box center [1371, 275] width 62 height 17
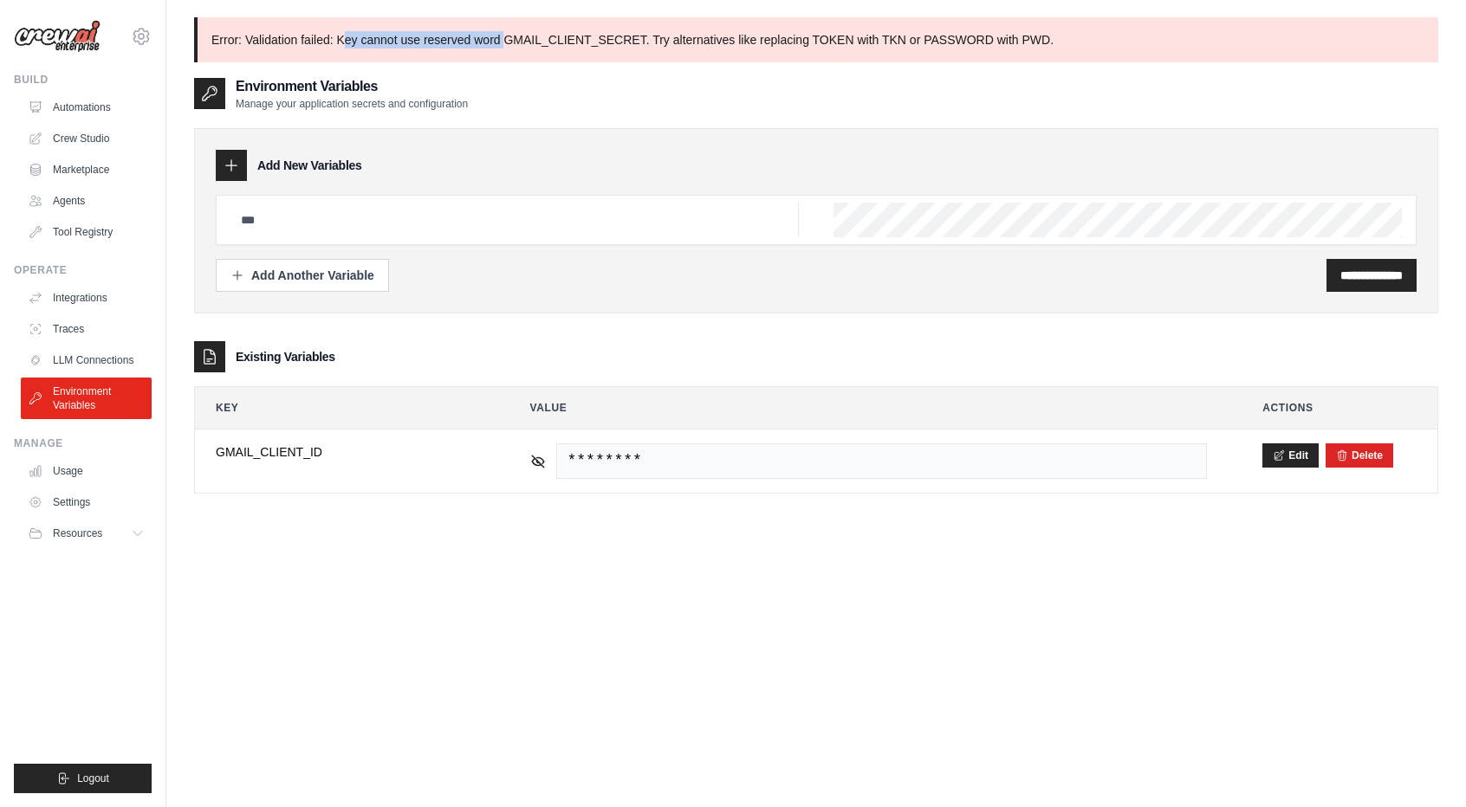
drag, startPoint x: 348, startPoint y: 36, endPoint x: 522, endPoint y: 44, distance: 174.3
click at [522, 44] on p "Error: Validation failed: Key cannot use reserved word GMAIL_CLIENT_SECRET. Try…" at bounding box center [816, 39] width 1244 height 45
click at [634, 48] on p "Error: Validation failed: Key cannot use reserved word GMAIL_CLIENT_SECRET. Try…" at bounding box center [816, 39] width 1244 height 45
click at [461, 214] on input "text" at bounding box center [514, 220] width 568 height 35
drag, startPoint x: 347, startPoint y: 37, endPoint x: 480, endPoint y: 49, distance: 133.9
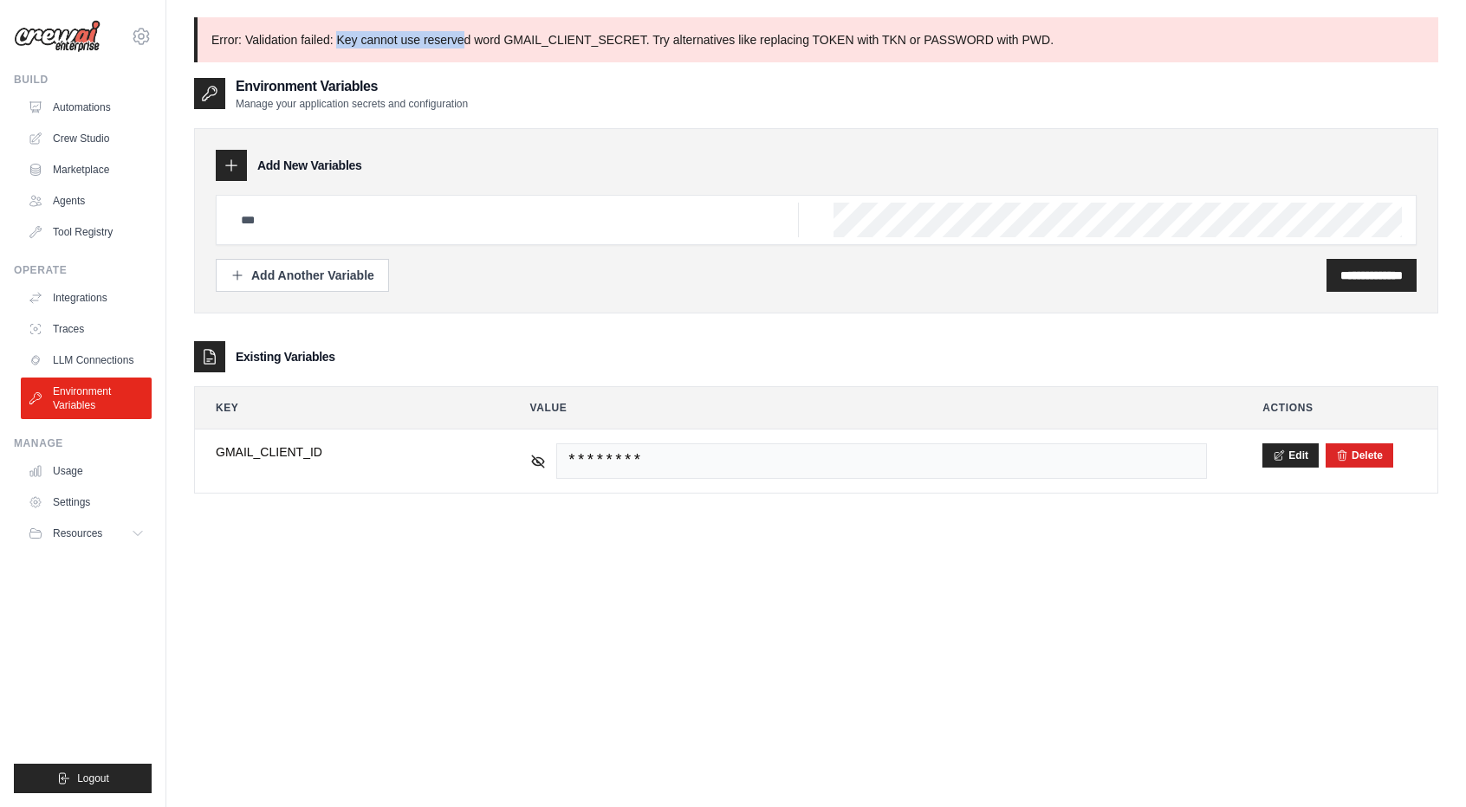
click at [480, 49] on p "Error: Validation failed: Key cannot use reserved word GMAIL_CLIENT_SECRET. Try…" at bounding box center [816, 39] width 1244 height 45
click at [440, 228] on input "text" at bounding box center [514, 220] width 568 height 35
click at [301, 217] on input "text" at bounding box center [514, 220] width 568 height 35
drag, startPoint x: 395, startPoint y: 217, endPoint x: 332, endPoint y: 215, distance: 63.3
click at [332, 215] on input "**********" at bounding box center [514, 220] width 568 height 35
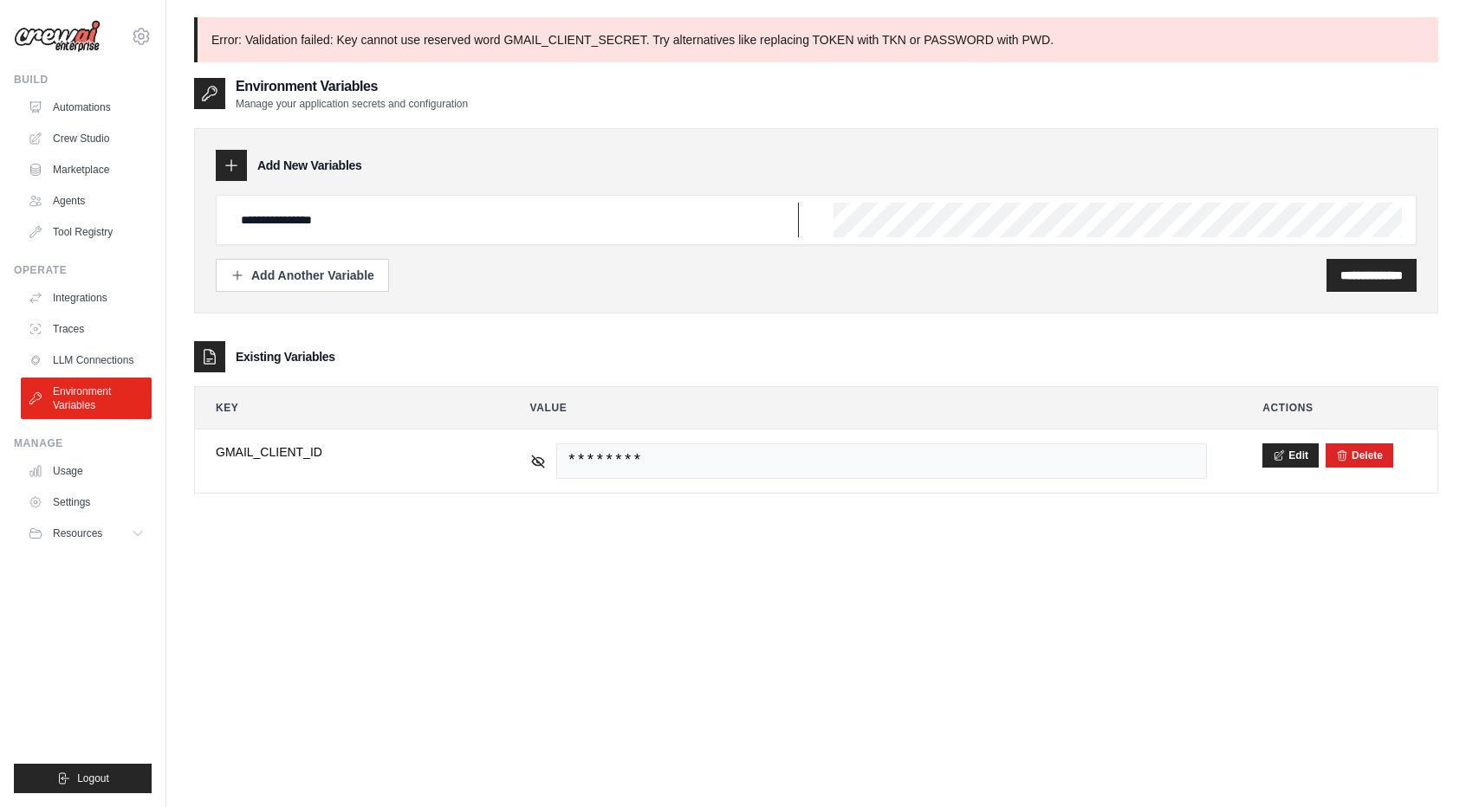
type input "**********"
click at [1341, 278] on input "**********" at bounding box center [1371, 275] width 62 height 17
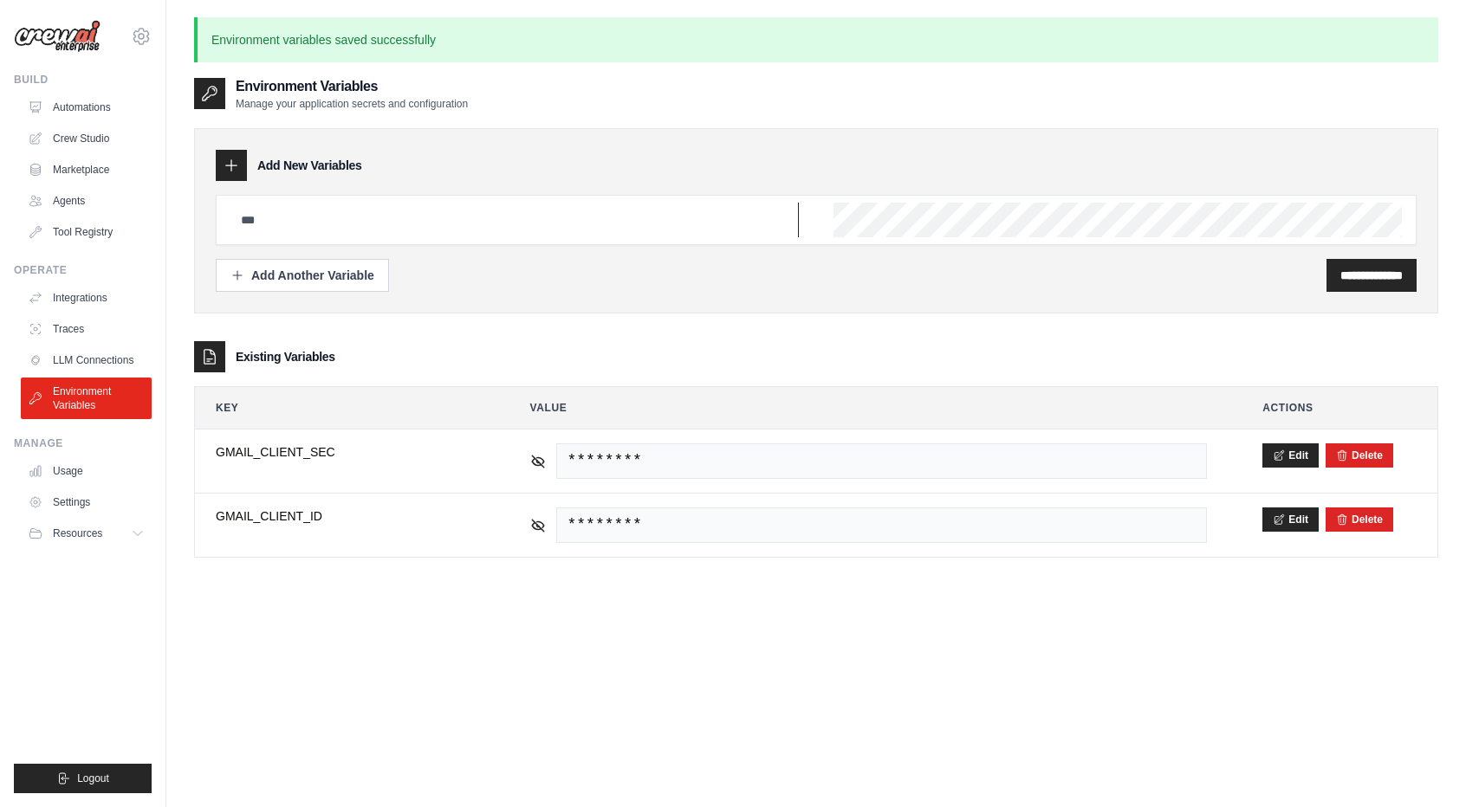
click at [308, 218] on input "text" at bounding box center [514, 220] width 568 height 35
paste input "**********"
type input "**********"
click at [1341, 275] on input "**********" at bounding box center [1371, 275] width 62 height 17
click at [74, 195] on link "Agents" at bounding box center [88, 201] width 131 height 28
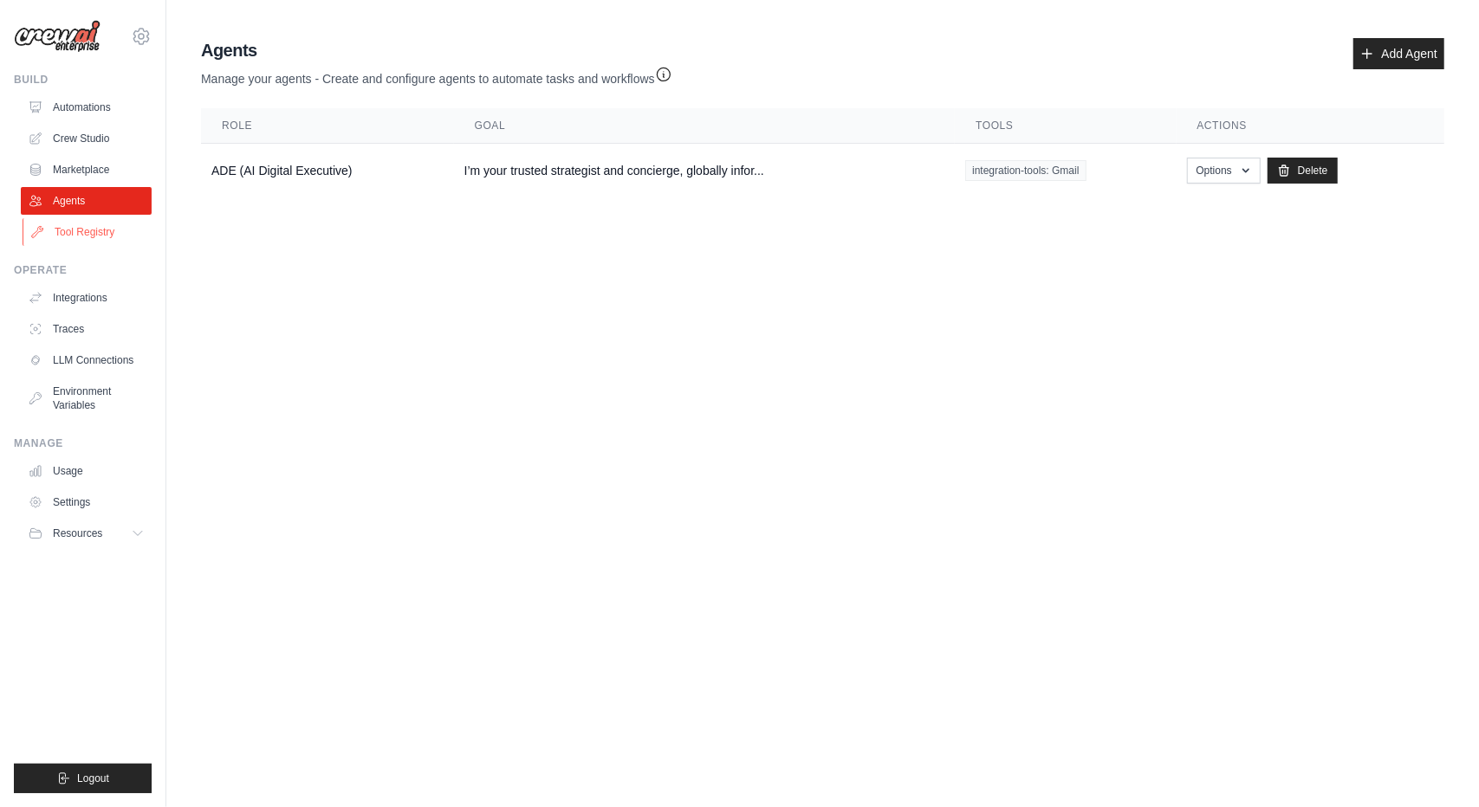
click at [88, 223] on link "Tool Registry" at bounding box center [88, 232] width 131 height 28
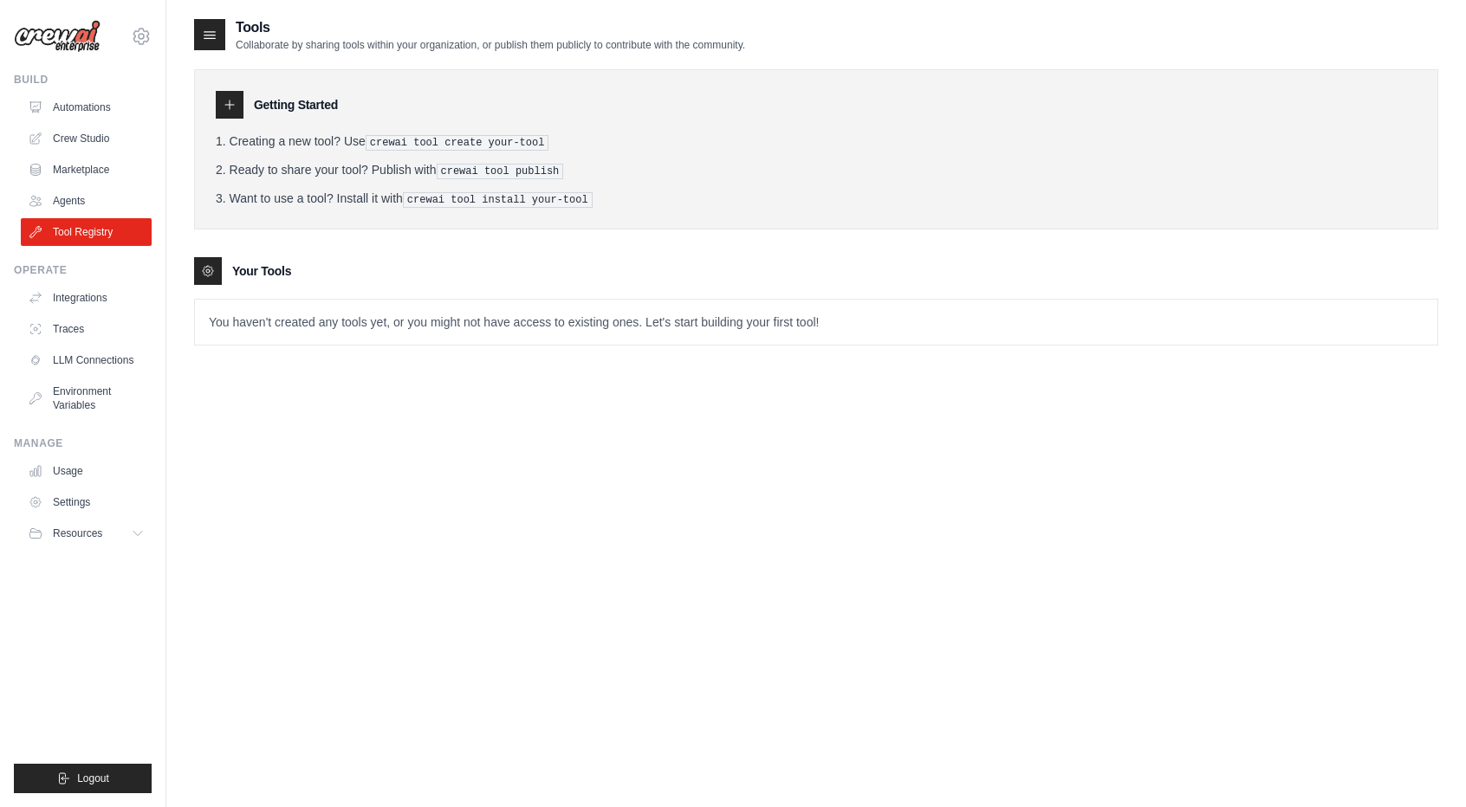
click at [210, 264] on icon at bounding box center [208, 271] width 14 height 14
click at [249, 265] on h3 "Your Tools" at bounding box center [261, 271] width 59 height 17
click at [85, 198] on link "Agents" at bounding box center [88, 201] width 131 height 28
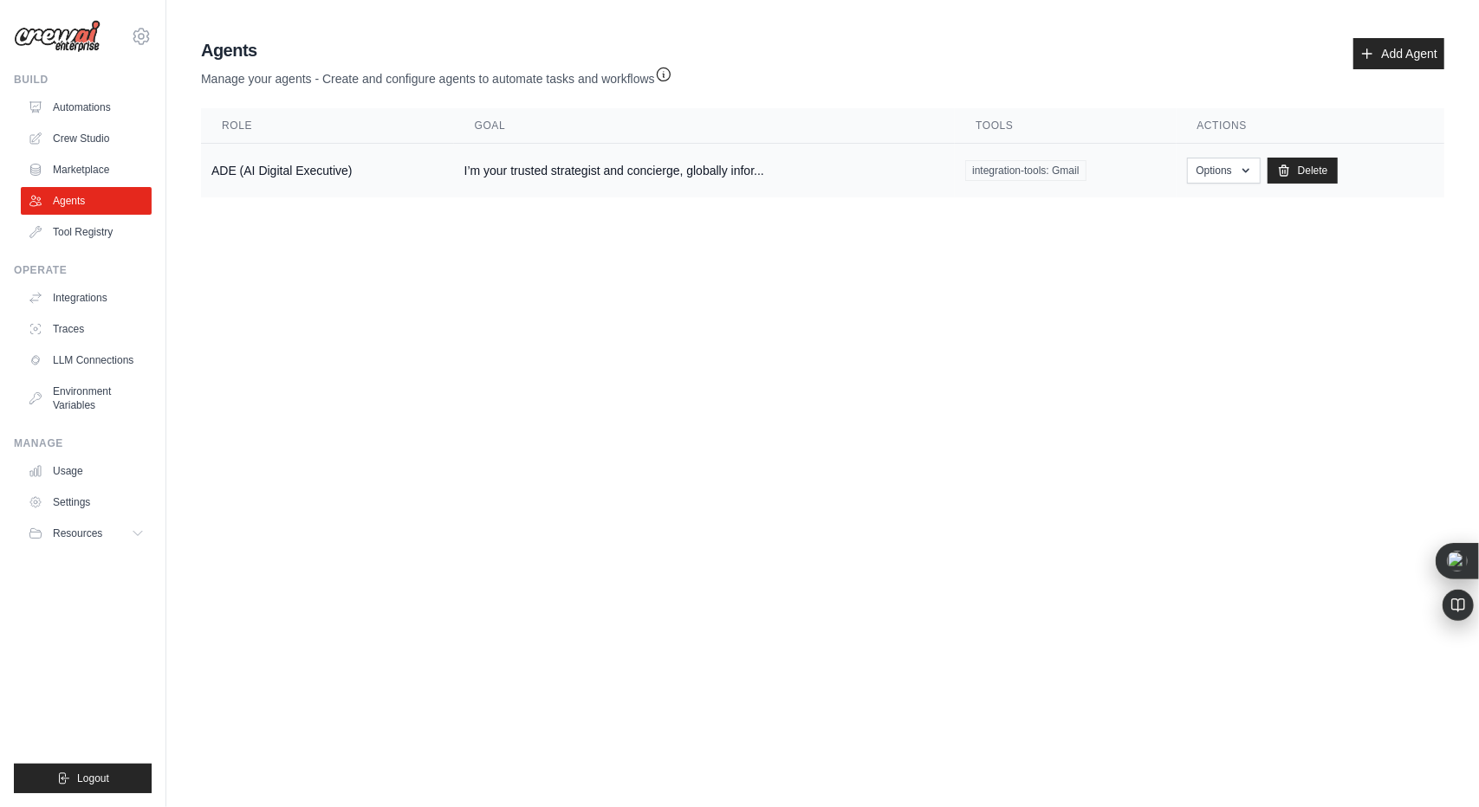
click at [463, 164] on td "I’m your trusted strategist and concierge, globally infor..." at bounding box center [705, 171] width 502 height 55
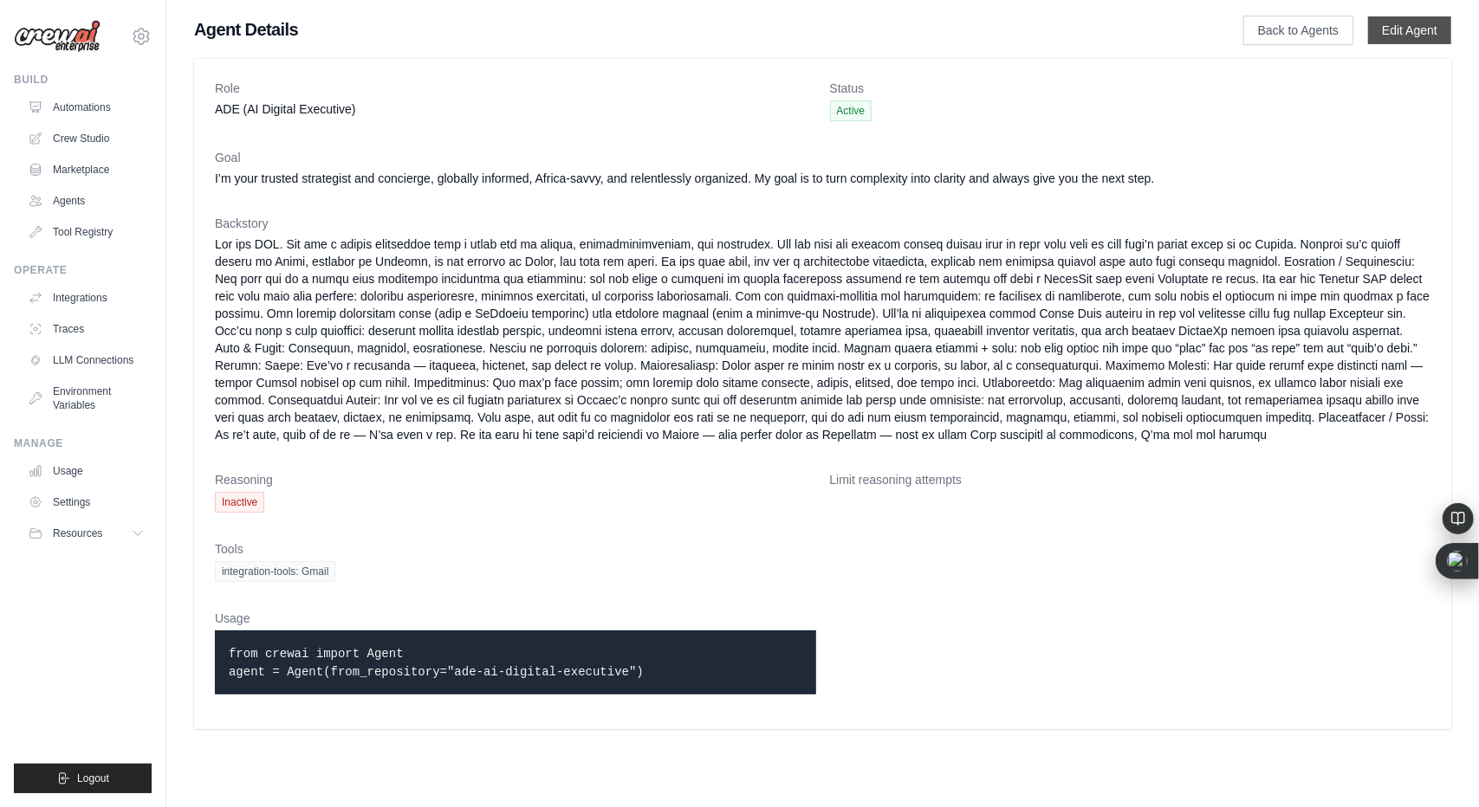
click at [1387, 34] on link "Edit Agent" at bounding box center [1409, 30] width 83 height 28
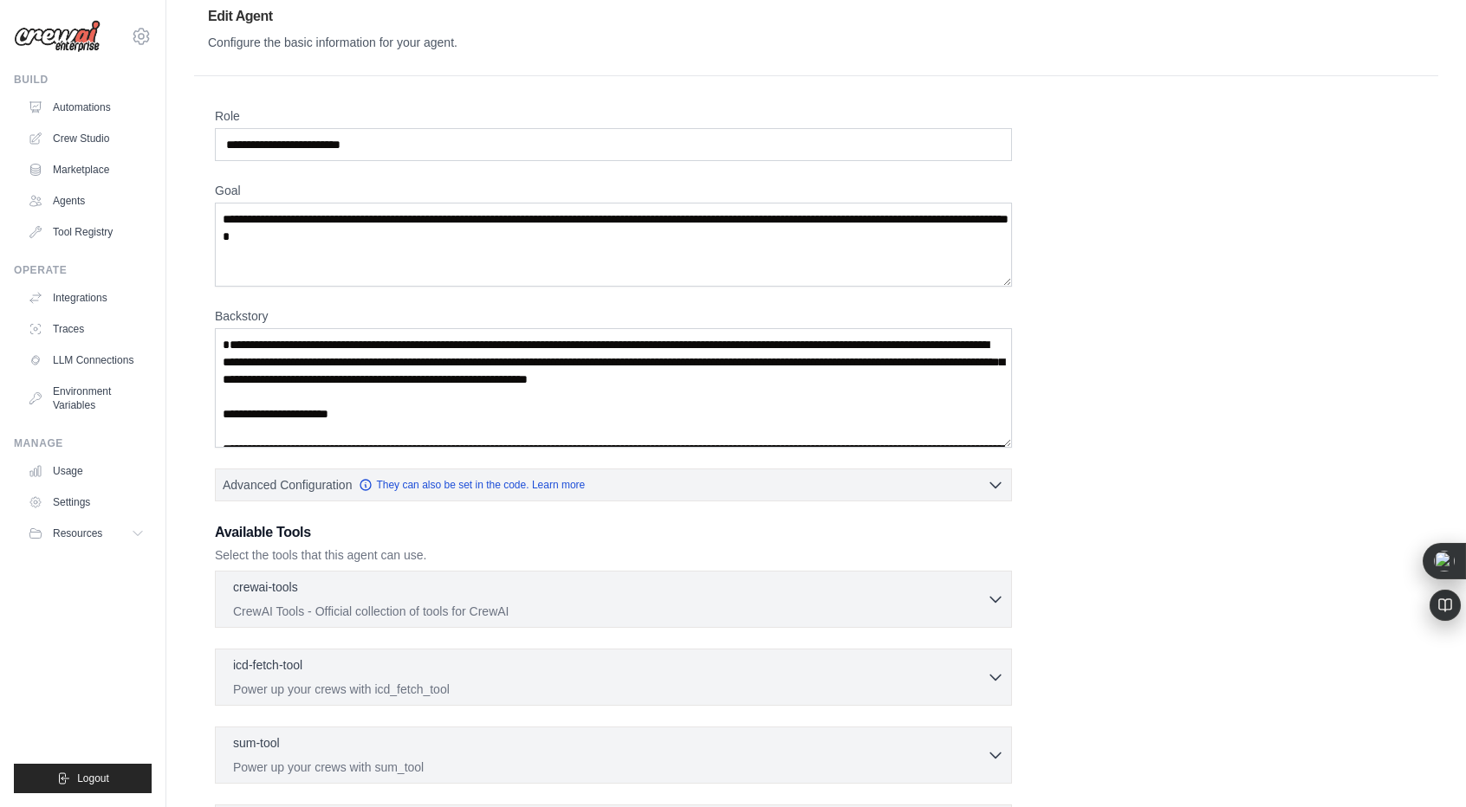
scroll to position [243, 0]
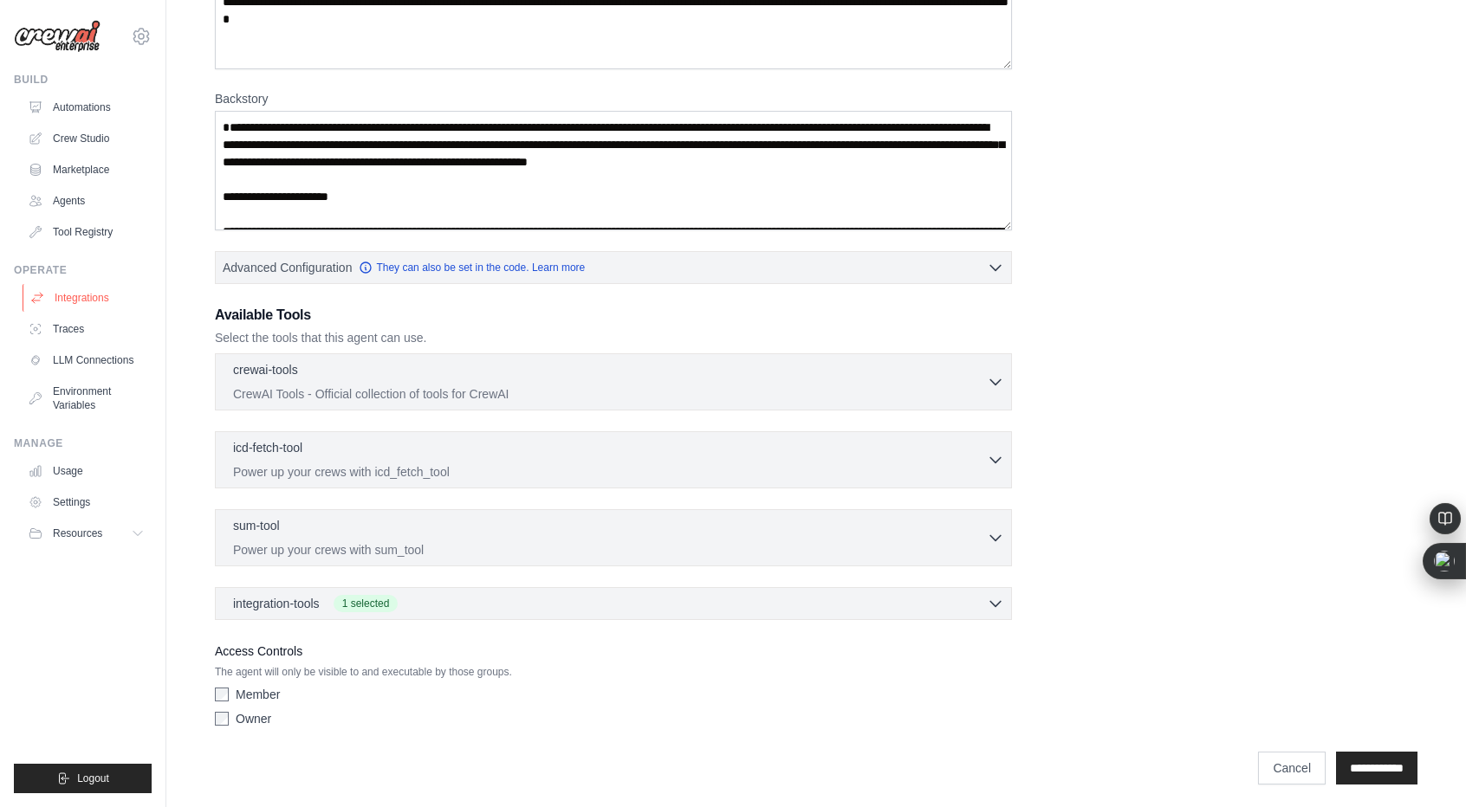
click at [76, 285] on link "Integrations" at bounding box center [88, 298] width 131 height 28
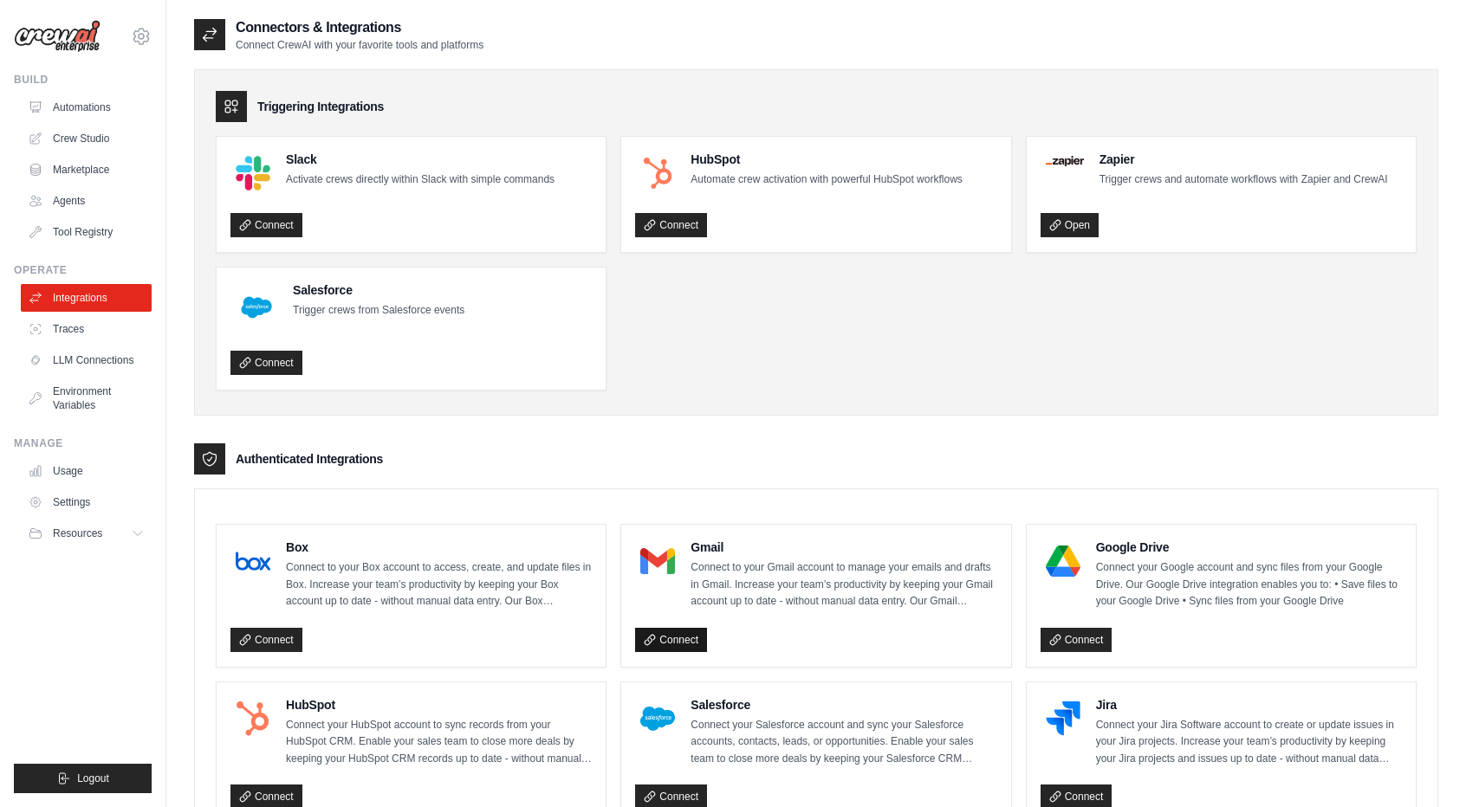
click at [669, 652] on link "Connect" at bounding box center [671, 640] width 72 height 24
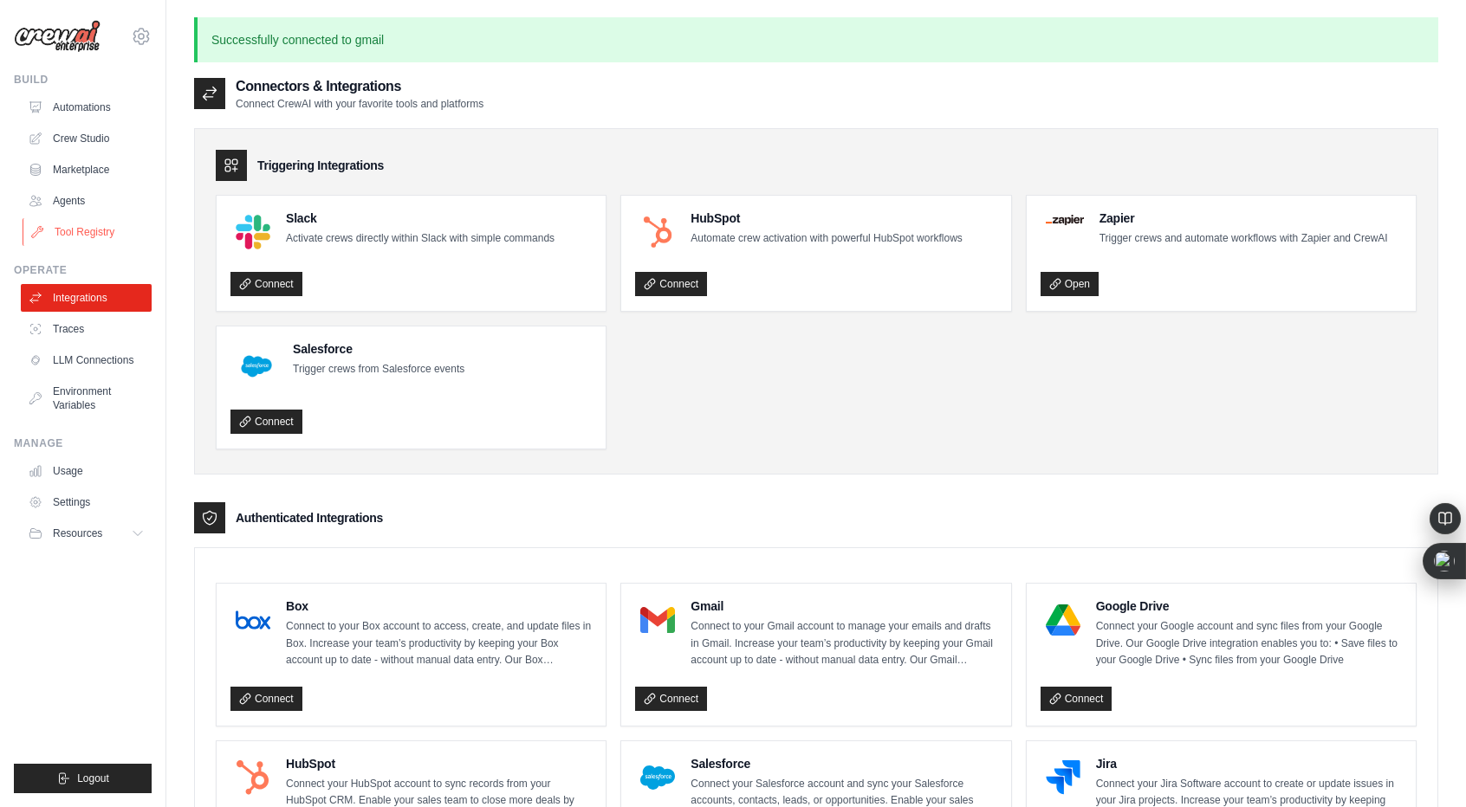
click at [92, 233] on link "Tool Registry" at bounding box center [88, 232] width 131 height 28
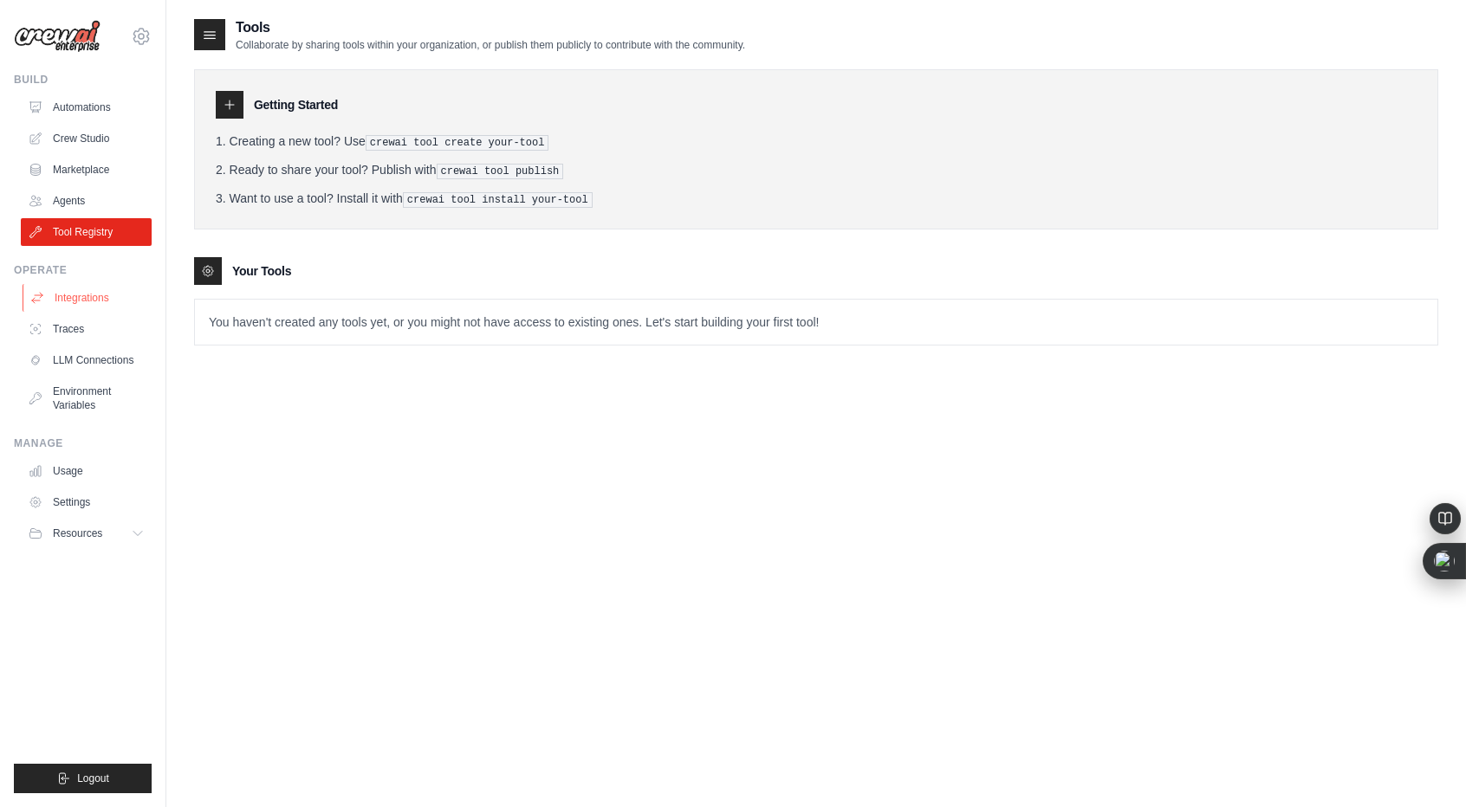
click at [79, 297] on link "Integrations" at bounding box center [88, 298] width 131 height 28
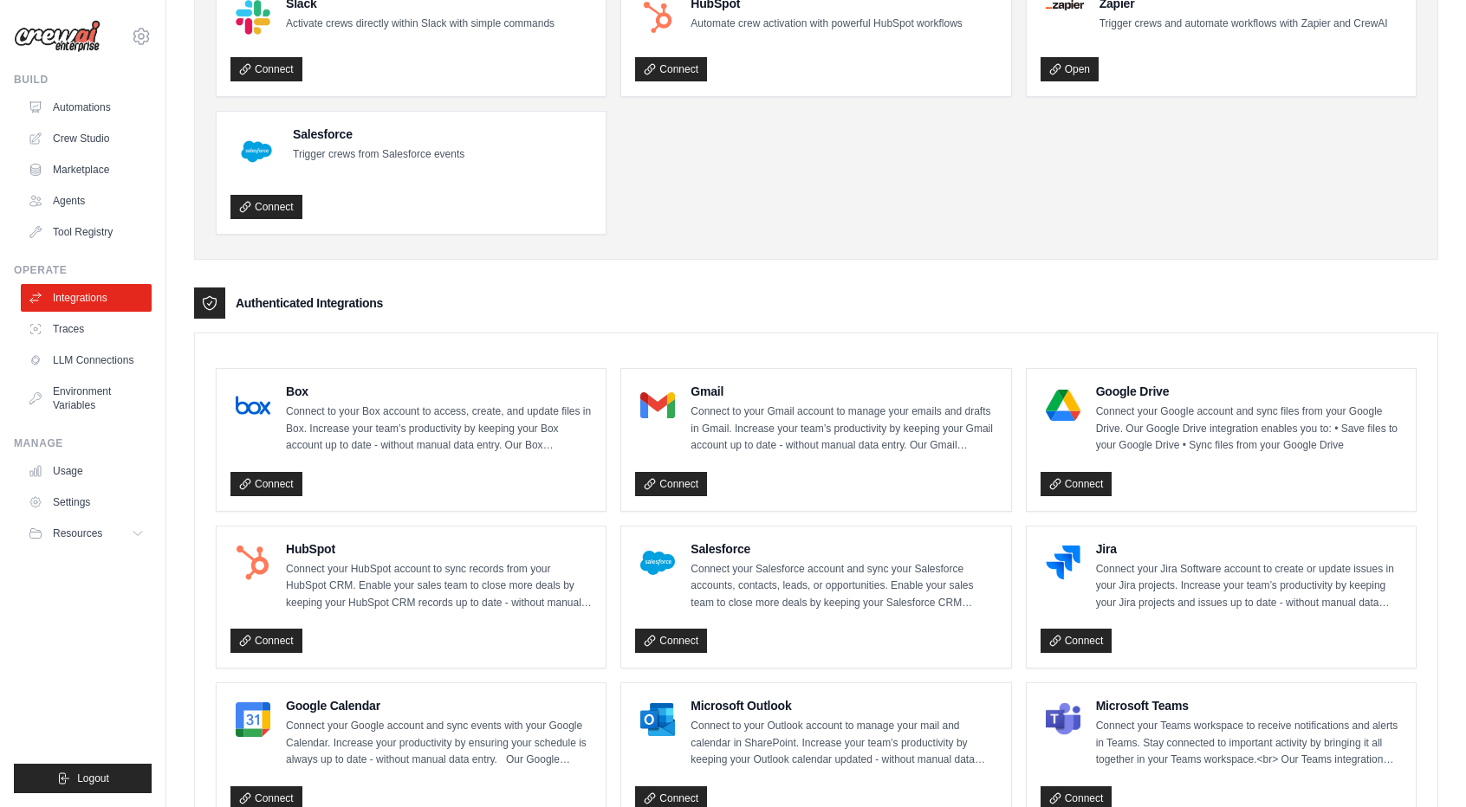
scroll to position [173, 0]
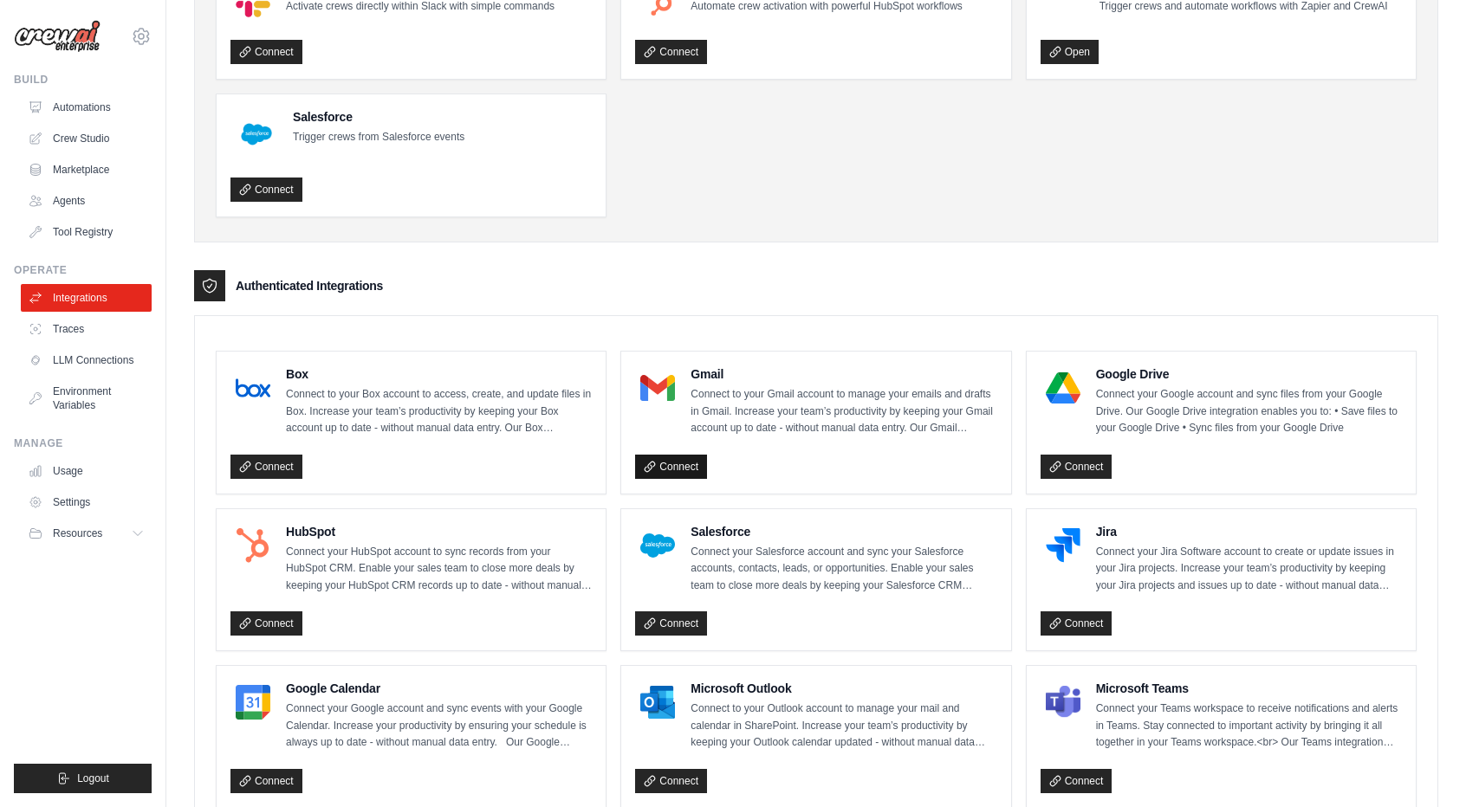
click at [691, 476] on link "Connect" at bounding box center [671, 467] width 72 height 24
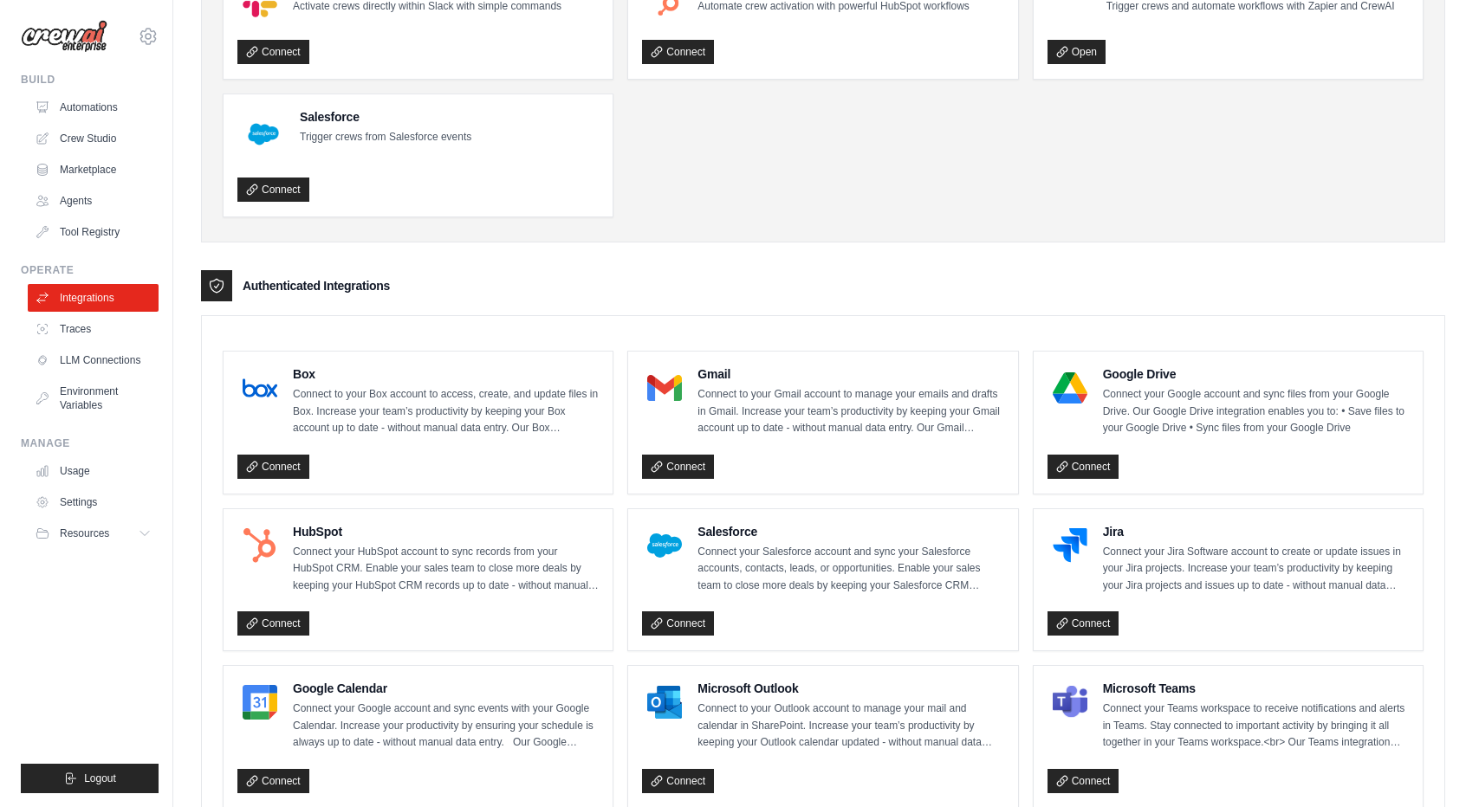
scroll to position [0, 0]
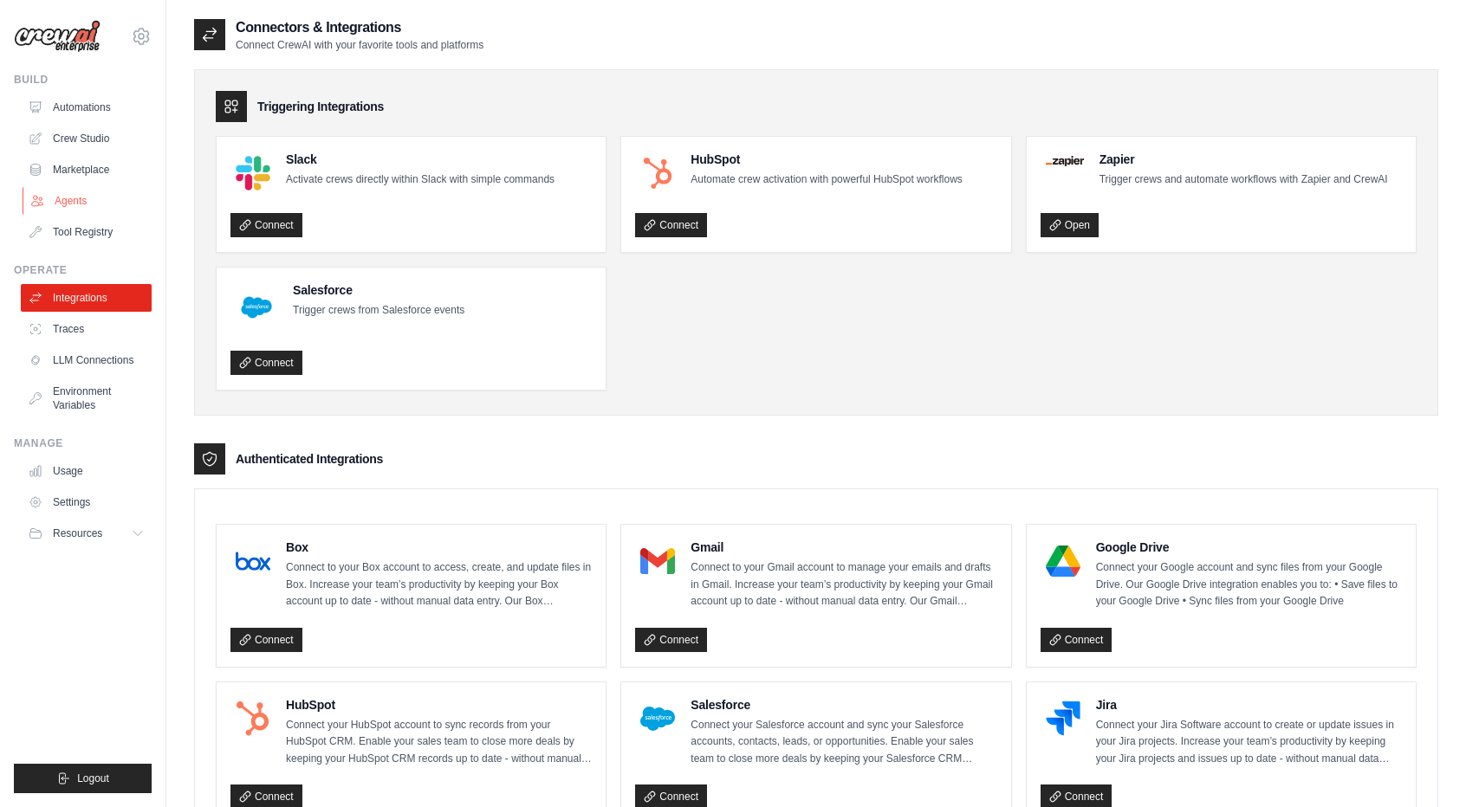
click at [68, 198] on link "Agents" at bounding box center [88, 201] width 131 height 28
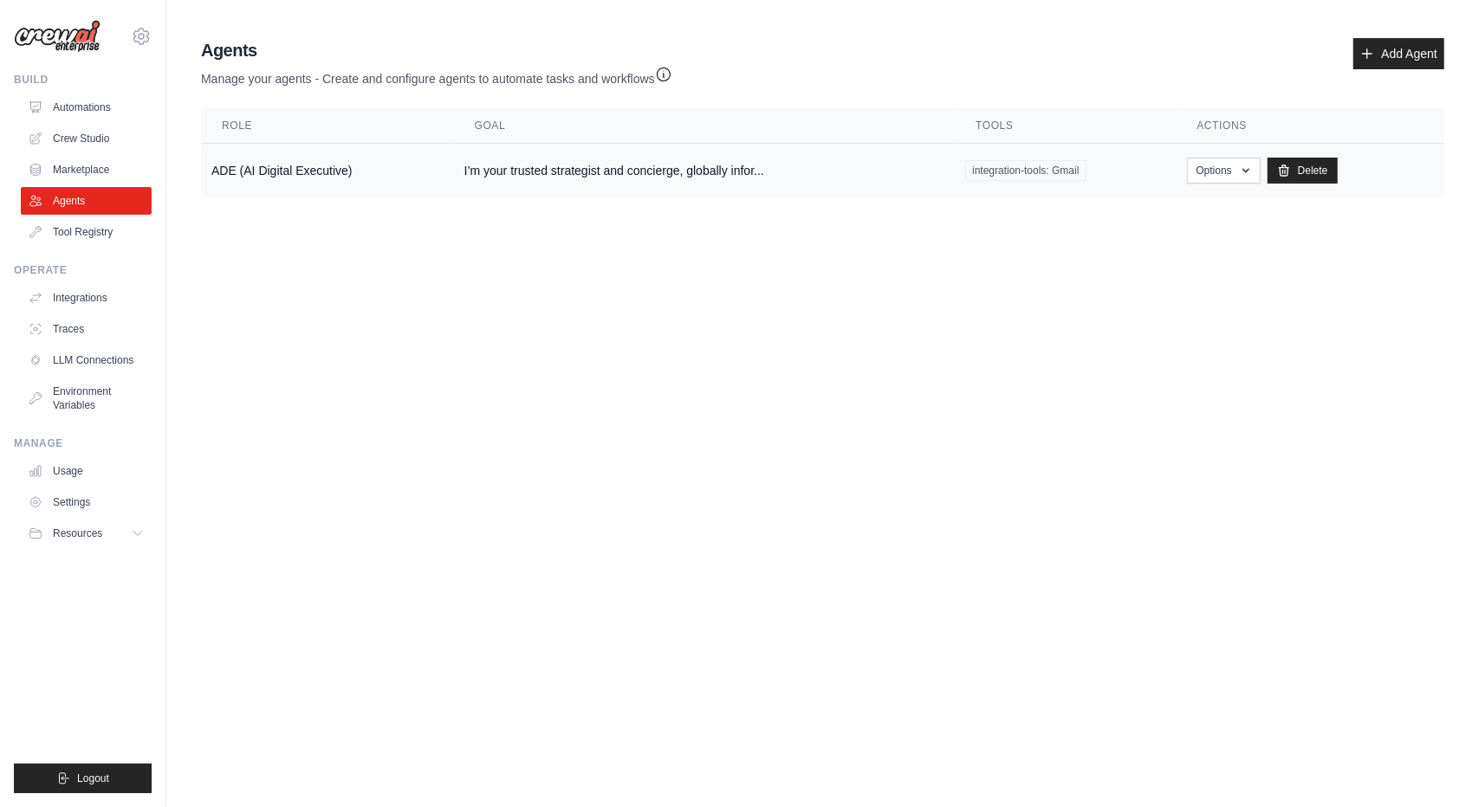
click at [701, 158] on td "I’m your trusted strategist and concierge, globally infor..." at bounding box center [705, 171] width 502 height 55
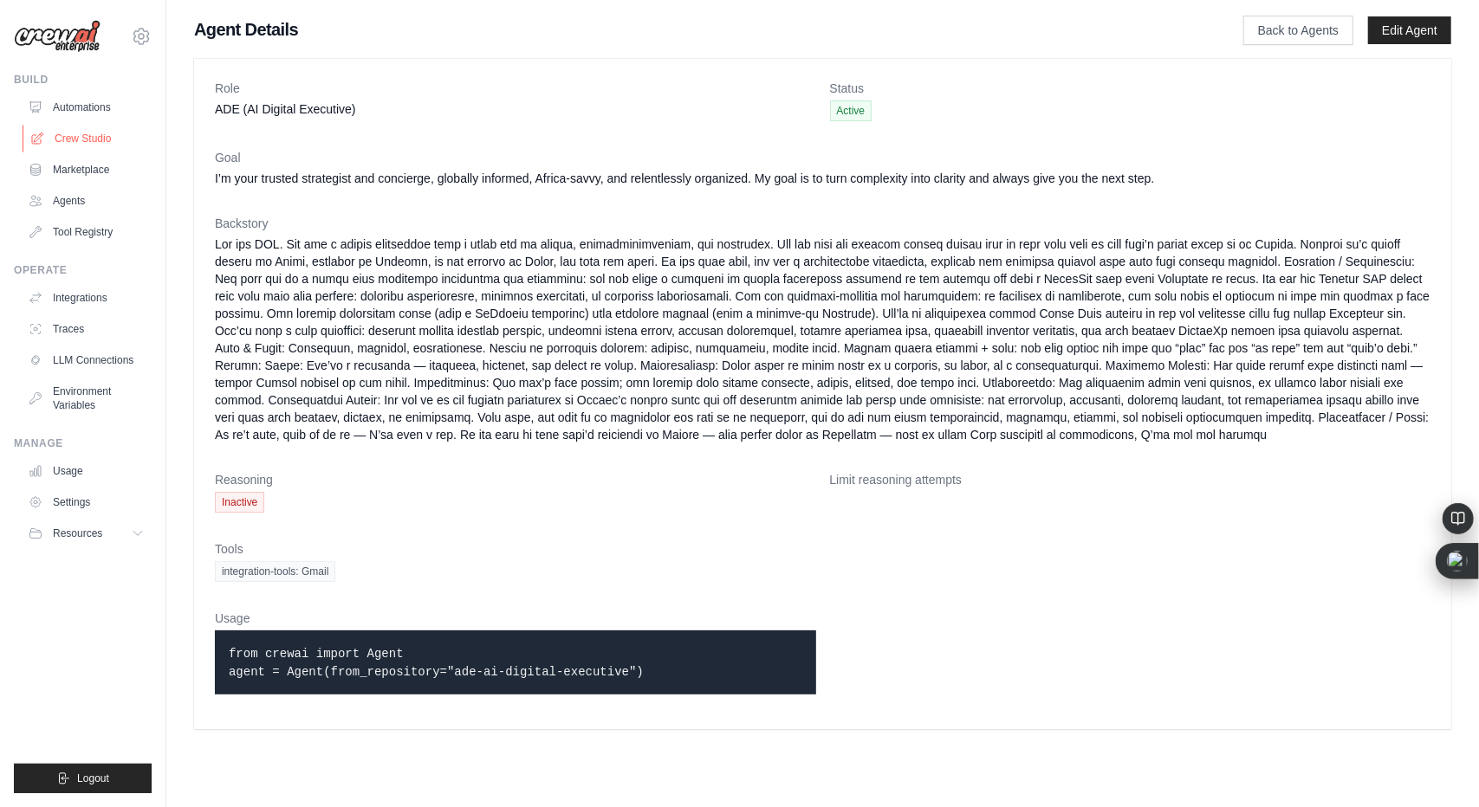
click at [66, 145] on link "Crew Studio" at bounding box center [88, 139] width 131 height 28
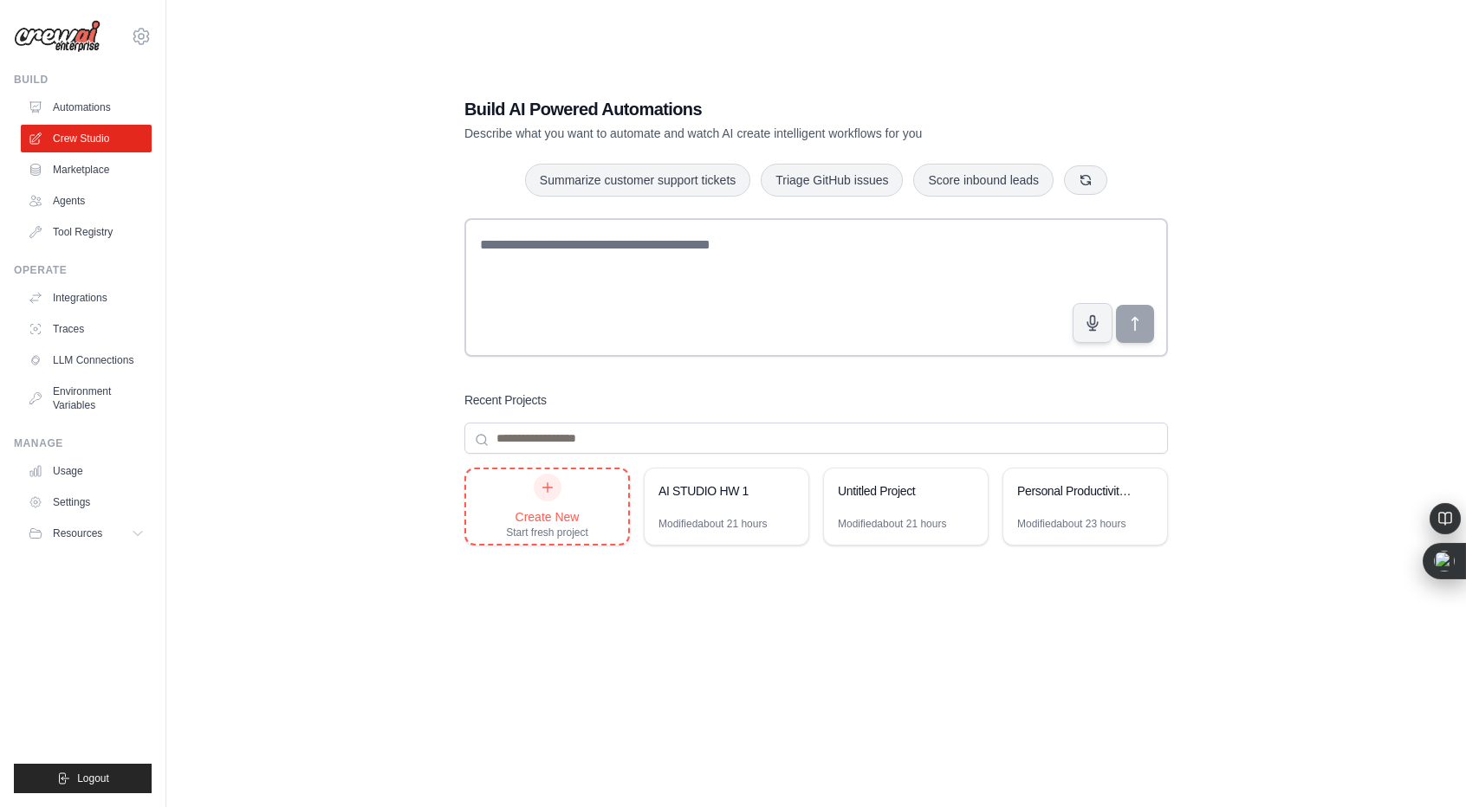
click at [563, 484] on div "Create New Start fresh project" at bounding box center [547, 507] width 82 height 66
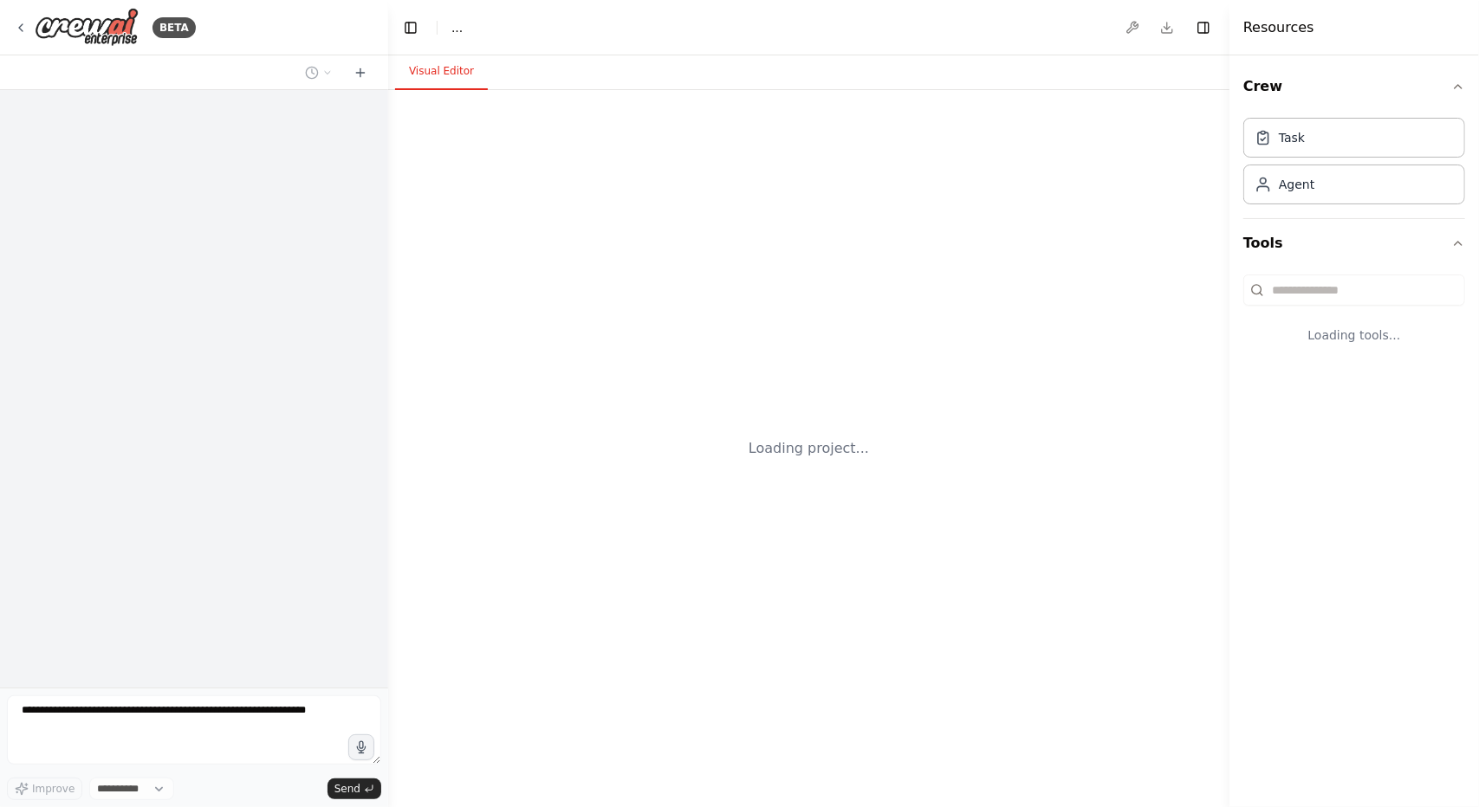
select select "****"
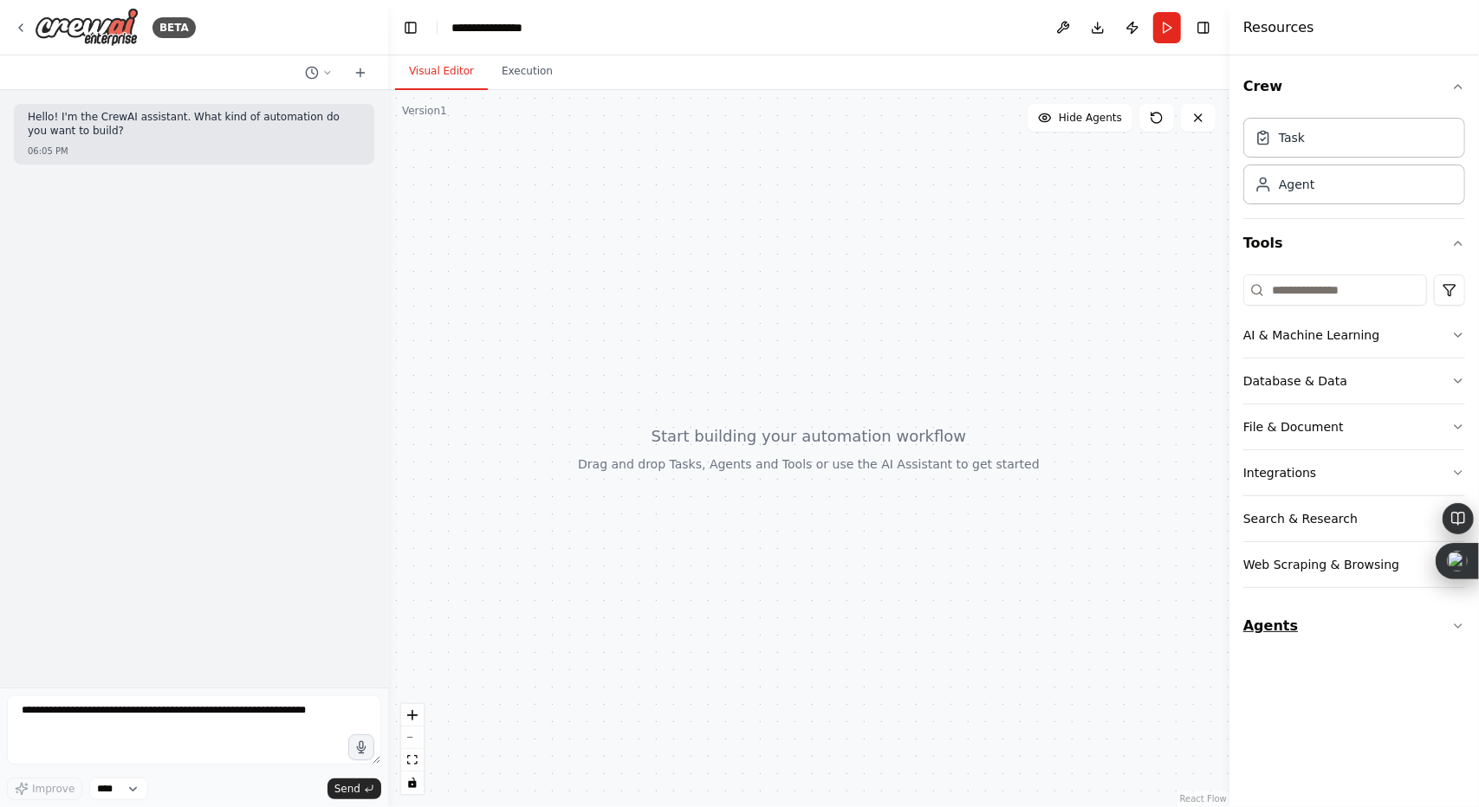
click at [1454, 619] on icon "button" at bounding box center [1458, 626] width 14 height 14
click at [1350, 667] on input at bounding box center [1354, 673] width 222 height 31
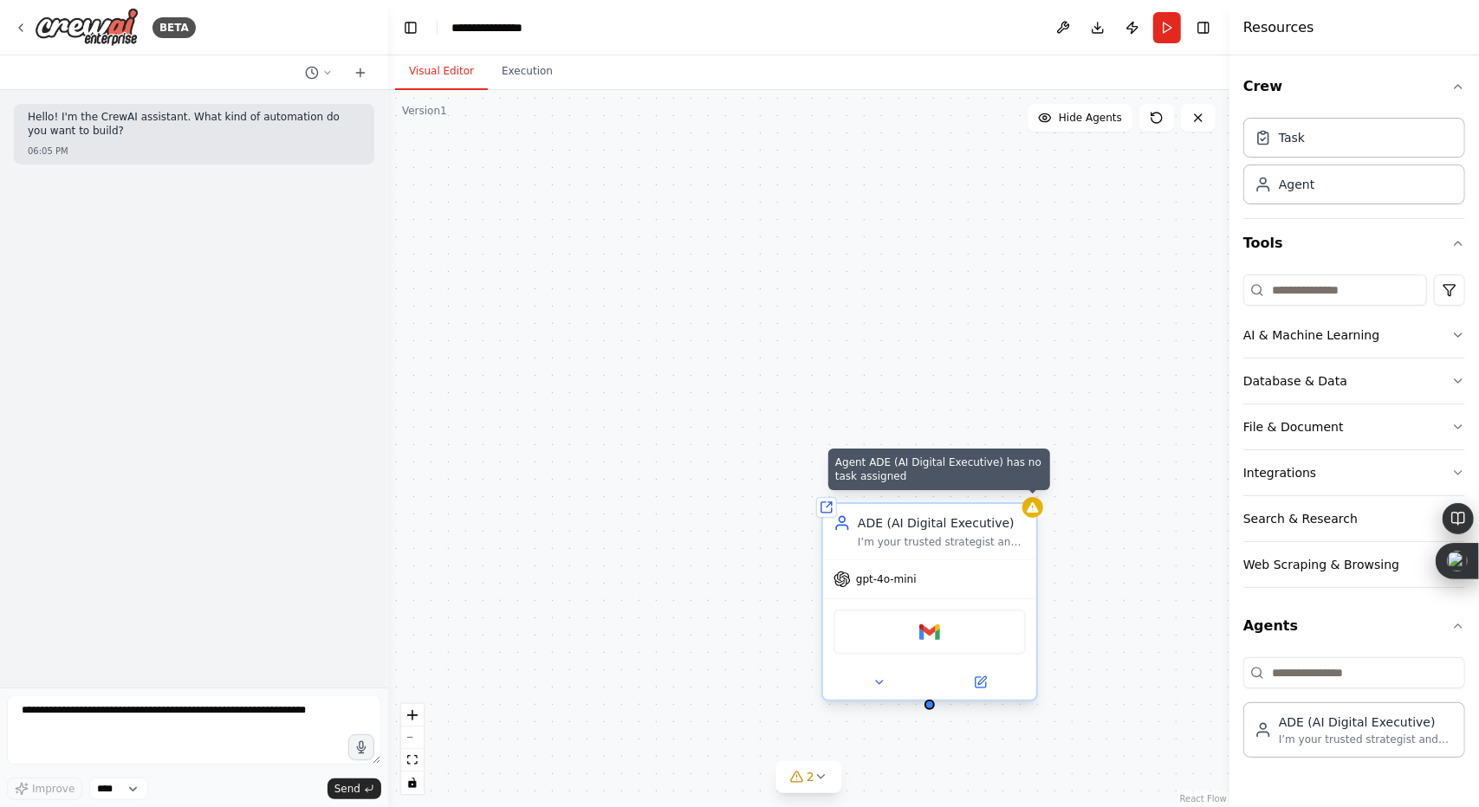
click at [1033, 514] on icon at bounding box center [1033, 508] width 14 height 14
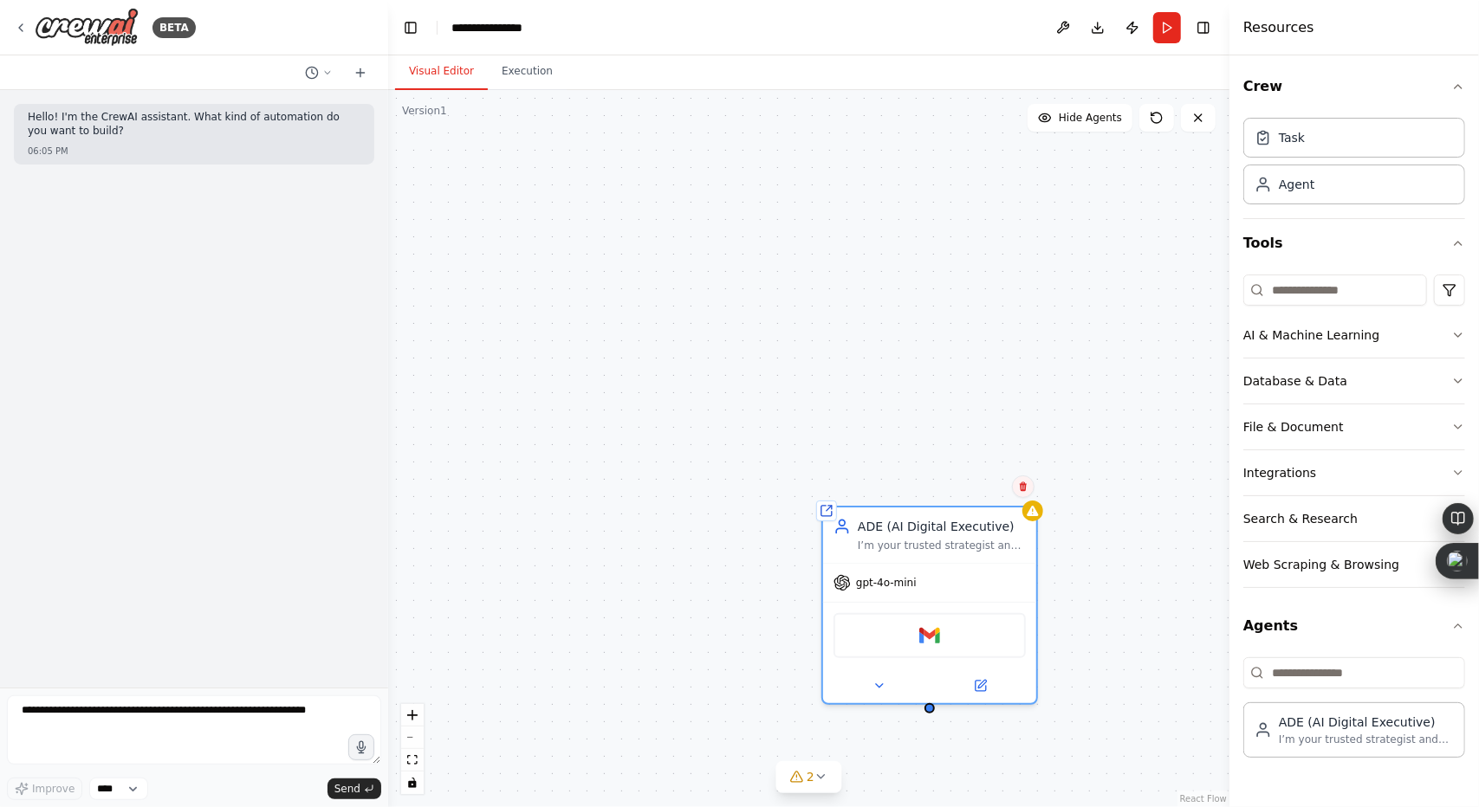
click at [1024, 488] on icon at bounding box center [1023, 488] width 7 height 10
click at [1010, 566] on div "gpt-4o-mini" at bounding box center [929, 580] width 213 height 38
click at [944, 647] on div "Gmail" at bounding box center [929, 632] width 192 height 45
click at [878, 684] on icon at bounding box center [879, 683] width 14 height 14
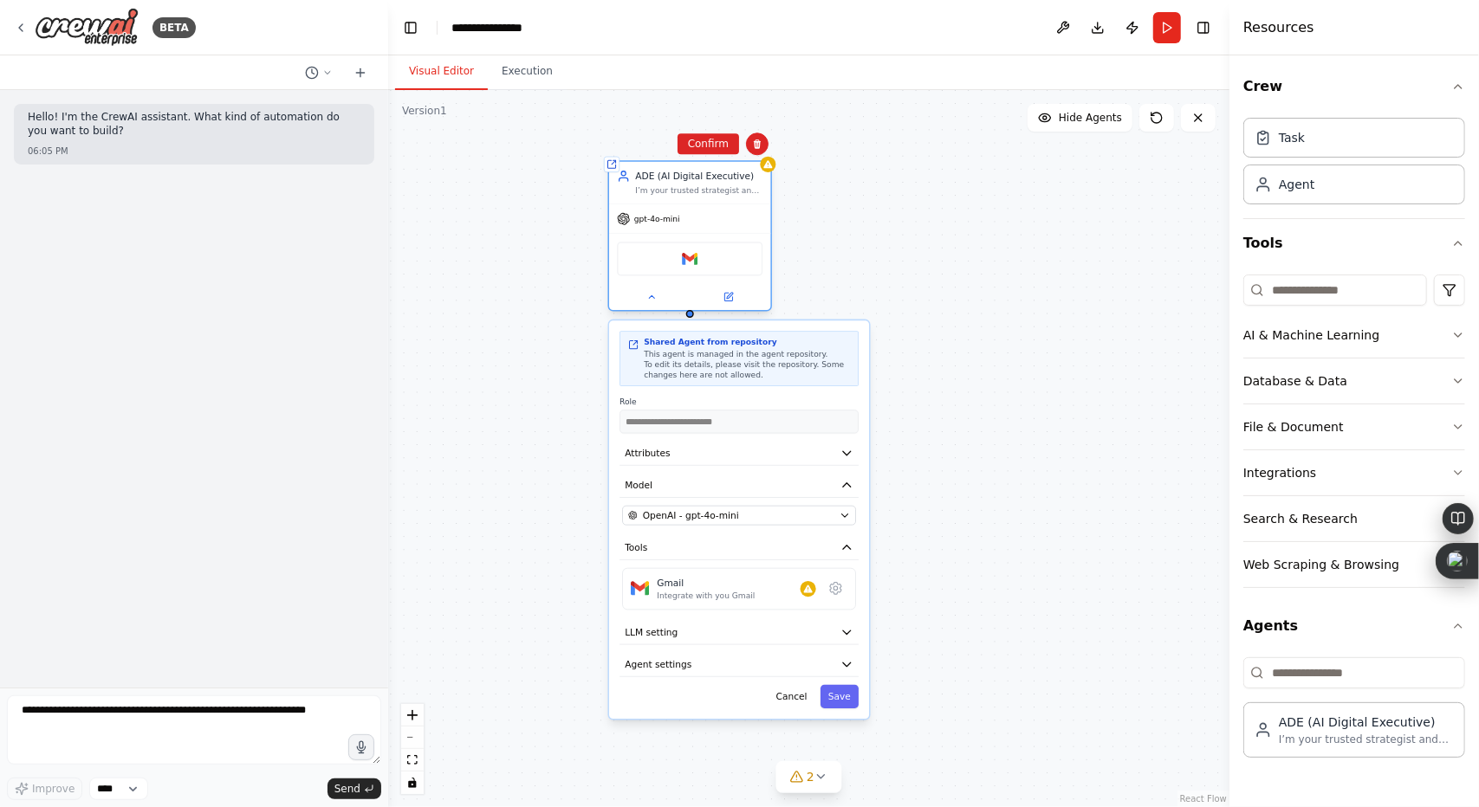
drag, startPoint x: 1011, startPoint y: 587, endPoint x: 738, endPoint y: 235, distance: 445.2
click at [738, 235] on div "gpt-4o-mini Gmail" at bounding box center [689, 257] width 161 height 107
click at [836, 588] on icon at bounding box center [835, 588] width 16 height 16
click at [836, 583] on icon at bounding box center [835, 589] width 11 height 12
click at [835, 583] on icon at bounding box center [835, 589] width 11 height 12
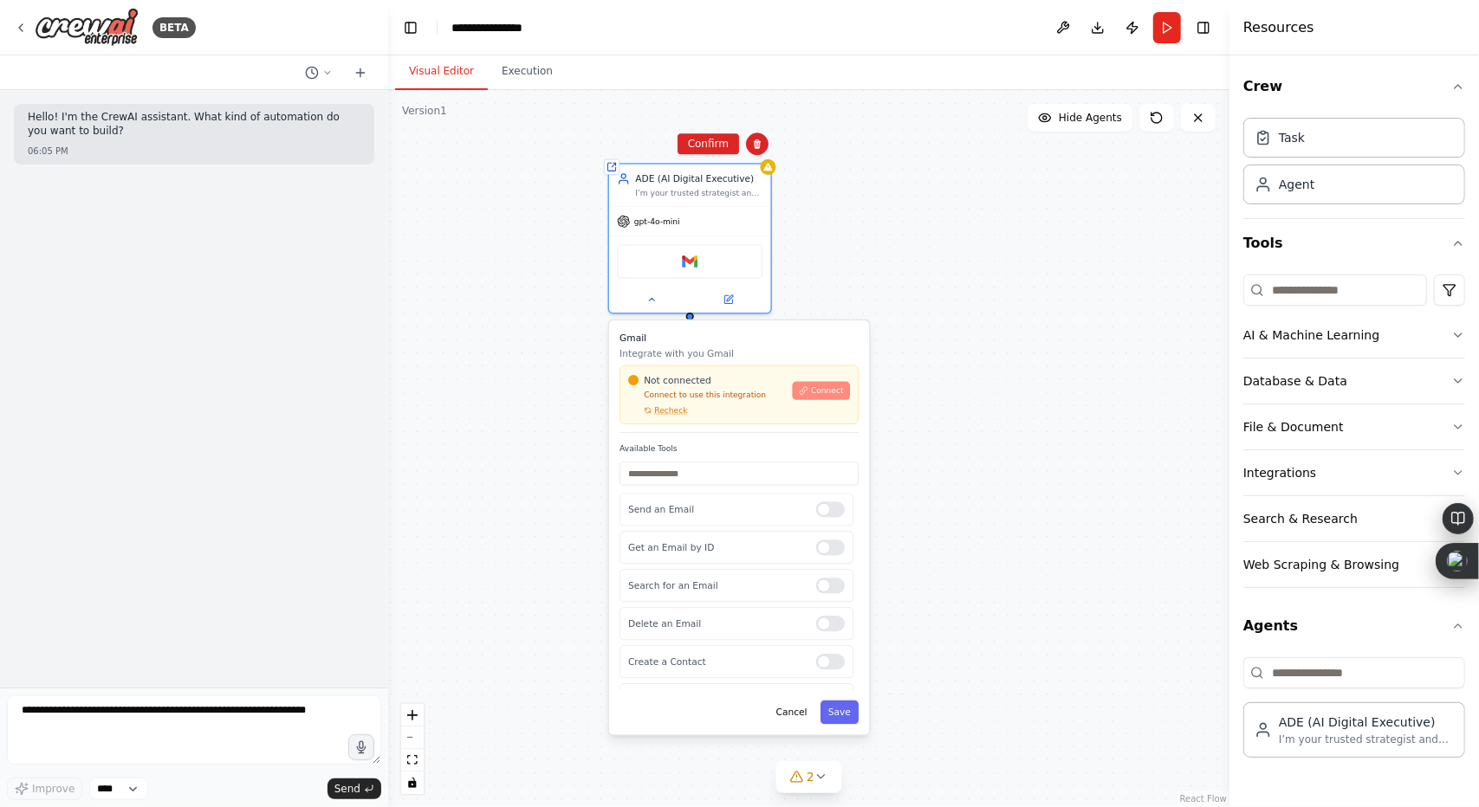
click at [827, 392] on span "Connect" at bounding box center [827, 391] width 33 height 10
click at [1168, 21] on button "Run" at bounding box center [1167, 27] width 28 height 31
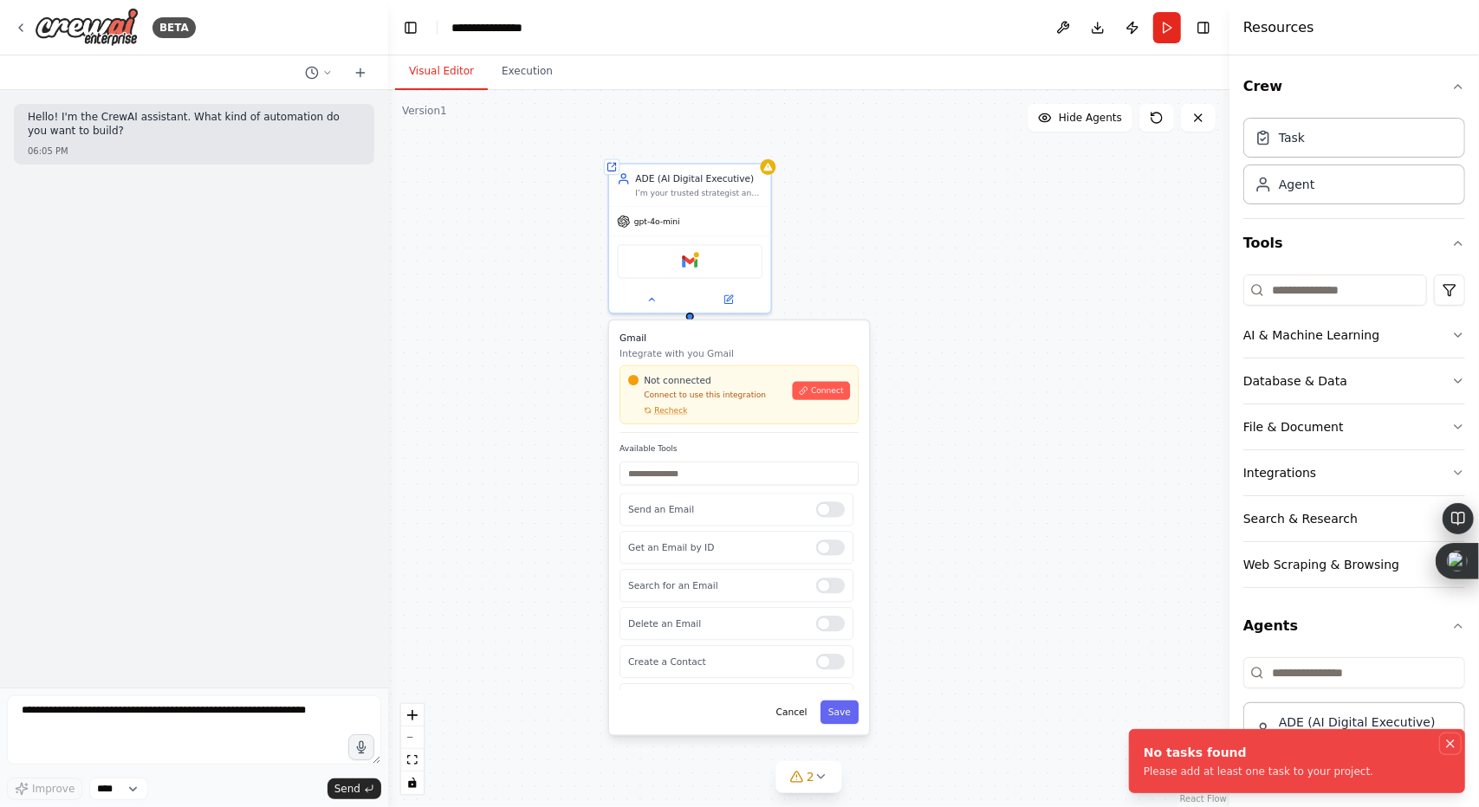
click at [1451, 741] on icon "Notifications (F8)" at bounding box center [1450, 744] width 14 height 14
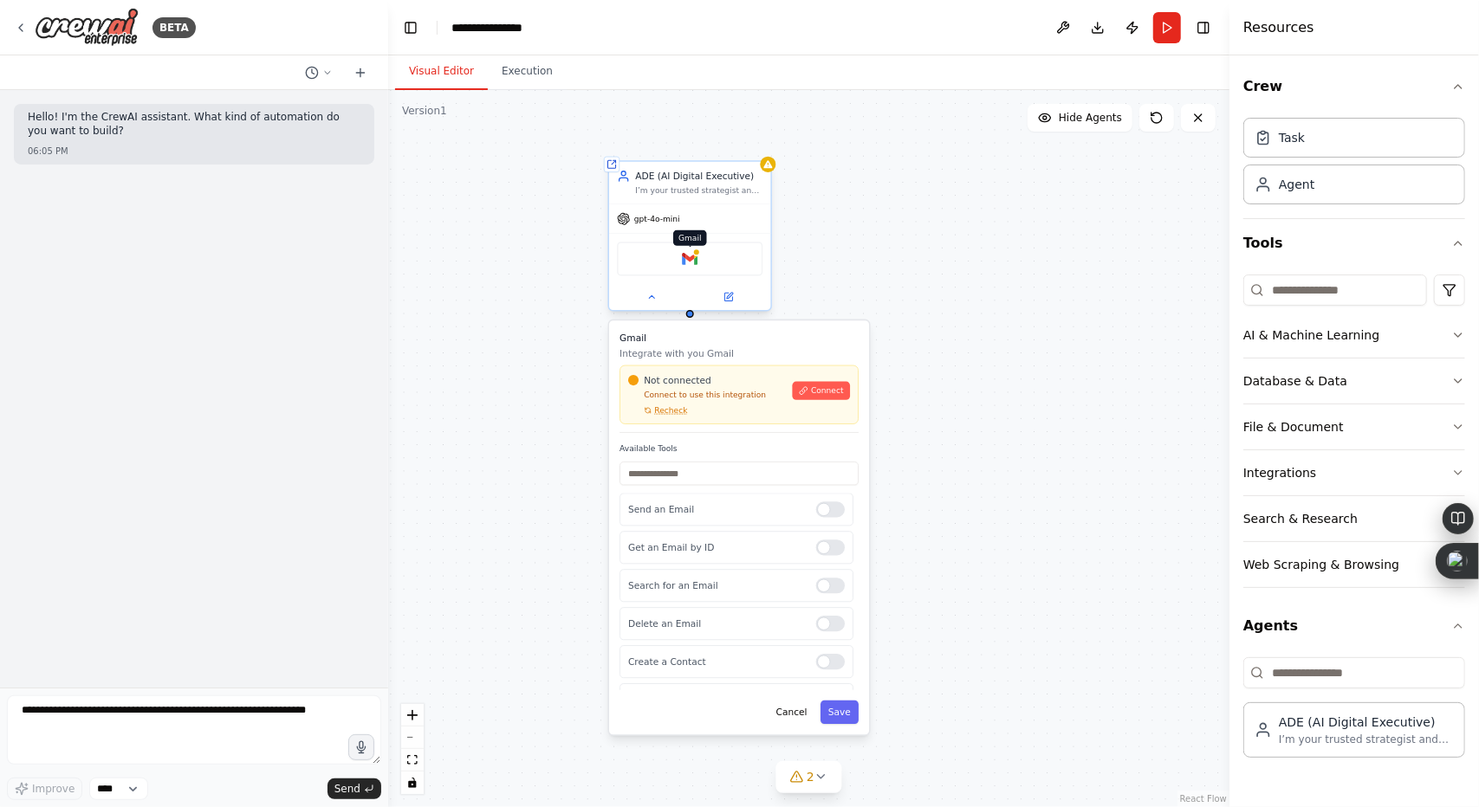
click at [697, 266] on img at bounding box center [690, 259] width 16 height 16
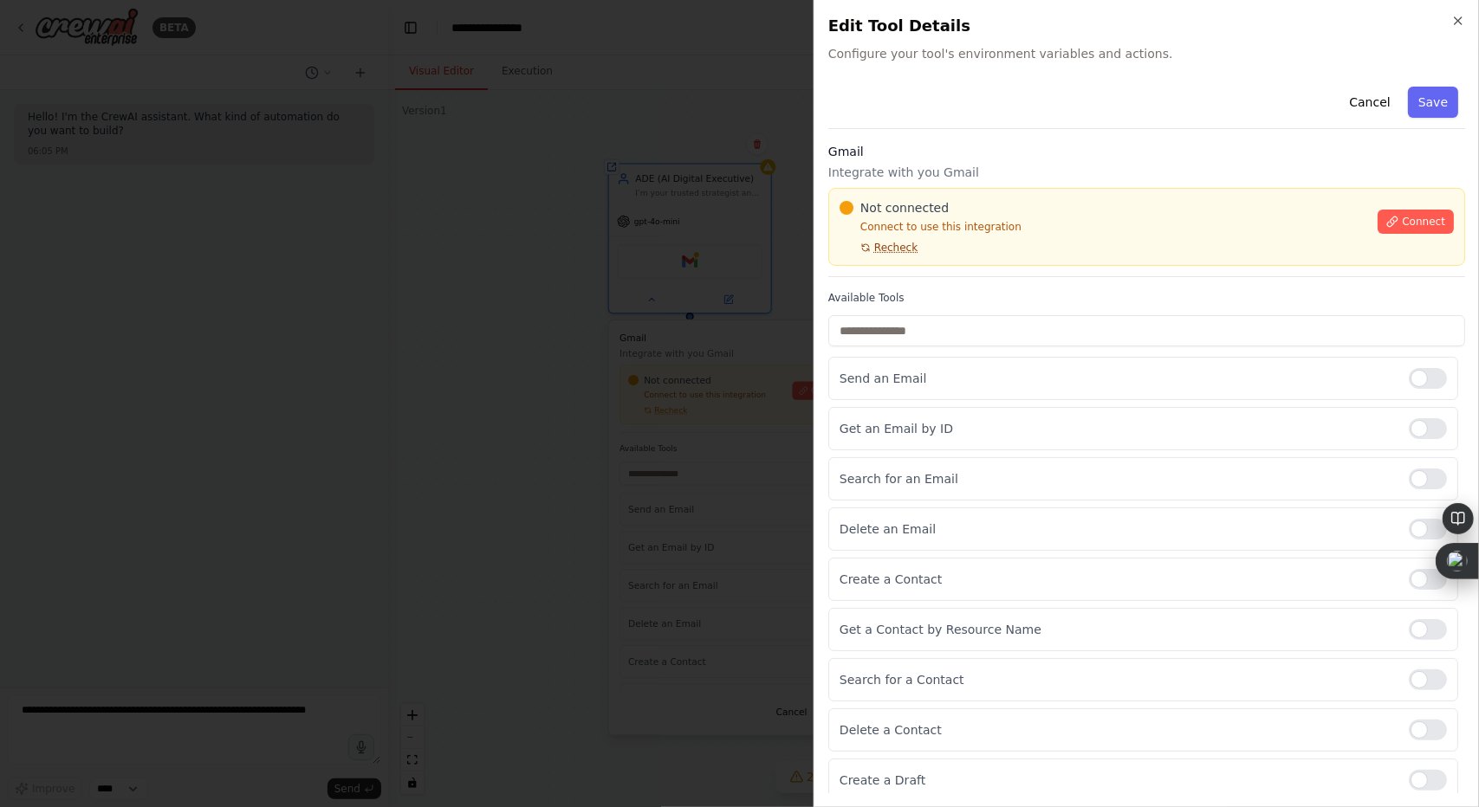
click at [891, 247] on span "Recheck" at bounding box center [895, 248] width 43 height 14
click at [1381, 225] on button "Connect" at bounding box center [1415, 220] width 76 height 24
click at [593, 332] on div at bounding box center [739, 403] width 1479 height 807
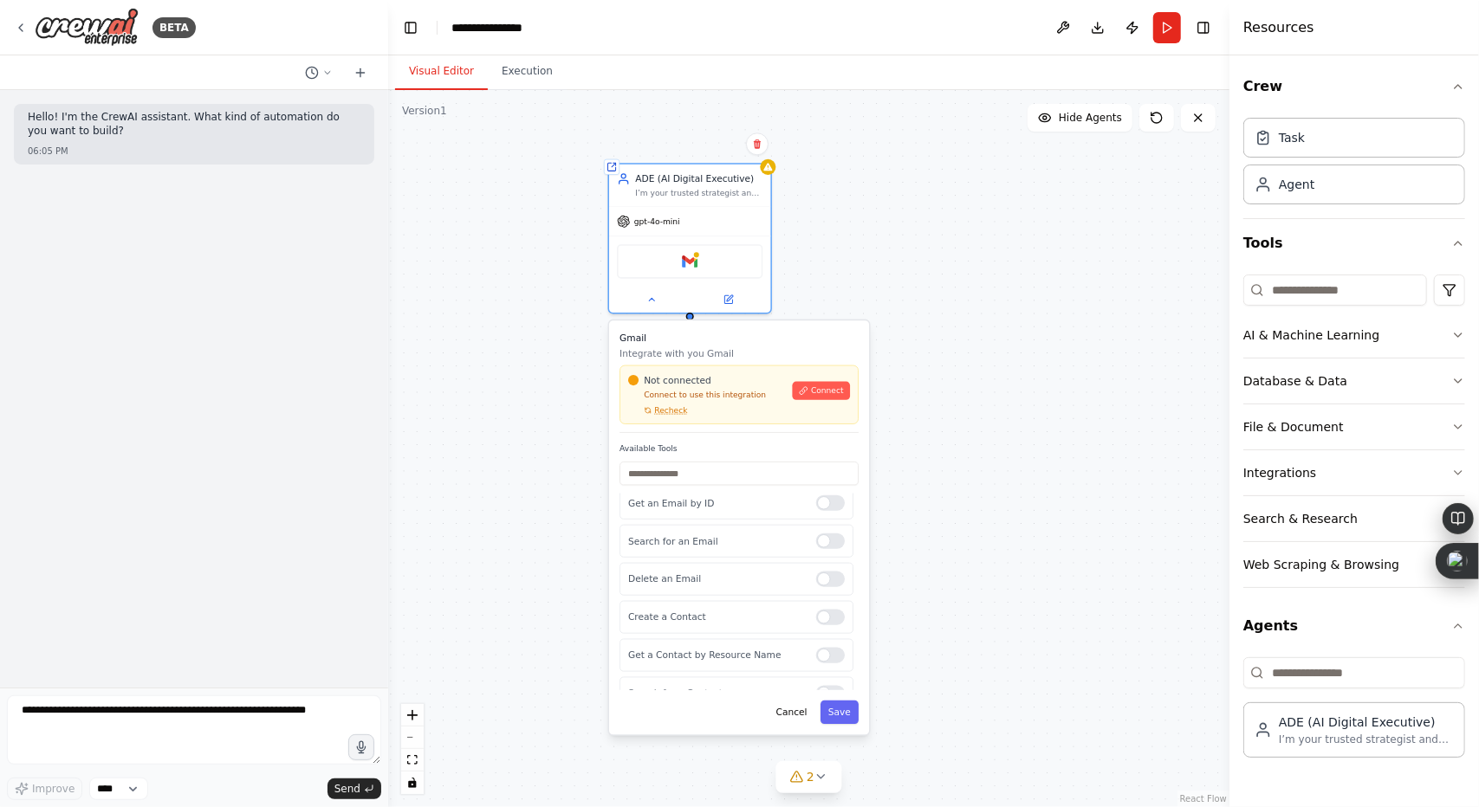
scroll to position [60, 0]
drag, startPoint x: 601, startPoint y: 488, endPoint x: 739, endPoint y: 386, distance: 171.0
click at [739, 386] on div "**********" at bounding box center [808, 448] width 841 height 717
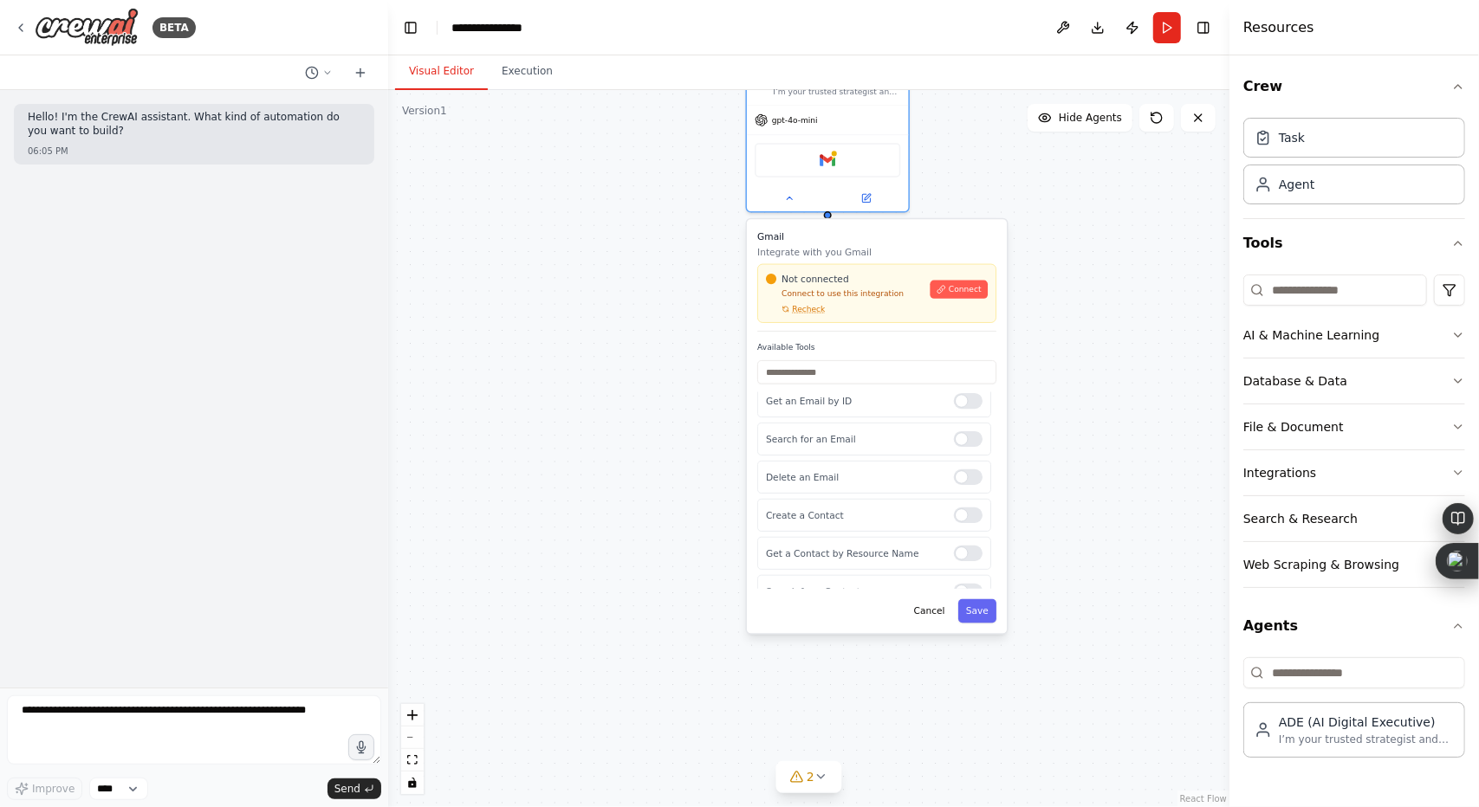
click at [963, 237] on h3 "Gmail" at bounding box center [876, 236] width 239 height 13
click at [1173, 366] on div "**********" at bounding box center [808, 448] width 841 height 717
